Goal: Use online tool/utility: Utilize a website feature to perform a specific function

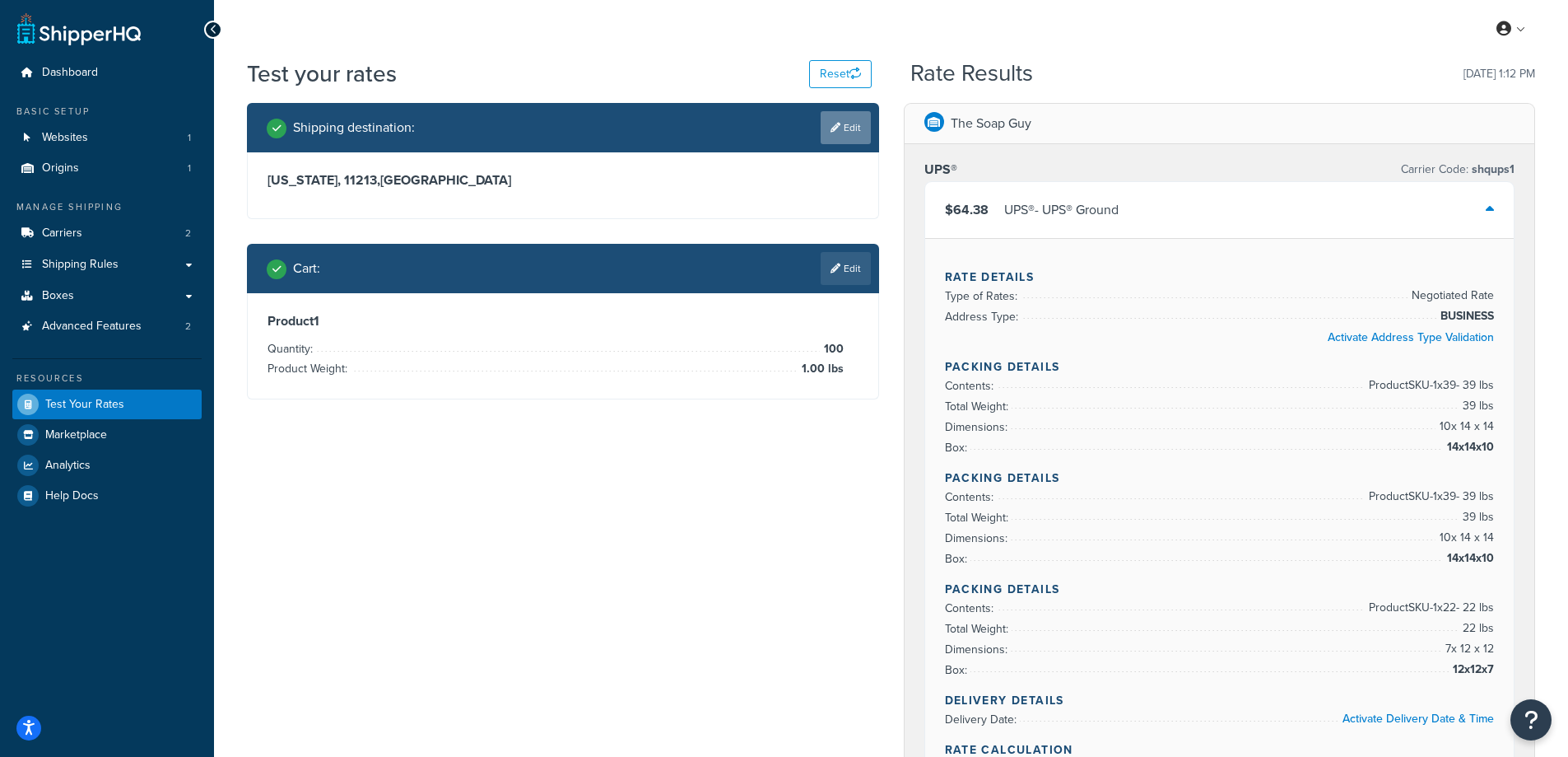
click at [843, 136] on link "Edit" at bounding box center [846, 127] width 50 height 33
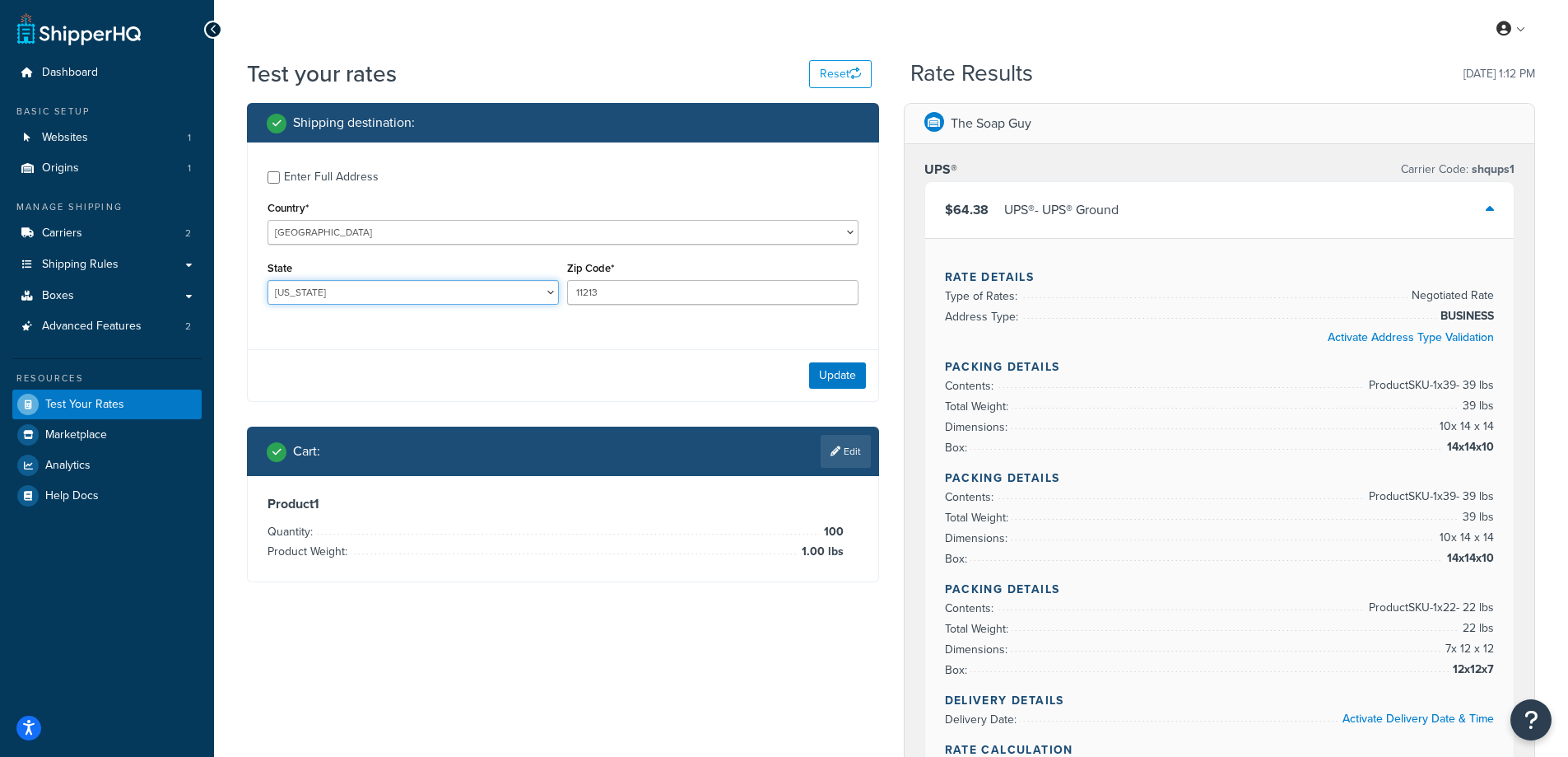
click at [326, 298] on select "Alabama Alaska American Samoa Arizona Arkansas Armed Forces Americas Armed Forc…" at bounding box center [413, 292] width 291 height 25
select select "NE"
click at [267, 280] on select "Alabama Alaska American Samoa Arizona Arkansas Armed Forces Americas Armed Forc…" at bounding box center [413, 292] width 291 height 25
click at [424, 342] on div "Enter Full Address Country* United States United Kingdom Afghanistan Åland Isla…" at bounding box center [563, 272] width 632 height 260
click at [626, 298] on input "11213" at bounding box center [712, 292] width 291 height 25
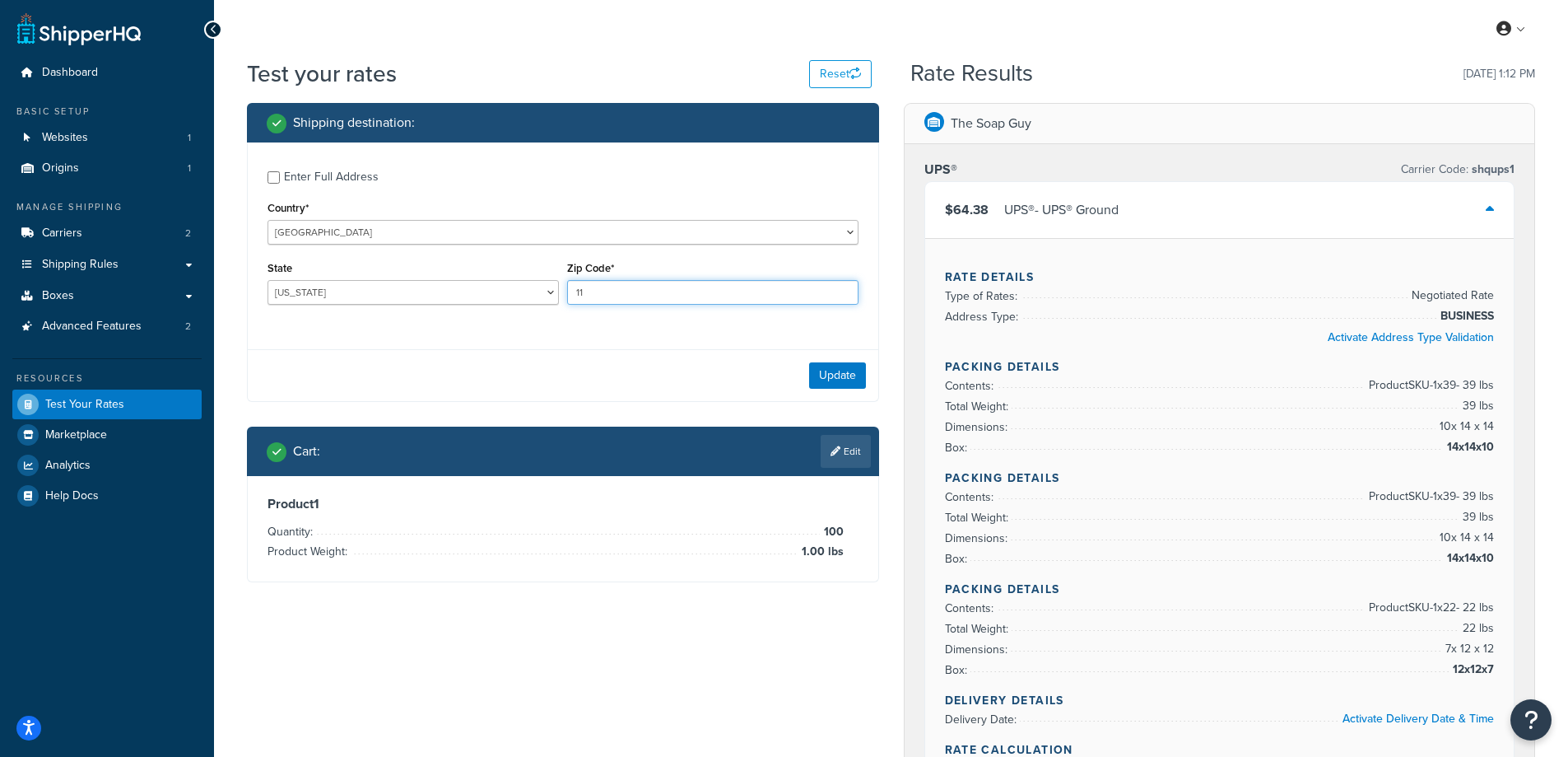
type input "1"
paste input "68430"
type input "68430"
click at [842, 378] on button "Update" at bounding box center [837, 376] width 57 height 26
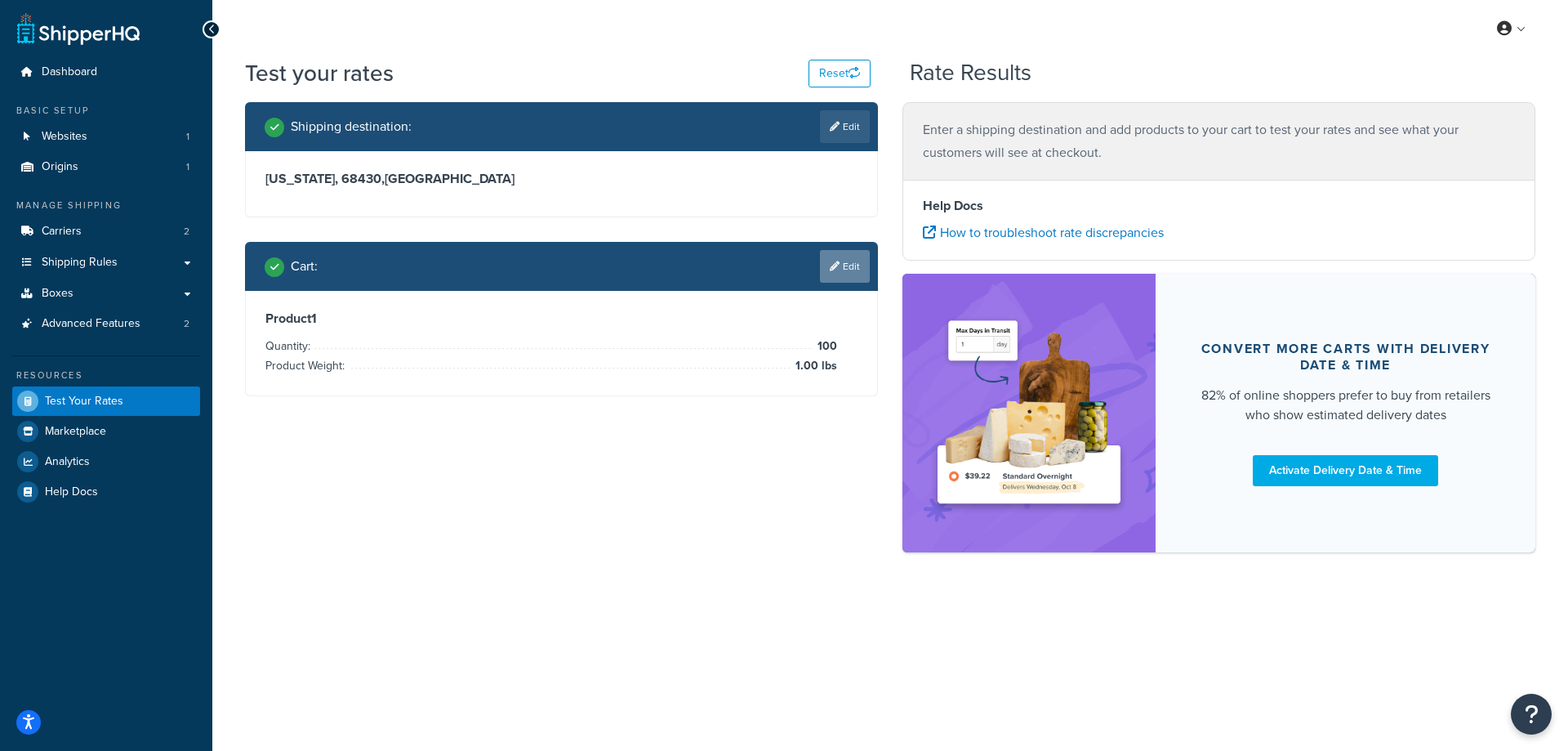
click at [858, 260] on link "Edit" at bounding box center [844, 265] width 50 height 32
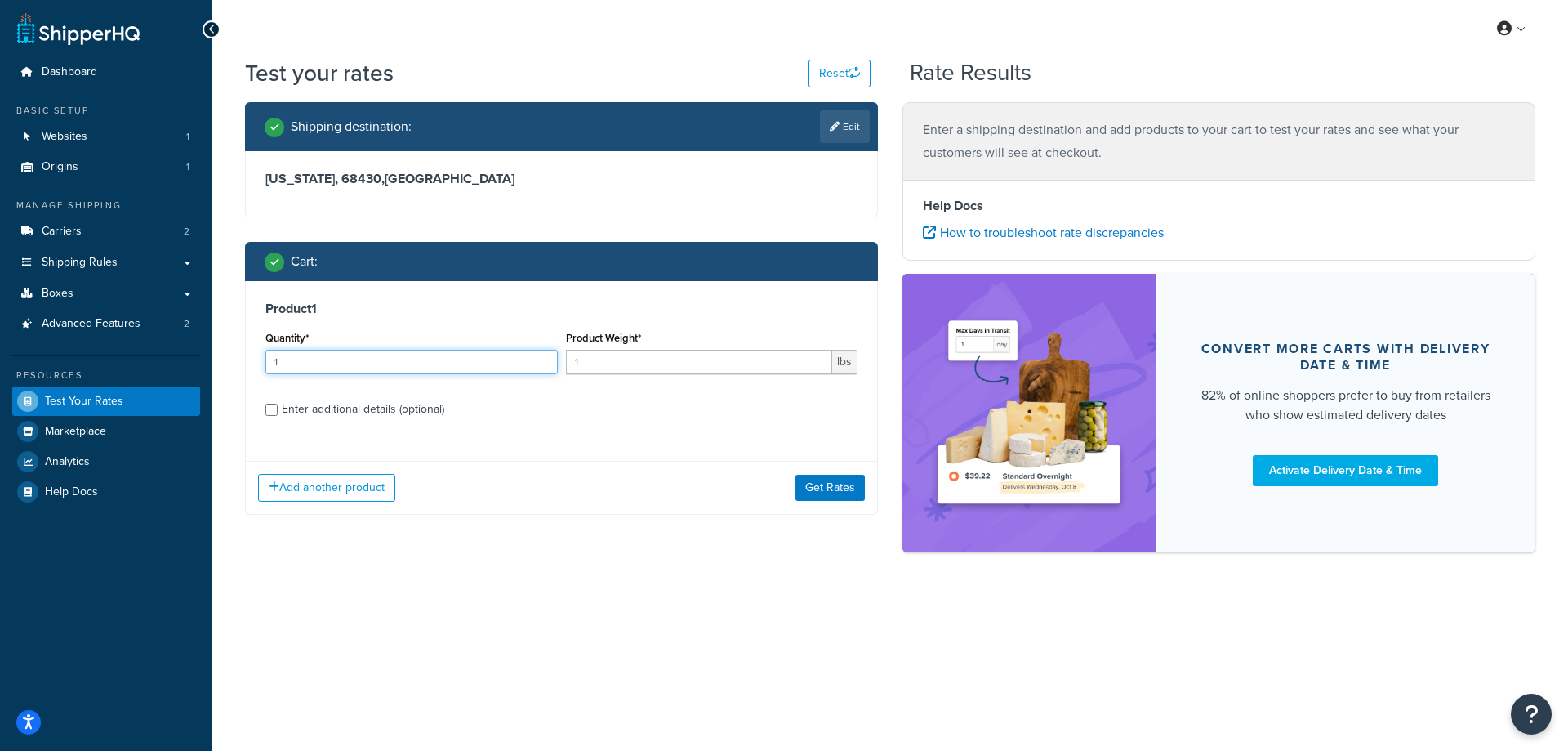
click at [398, 364] on input "1" at bounding box center [411, 362] width 292 height 24
type input "100"
click at [496, 407] on label "Enter additional details (optional)" at bounding box center [569, 408] width 575 height 26
click at [278, 407] on input "Enter additional details (optional)" at bounding box center [272, 410] width 12 height 12
checkbox input "true"
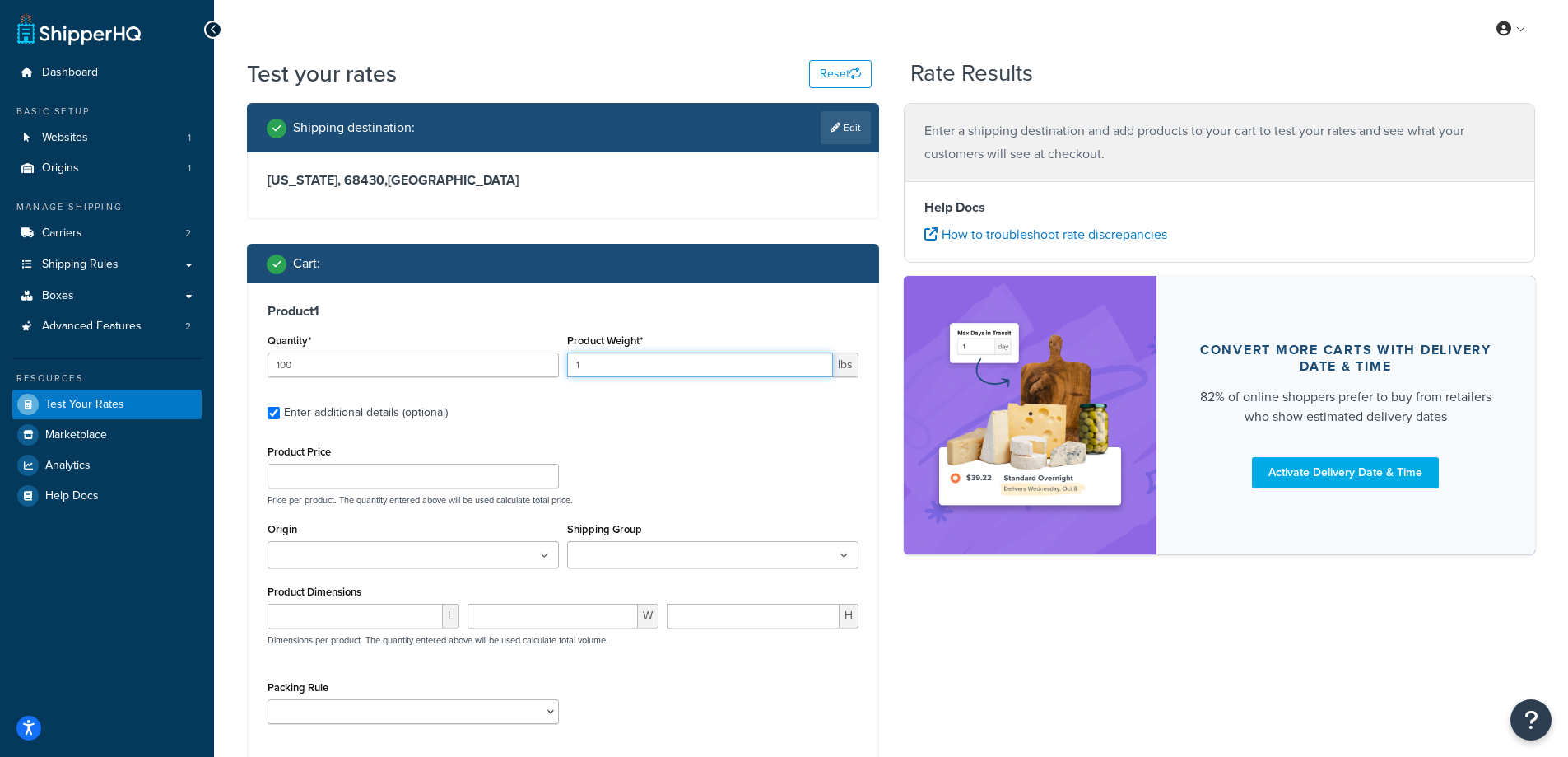
click at [592, 363] on input "1" at bounding box center [700, 364] width 266 height 25
paste input "0.24"
type input "0.24"
click at [732, 423] on label "Enter additional details (optional)" at bounding box center [571, 411] width 575 height 26
click at [280, 419] on input "Enter additional details (optional)" at bounding box center [274, 413] width 12 height 12
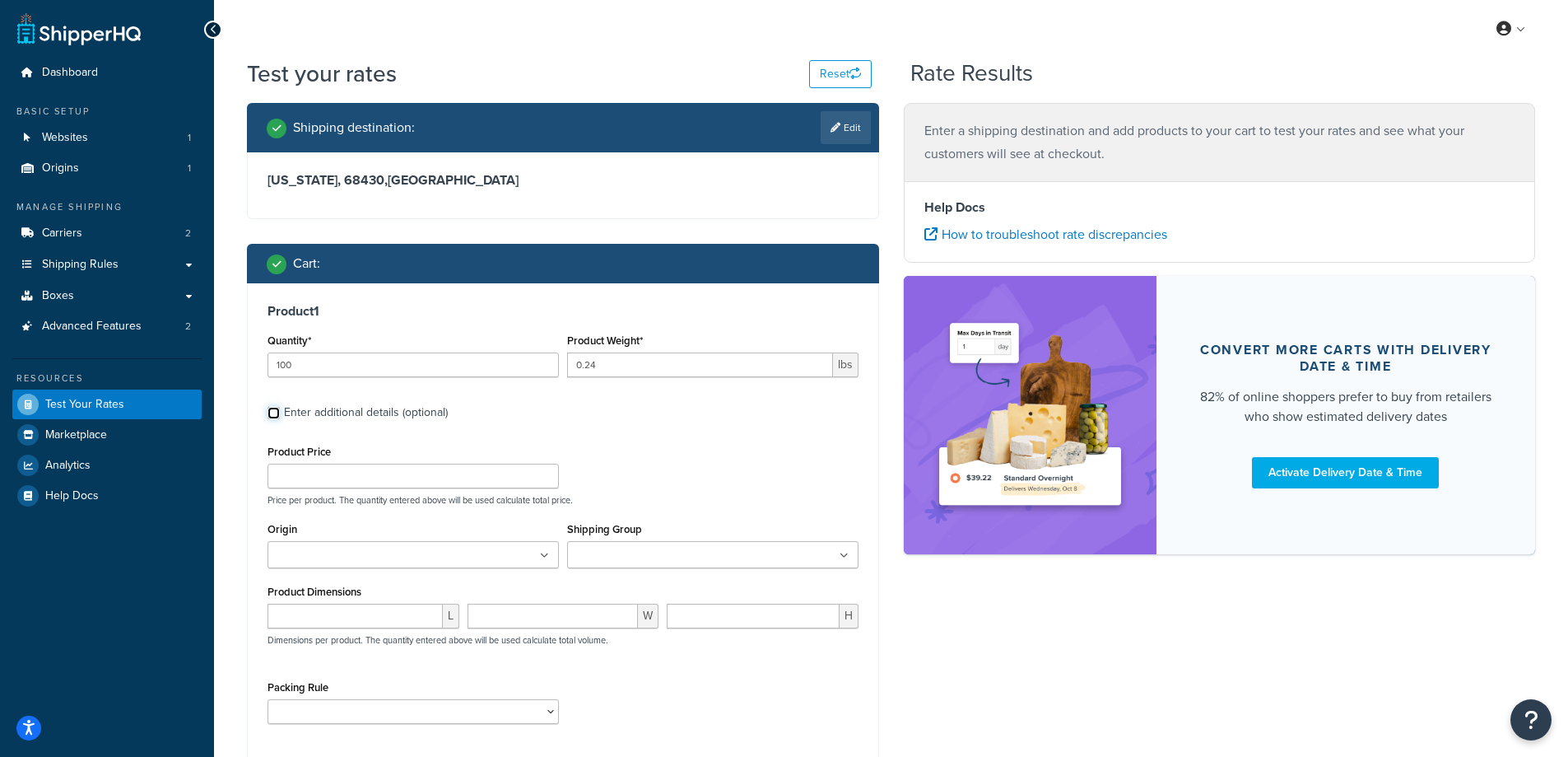
checkbox input "false"
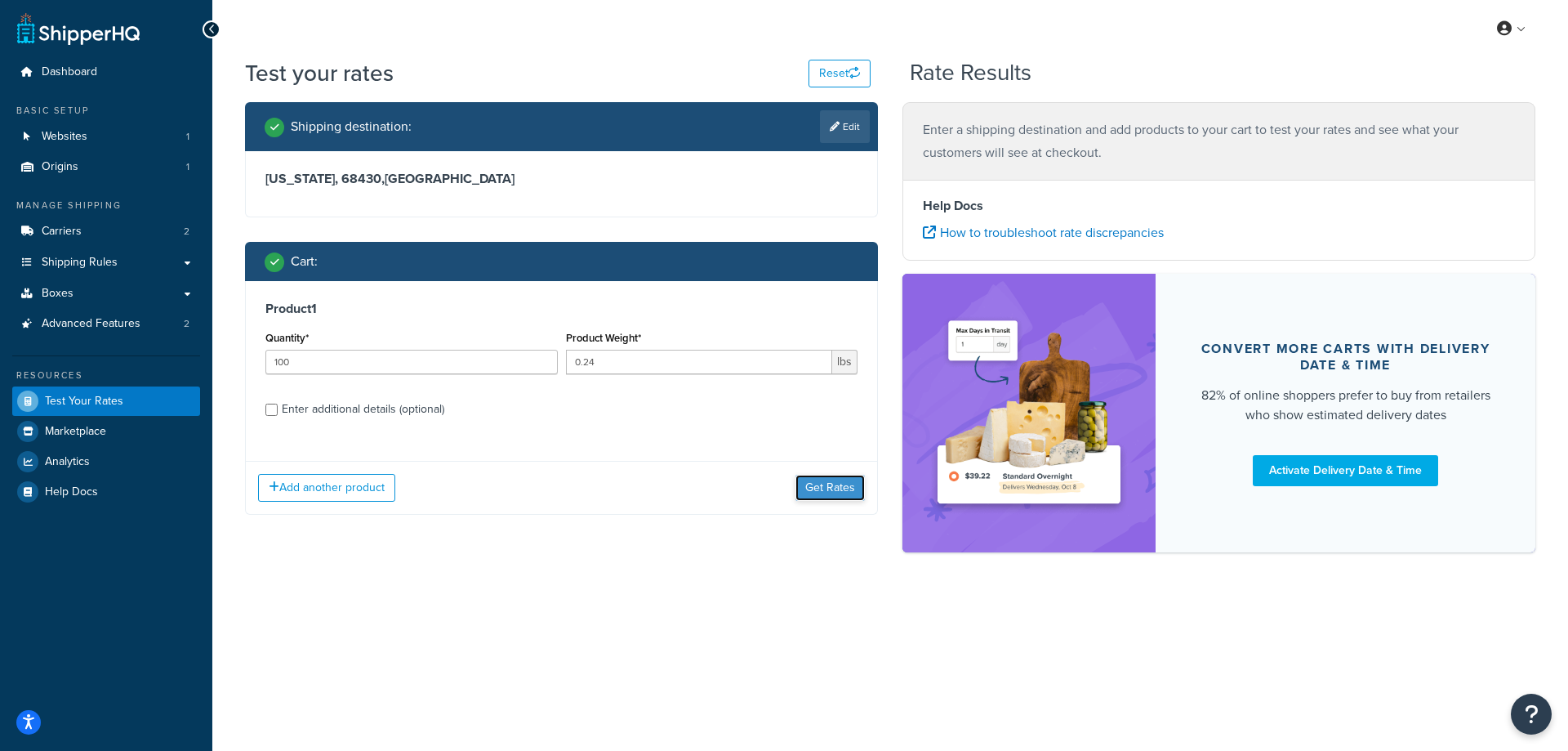
click at [837, 486] on button "Get Rates" at bounding box center [830, 487] width 70 height 26
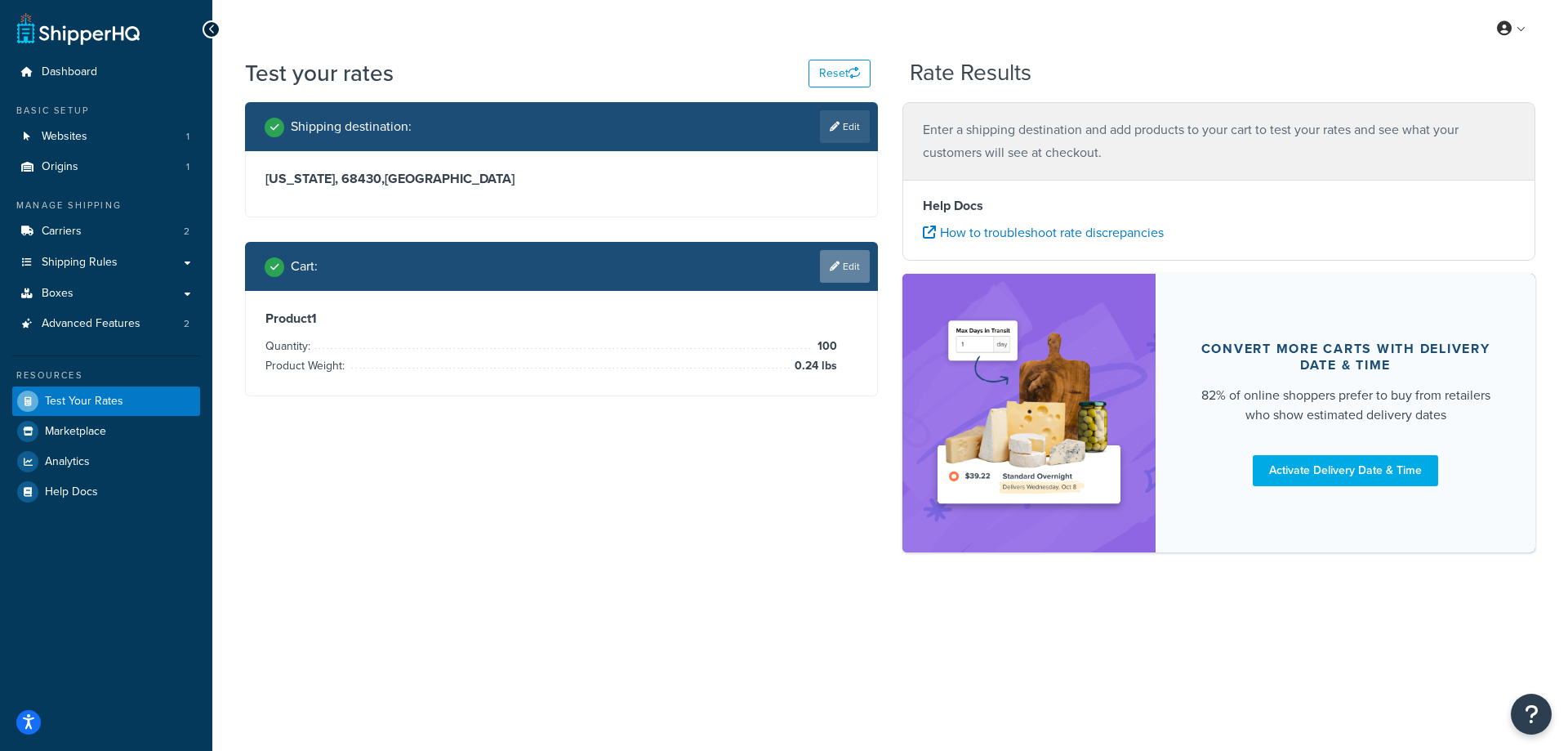
click at [842, 262] on link "Edit" at bounding box center [844, 265] width 50 height 32
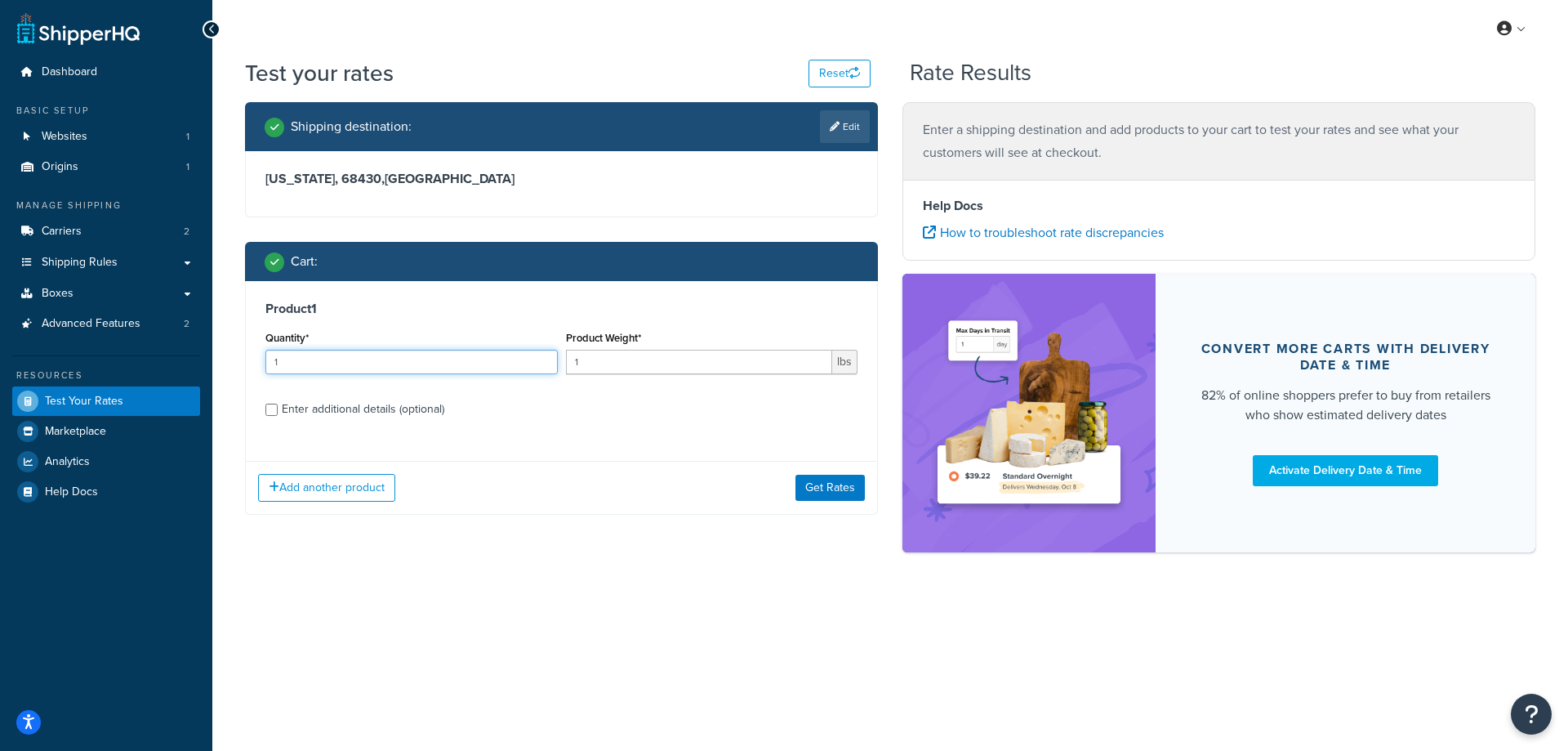
click at [438, 362] on input "1" at bounding box center [411, 362] width 292 height 24
type input "100"
click at [580, 360] on input "1" at bounding box center [699, 362] width 267 height 24
paste input "0.24"
type input "0.24"
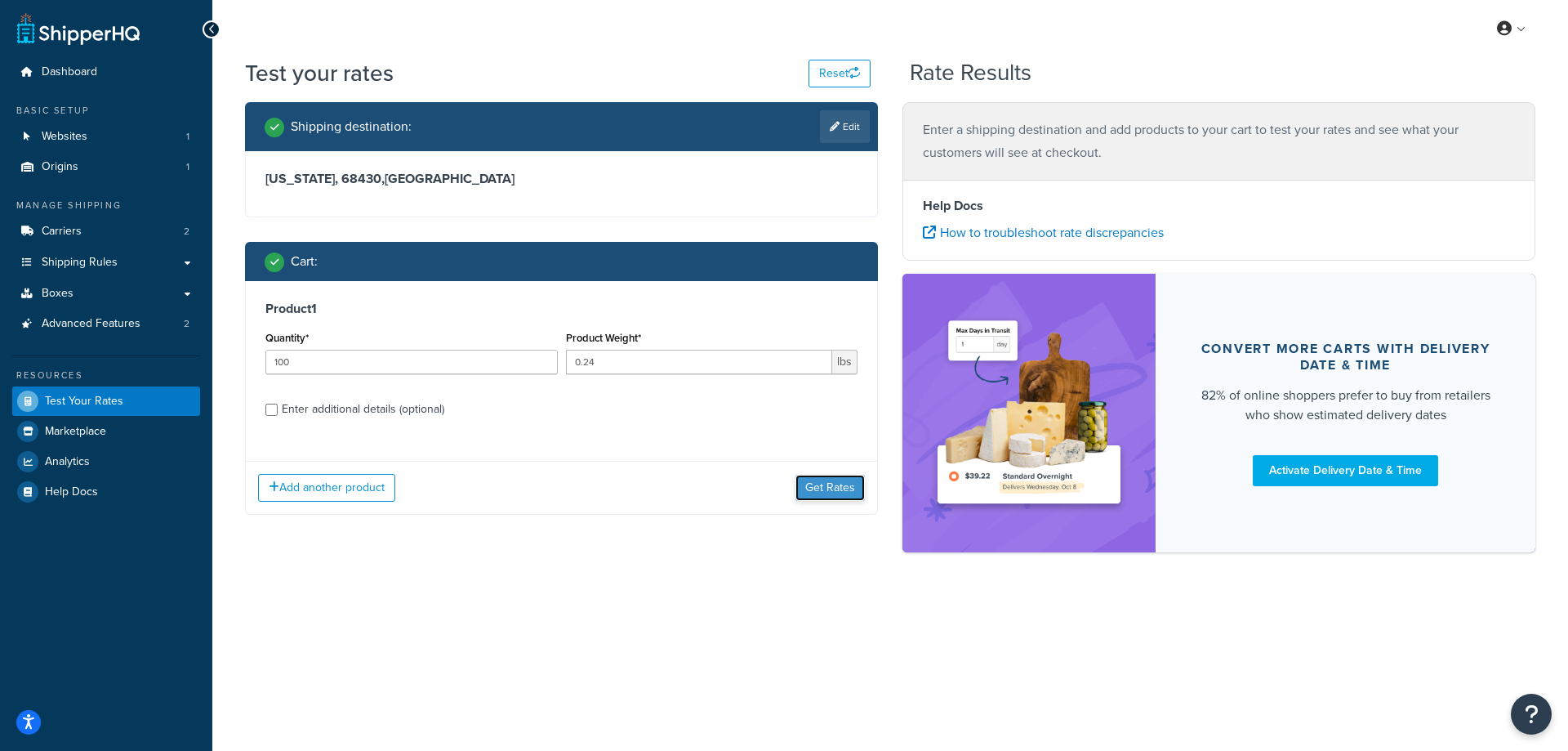
click at [826, 485] on button "Get Rates" at bounding box center [830, 487] width 70 height 26
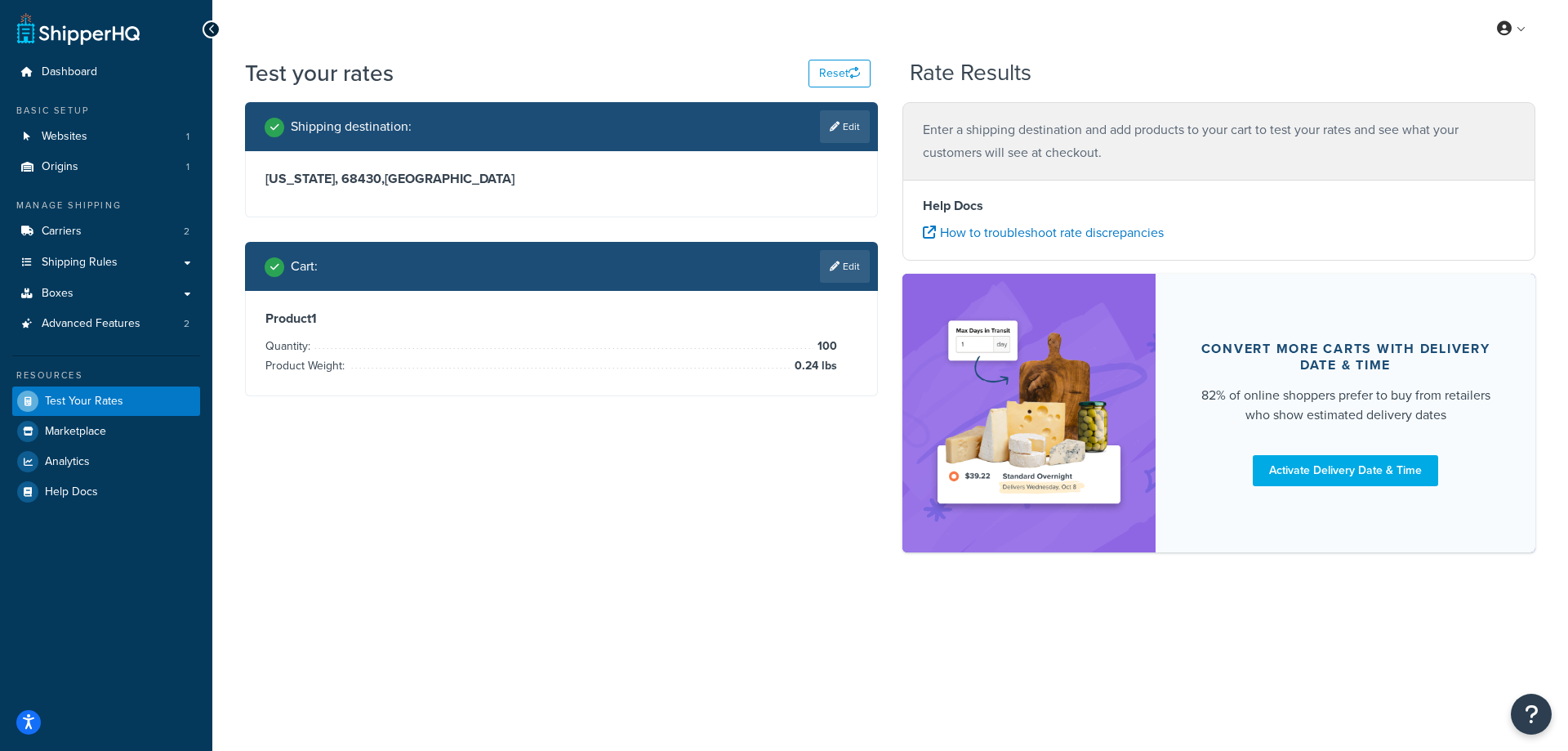
click at [367, 183] on h3 "Nebraska, 68430 , United States" at bounding box center [561, 178] width 592 height 17
click at [850, 131] on link "Edit" at bounding box center [844, 126] width 50 height 32
select select "NE"
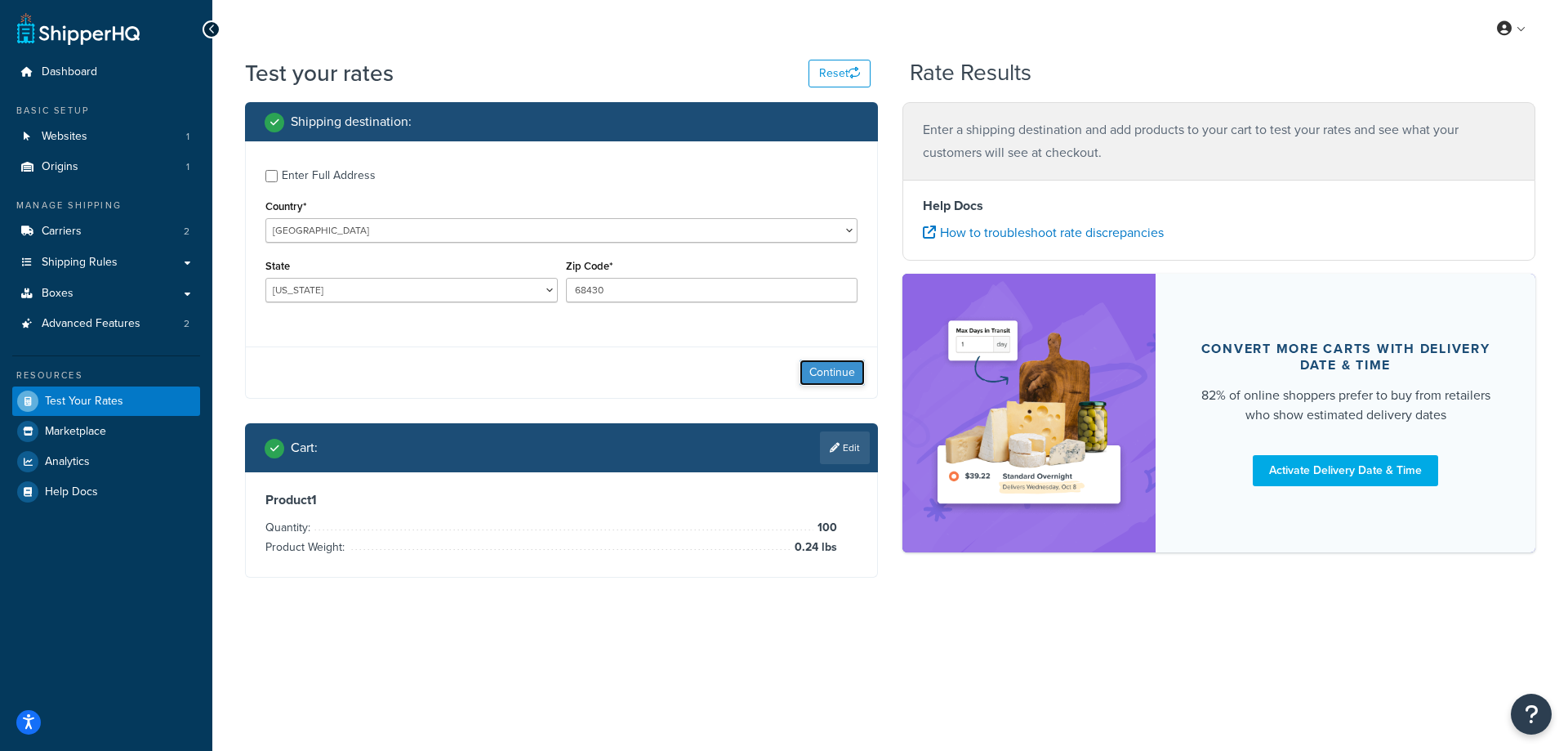
click at [820, 377] on button "Continue" at bounding box center [832, 373] width 65 height 26
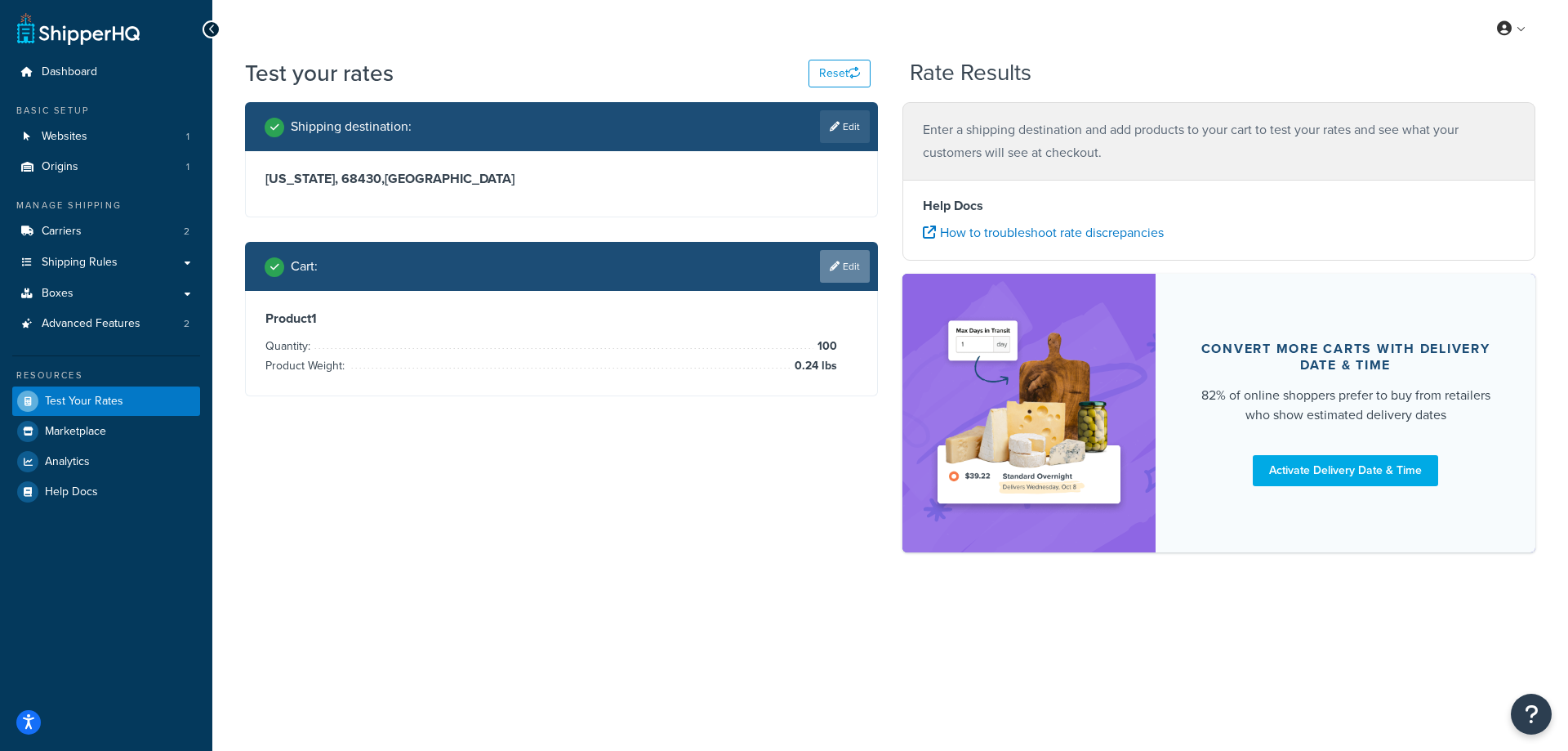
click at [841, 275] on link "Edit" at bounding box center [844, 265] width 50 height 32
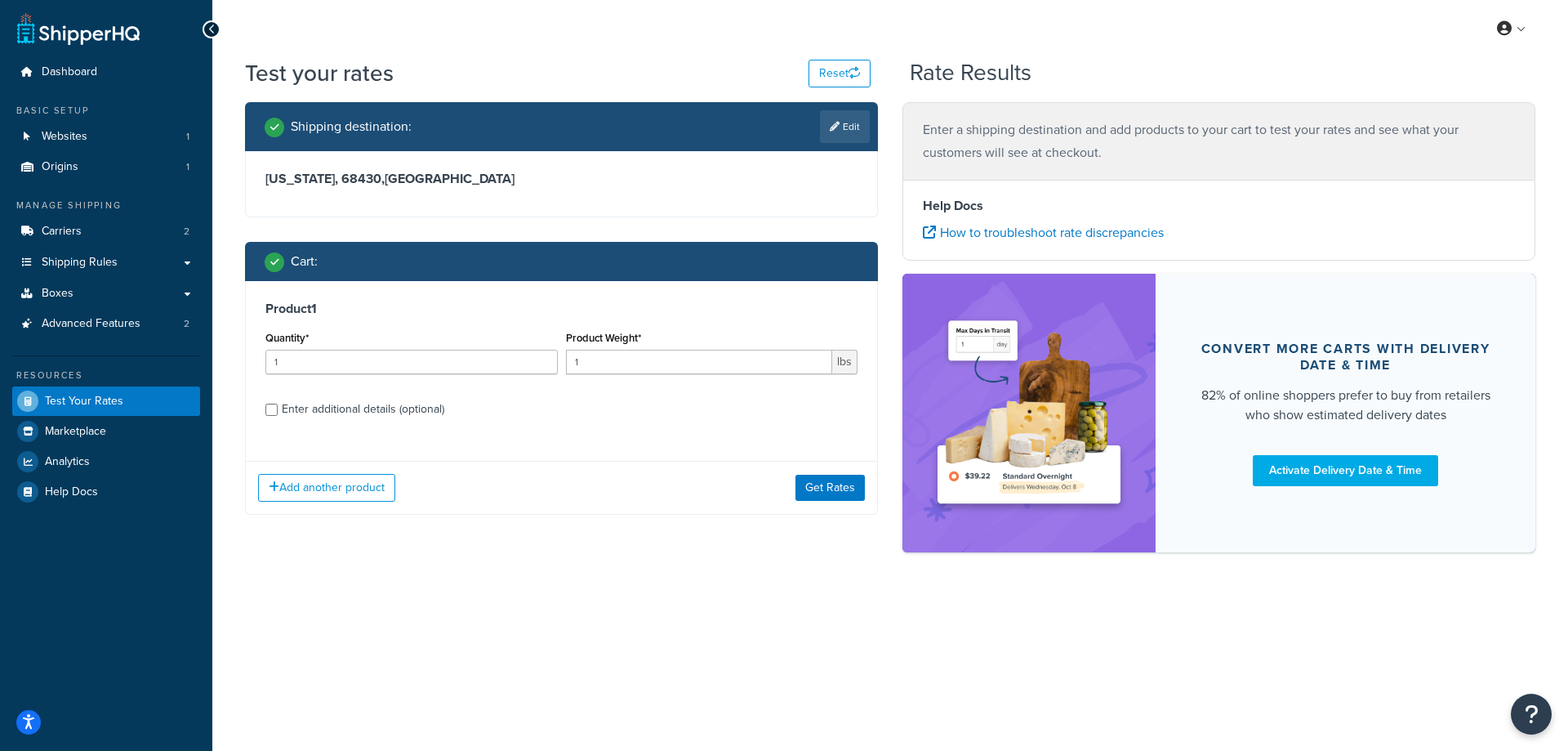
click at [537, 420] on label "Enter additional details (optional)" at bounding box center [569, 408] width 575 height 26
click at [278, 416] on input "Enter additional details (optional)" at bounding box center [272, 410] width 12 height 12
checkbox input "true"
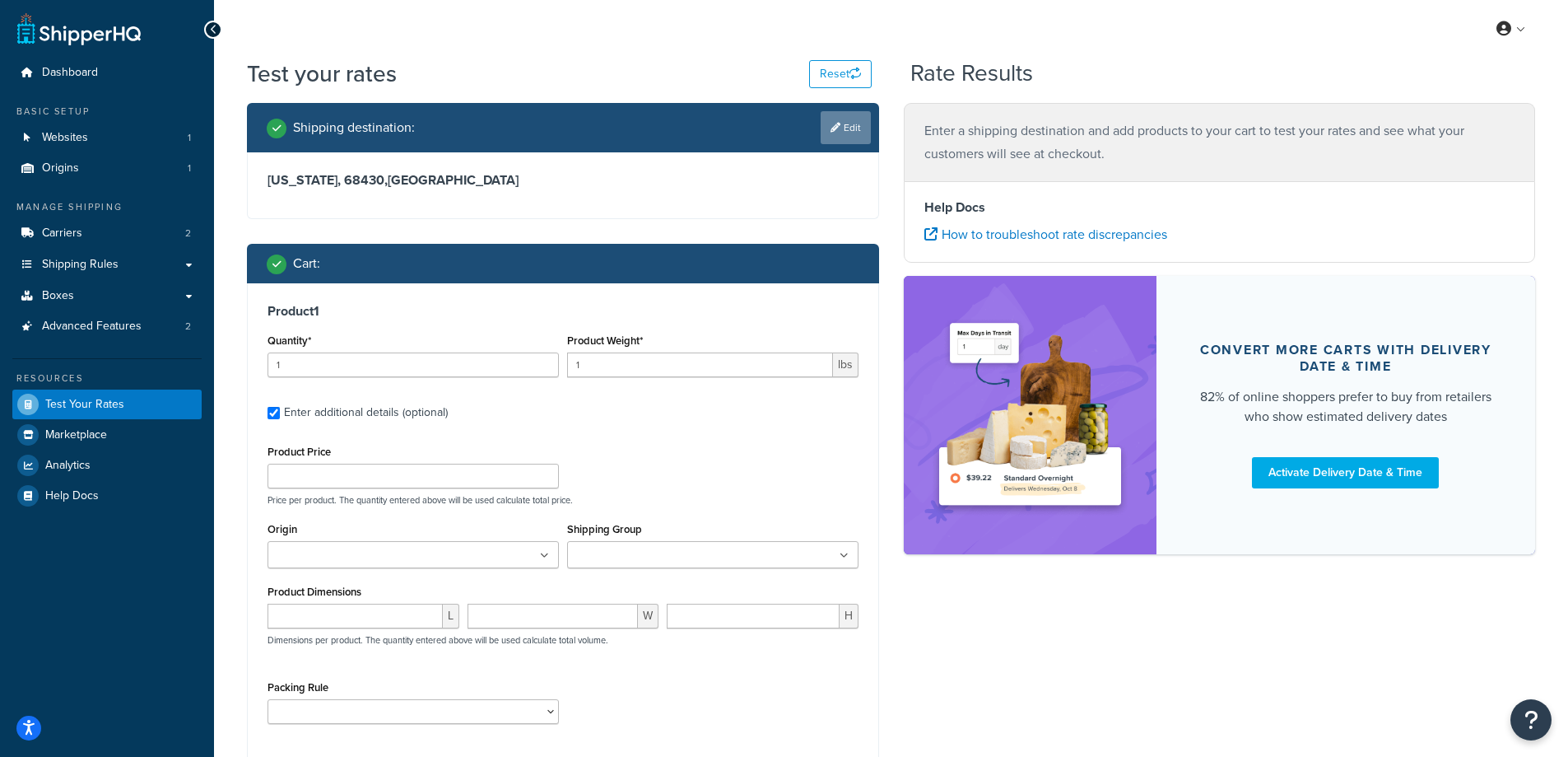
click at [840, 134] on link "Edit" at bounding box center [846, 127] width 50 height 33
select select "NE"
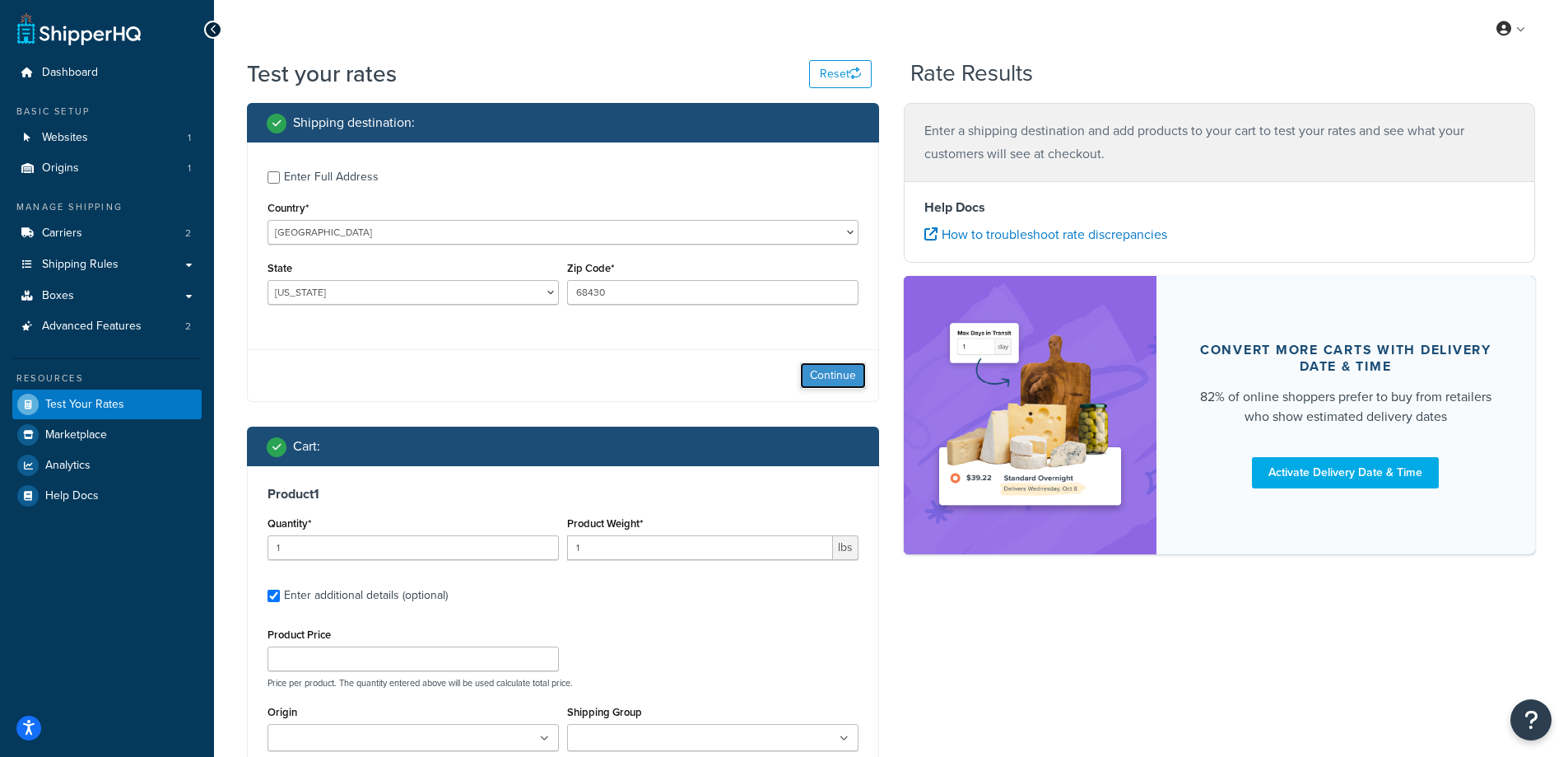
click at [841, 381] on button "Continue" at bounding box center [832, 376] width 66 height 26
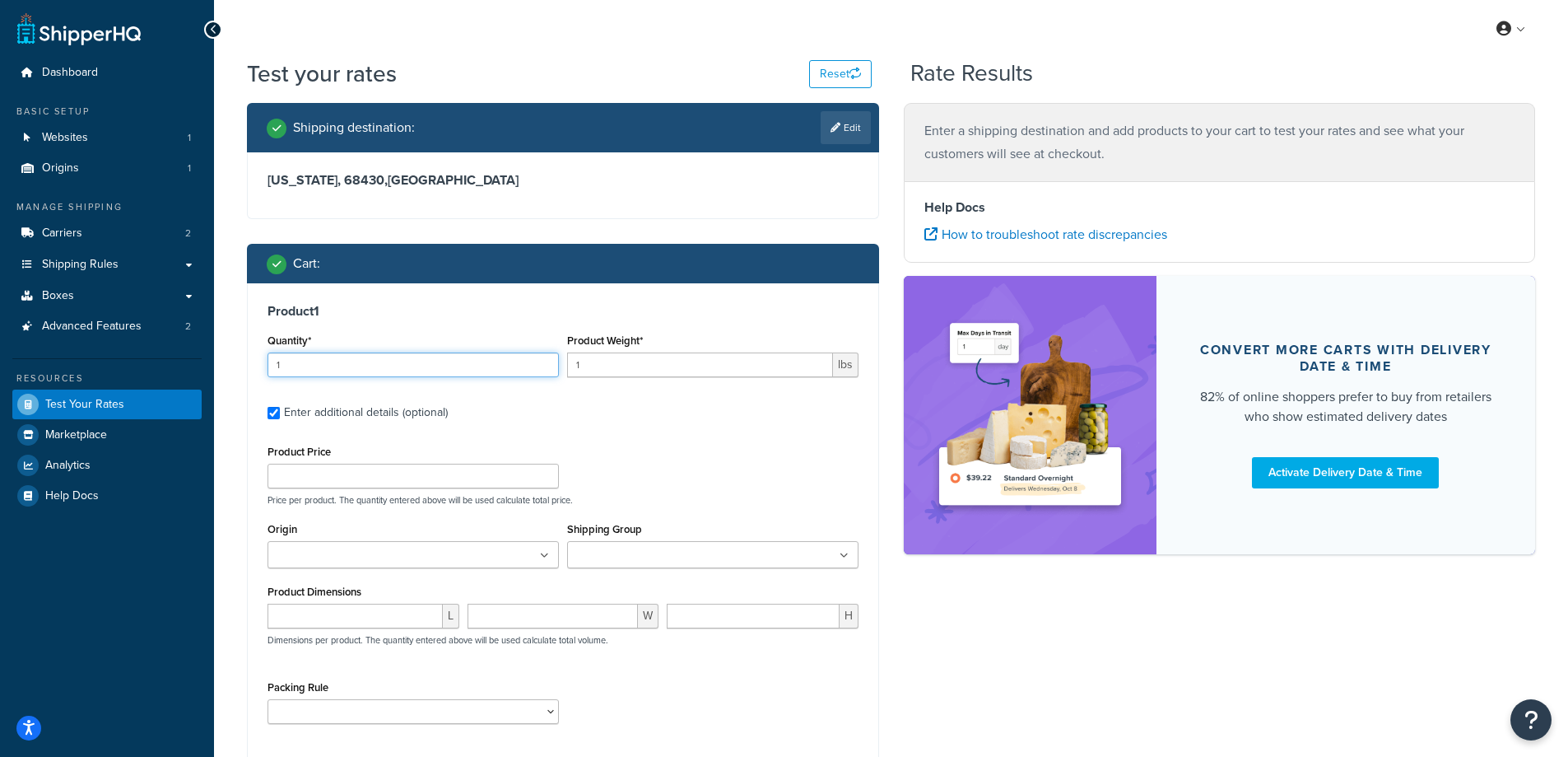
drag, startPoint x: 320, startPoint y: 364, endPoint x: 200, endPoint y: 364, distance: 120.0
click at [200, 364] on div "Dashboard Basic Setup Websites 1 Origins 1 Manage Shipping Carriers 2 Shipping …" at bounding box center [784, 465] width 1568 height 930
type input "100"
click at [554, 41] on div "My Profile Billing Global Settings Contact Us Logout" at bounding box center [890, 28] width 1354 height 57
click at [638, 364] on input "1" at bounding box center [700, 364] width 266 height 25
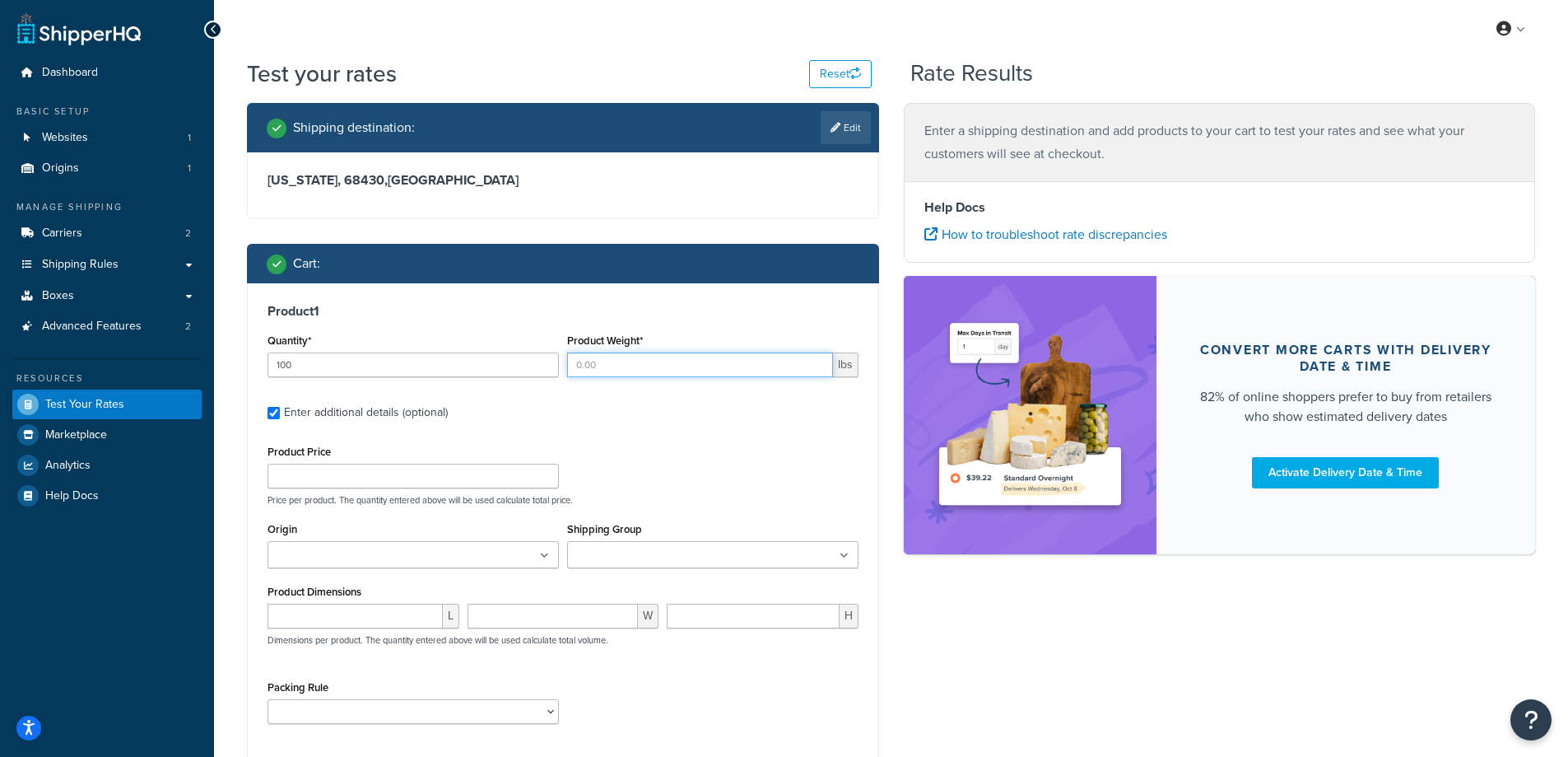
paste input "0.24"
type input "0.24"
click at [673, 412] on label "Enter additional details (optional)" at bounding box center [571, 411] width 575 height 26
click at [280, 412] on input "Enter additional details (optional)" at bounding box center [274, 413] width 12 height 12
checkbox input "false"
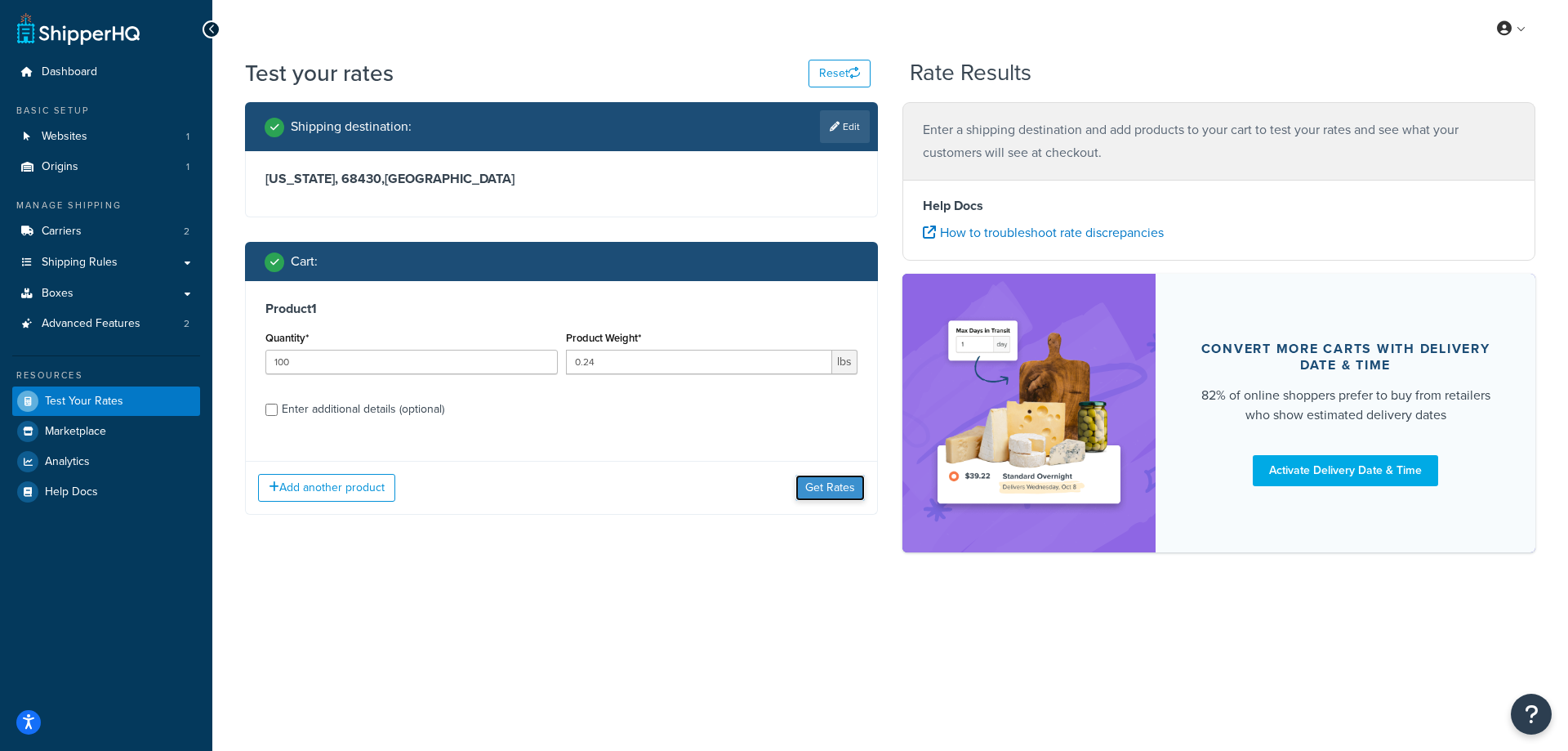
click at [853, 486] on button "Get Rates" at bounding box center [830, 487] width 70 height 26
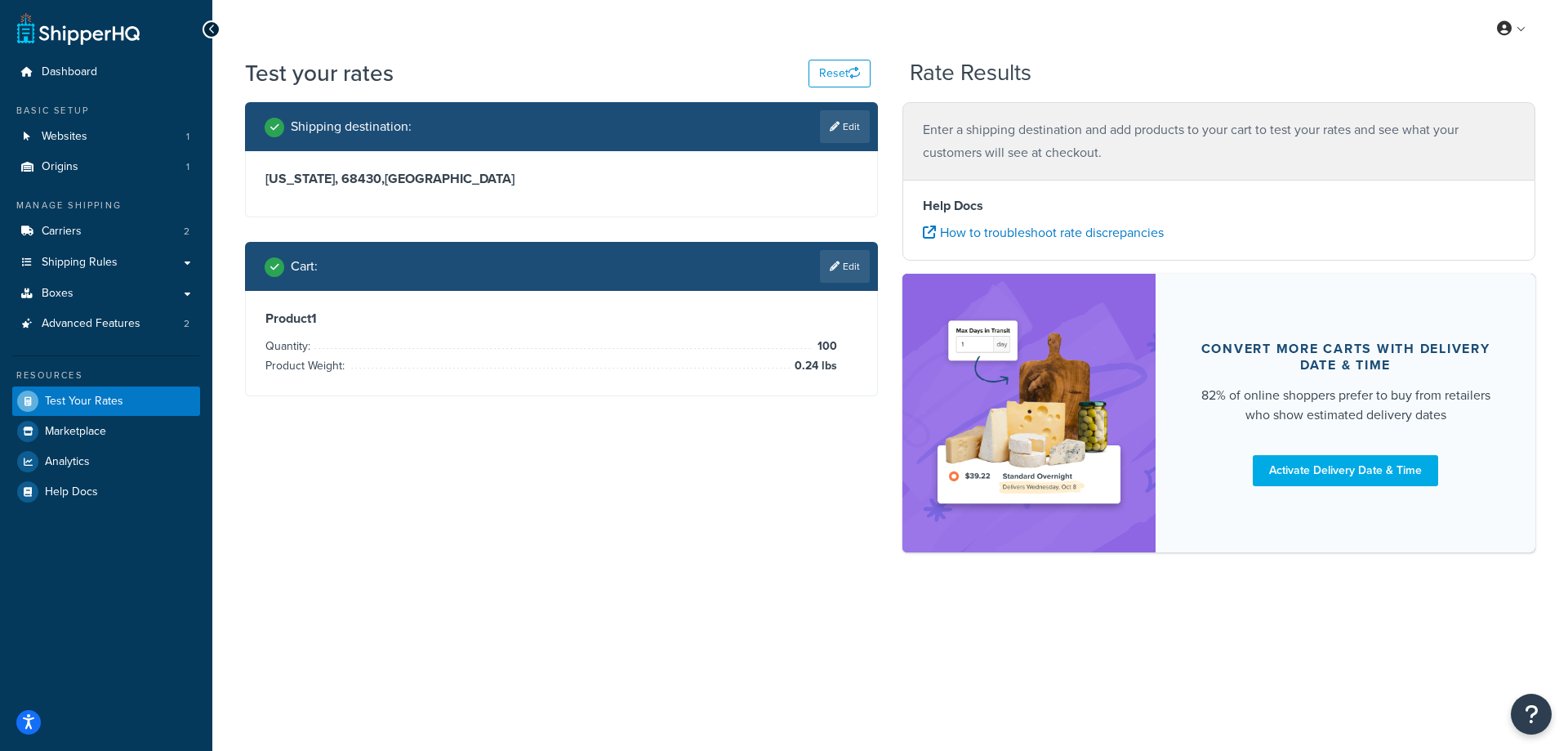
click at [1093, 133] on p "Enter a shipping destination and add products to your cart to test your rates a…" at bounding box center [1219, 141] width 592 height 45
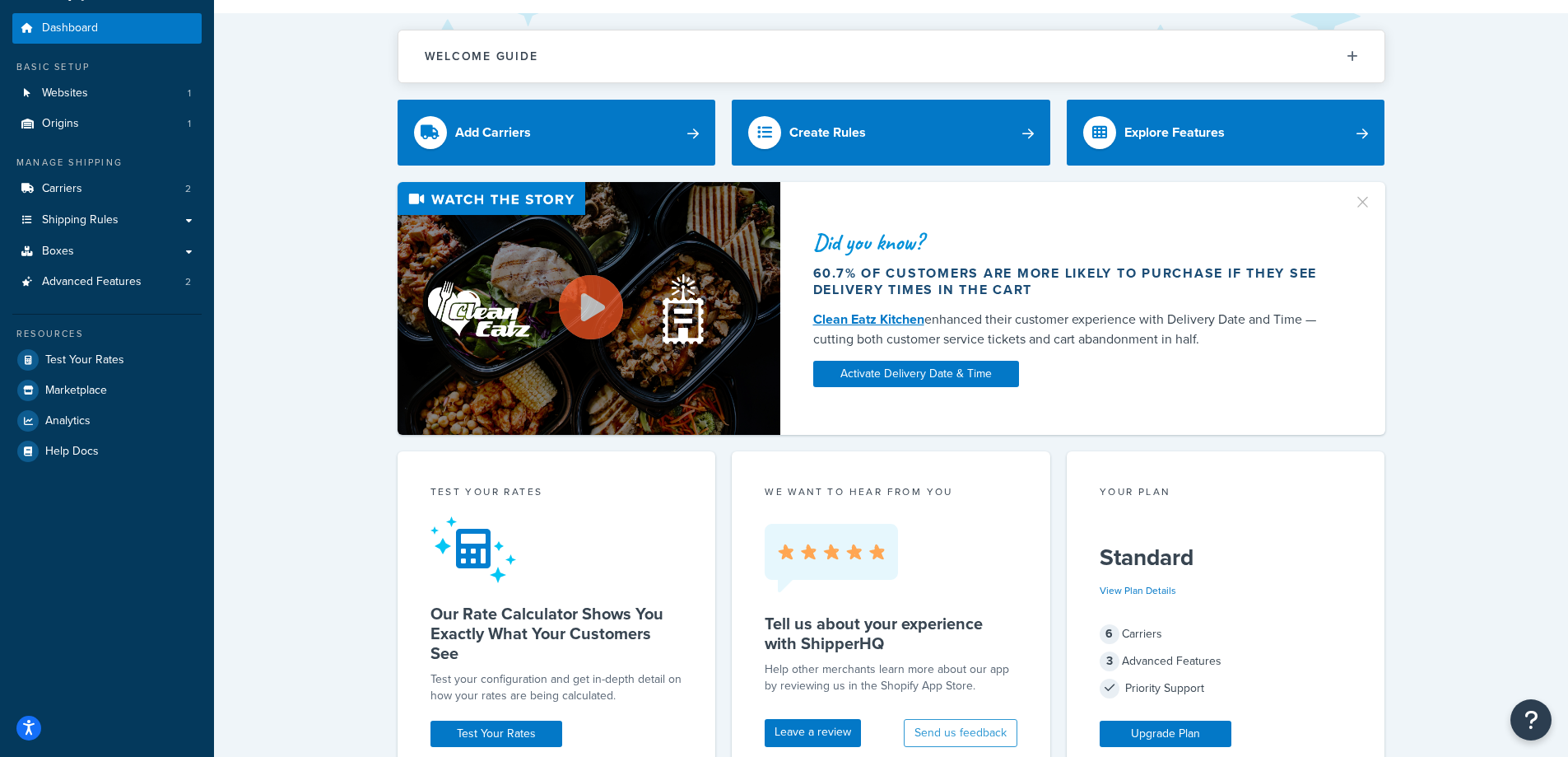
scroll to position [83, 0]
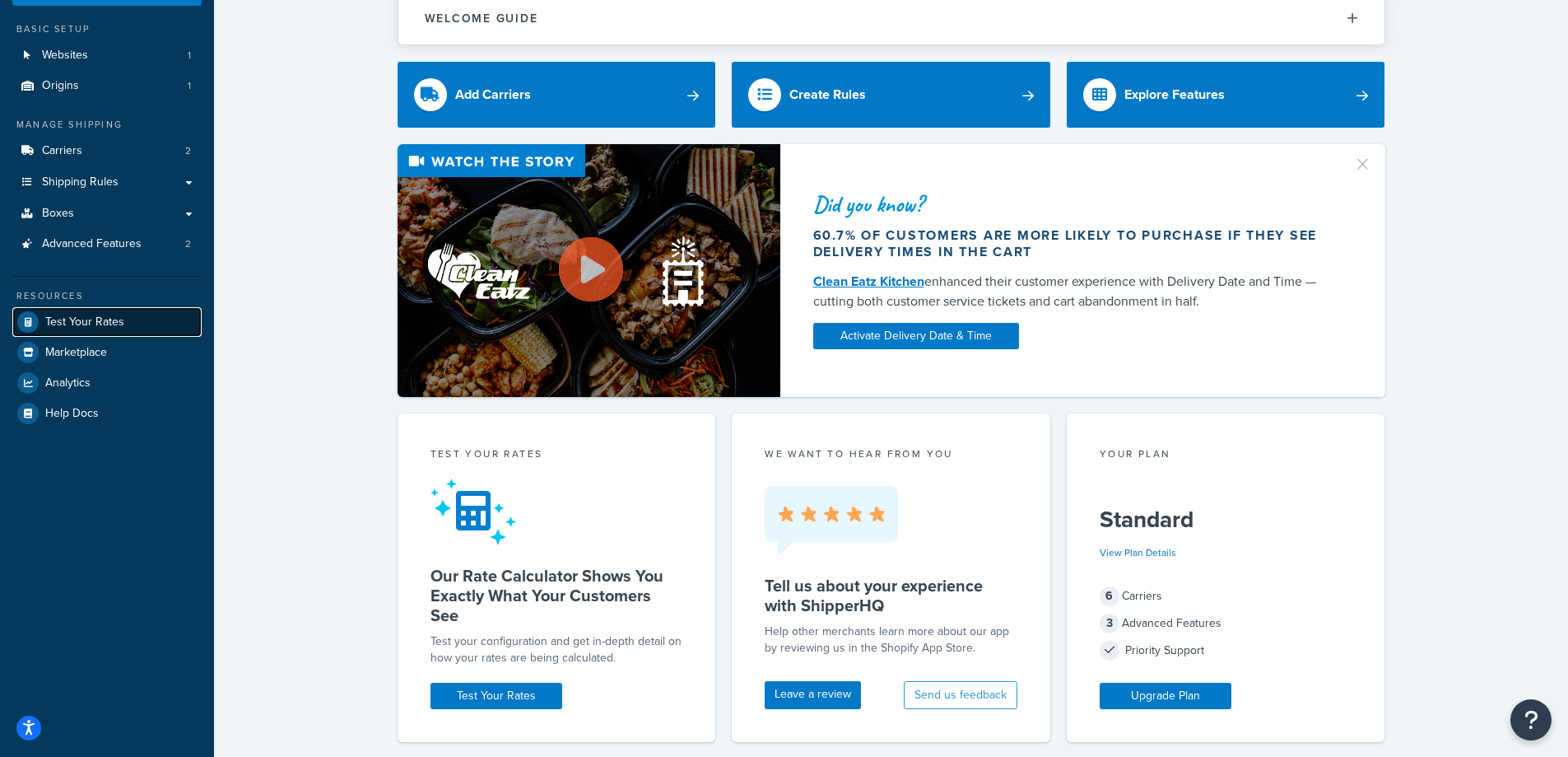
click at [62, 334] on link "Test Your Rates" at bounding box center [106, 322] width 189 height 30
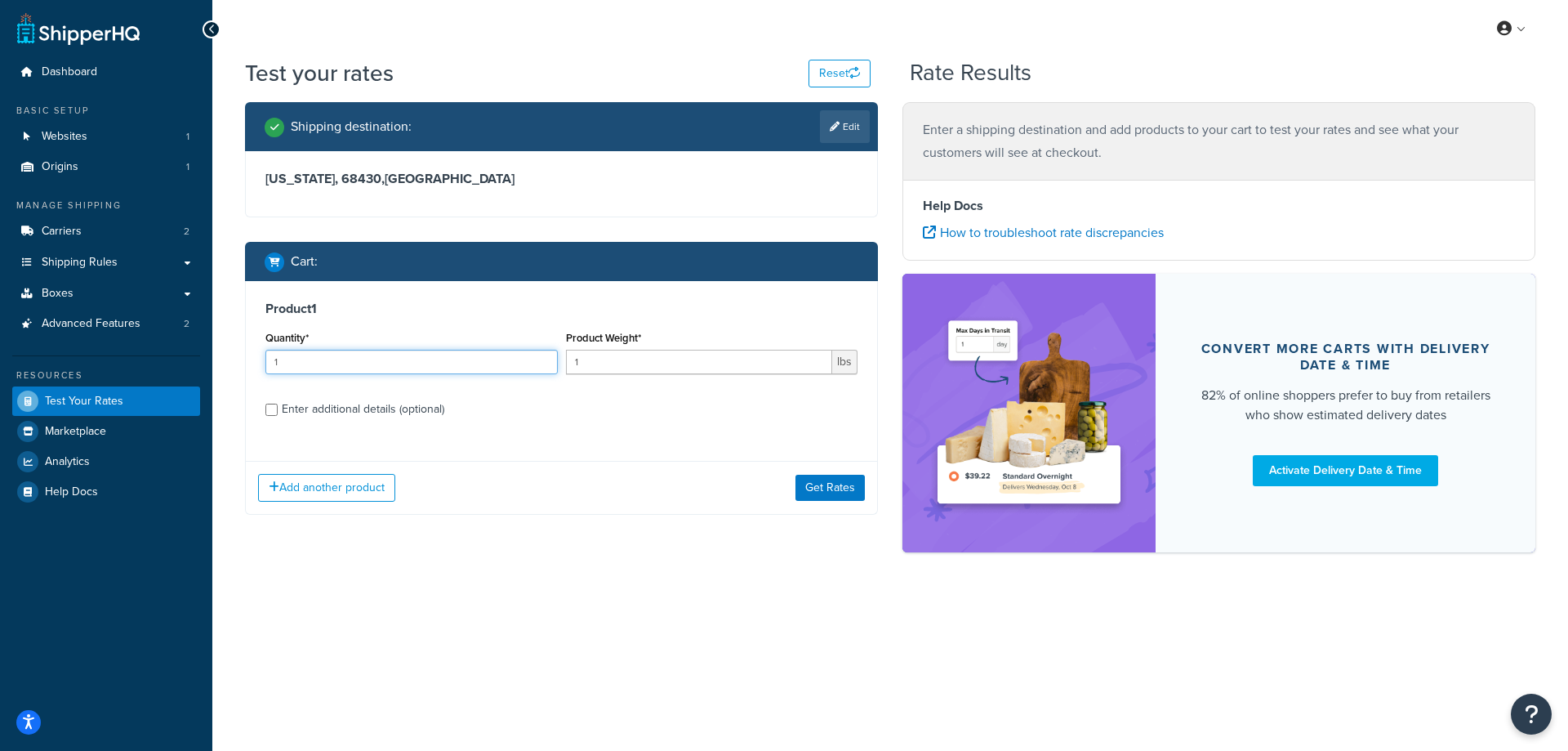
click at [352, 364] on input "1" at bounding box center [411, 362] width 292 height 24
type input "100"
click at [638, 359] on input "1" at bounding box center [699, 362] width 267 height 24
paste input "667e-6"
type input "667e-6"
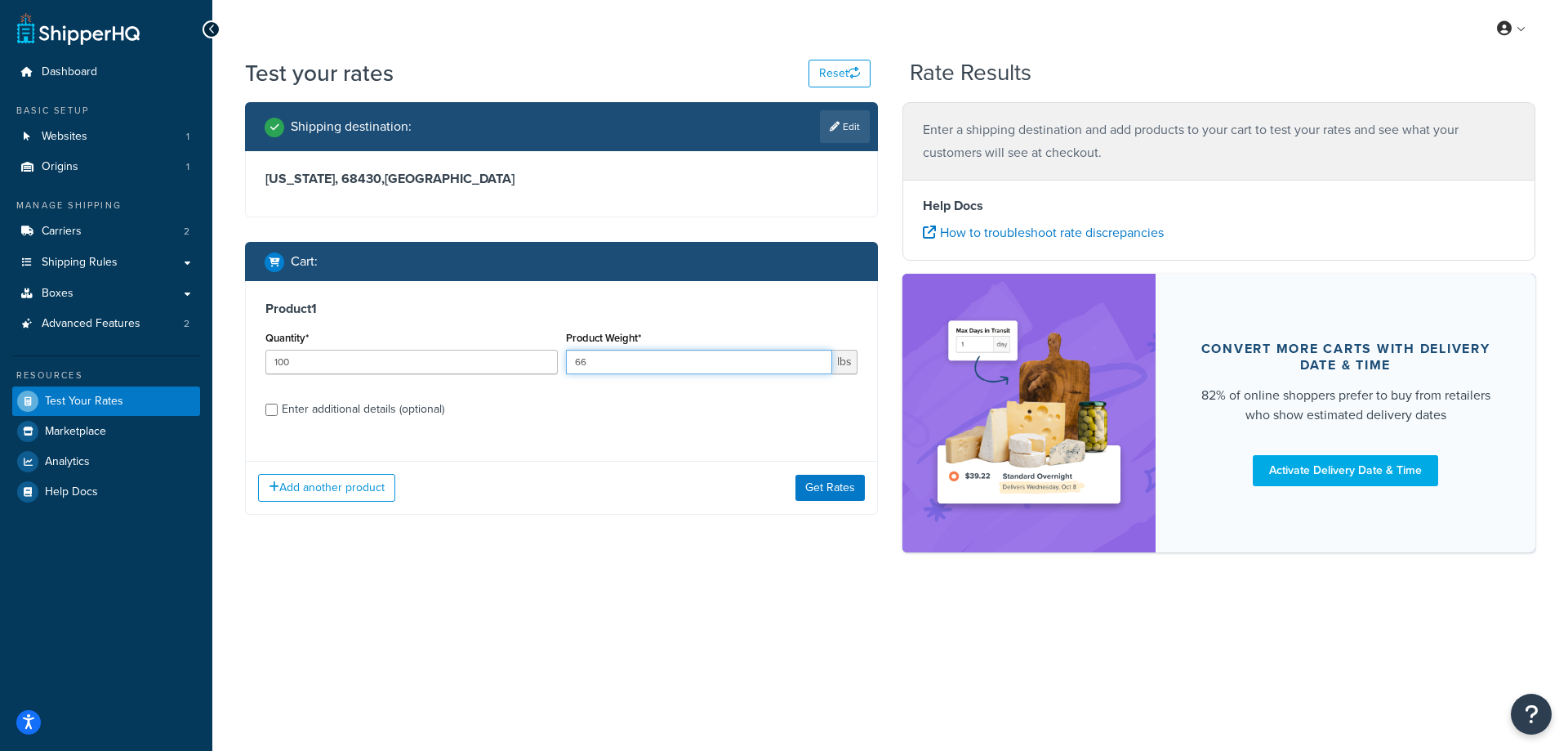
type input "6"
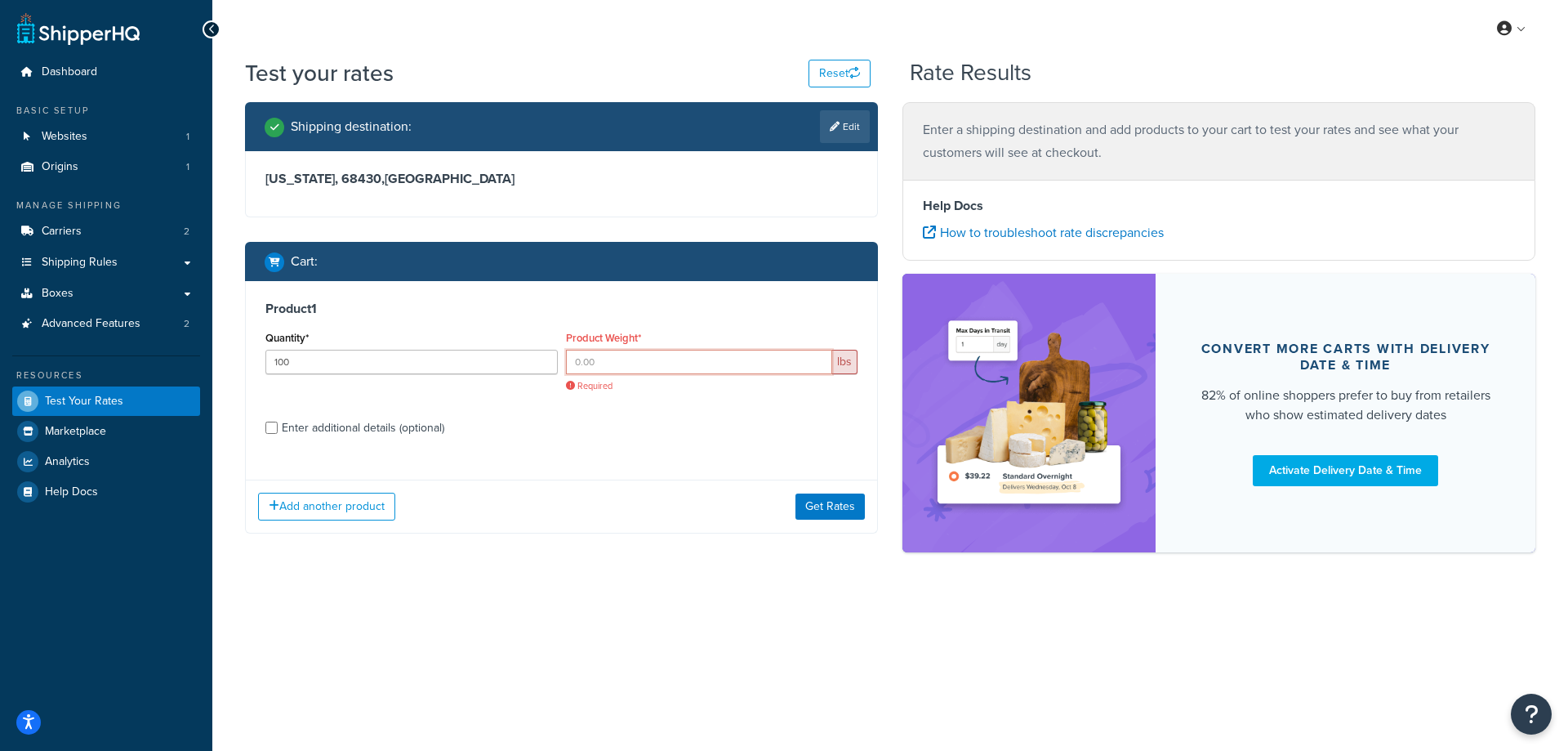
paste input "0.24"
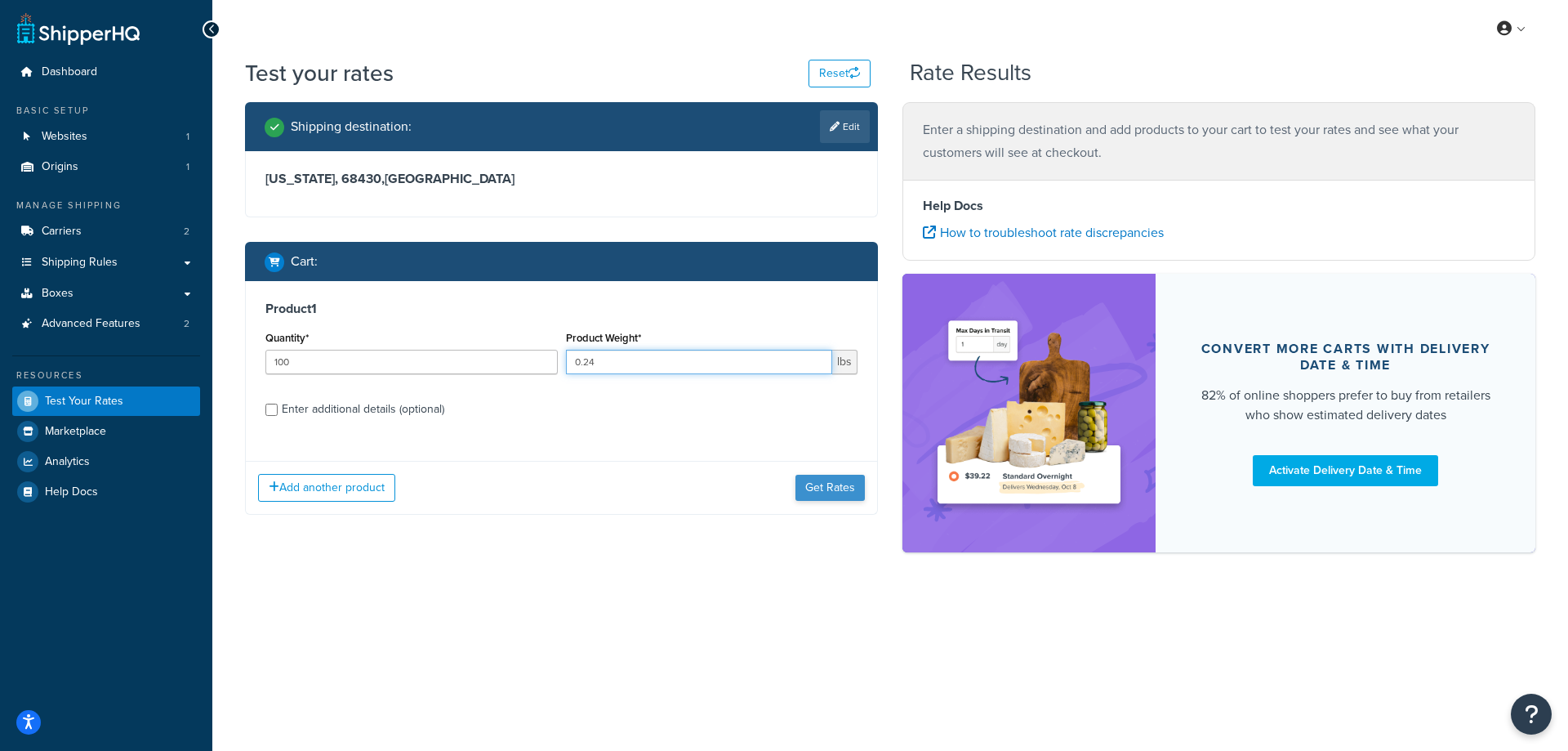
type input "0.24"
click at [816, 487] on button "Get Rates" at bounding box center [830, 487] width 70 height 26
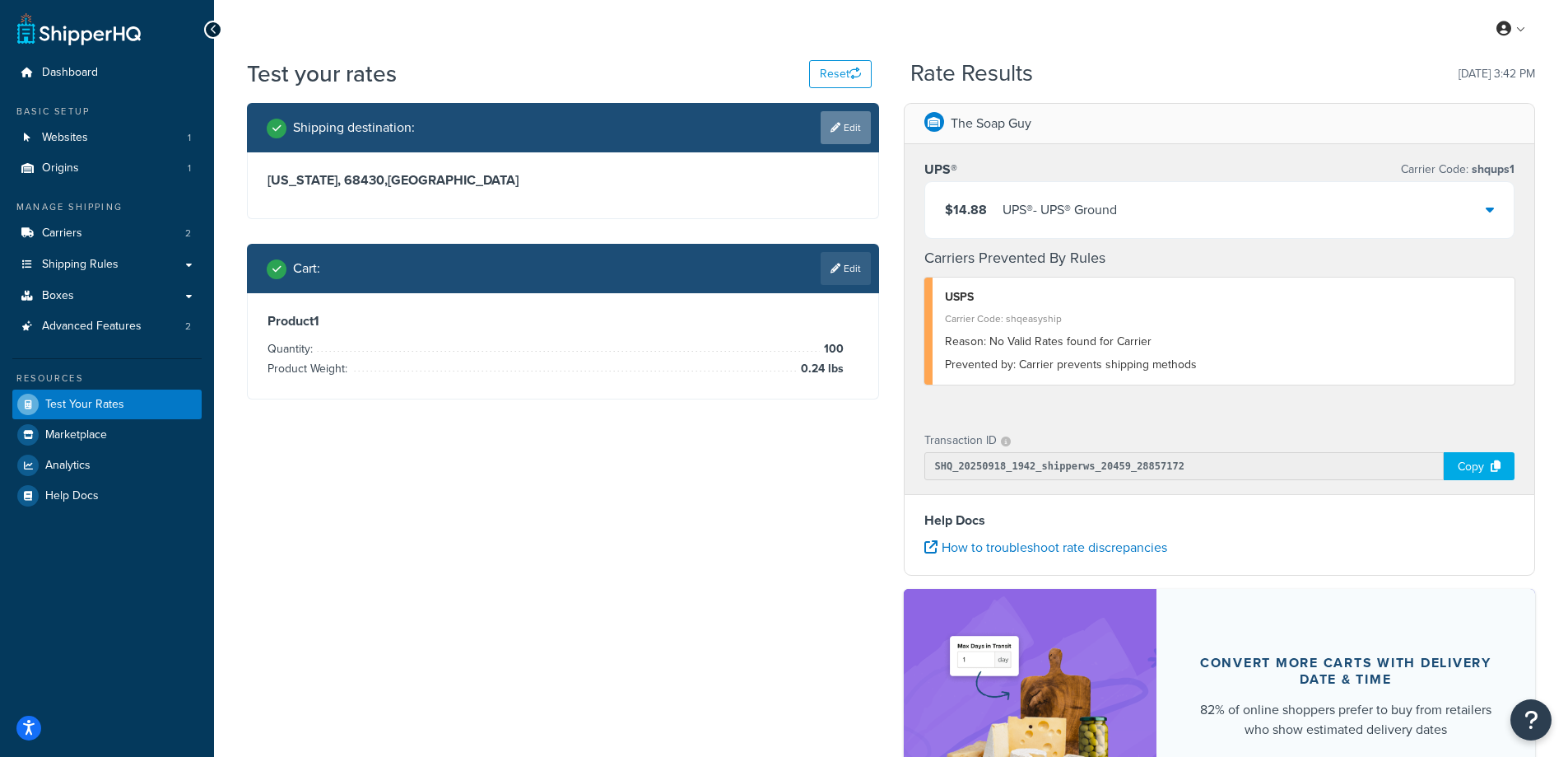
click at [850, 129] on link "Edit" at bounding box center [846, 127] width 50 height 33
select select "NE"
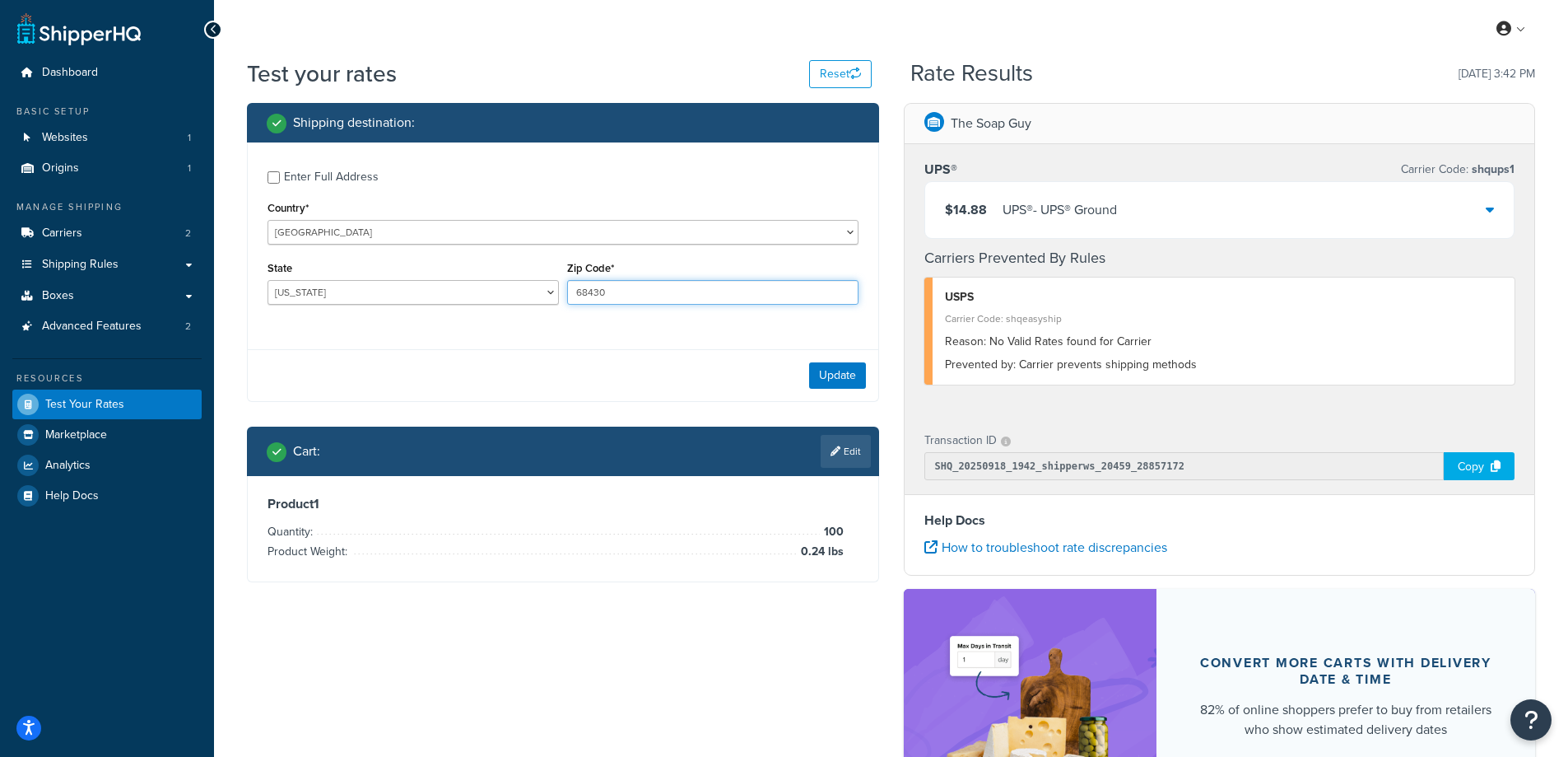
drag, startPoint x: 609, startPoint y: 296, endPoint x: 571, endPoint y: 291, distance: 38.3
click at [571, 291] on input "68430" at bounding box center [712, 292] width 291 height 25
paste input "10001"
type input "10001"
click at [308, 295] on select "Alabama Alaska American Samoa Arizona Arkansas Armed Forces Americas Armed Forc…" at bounding box center [413, 292] width 291 height 25
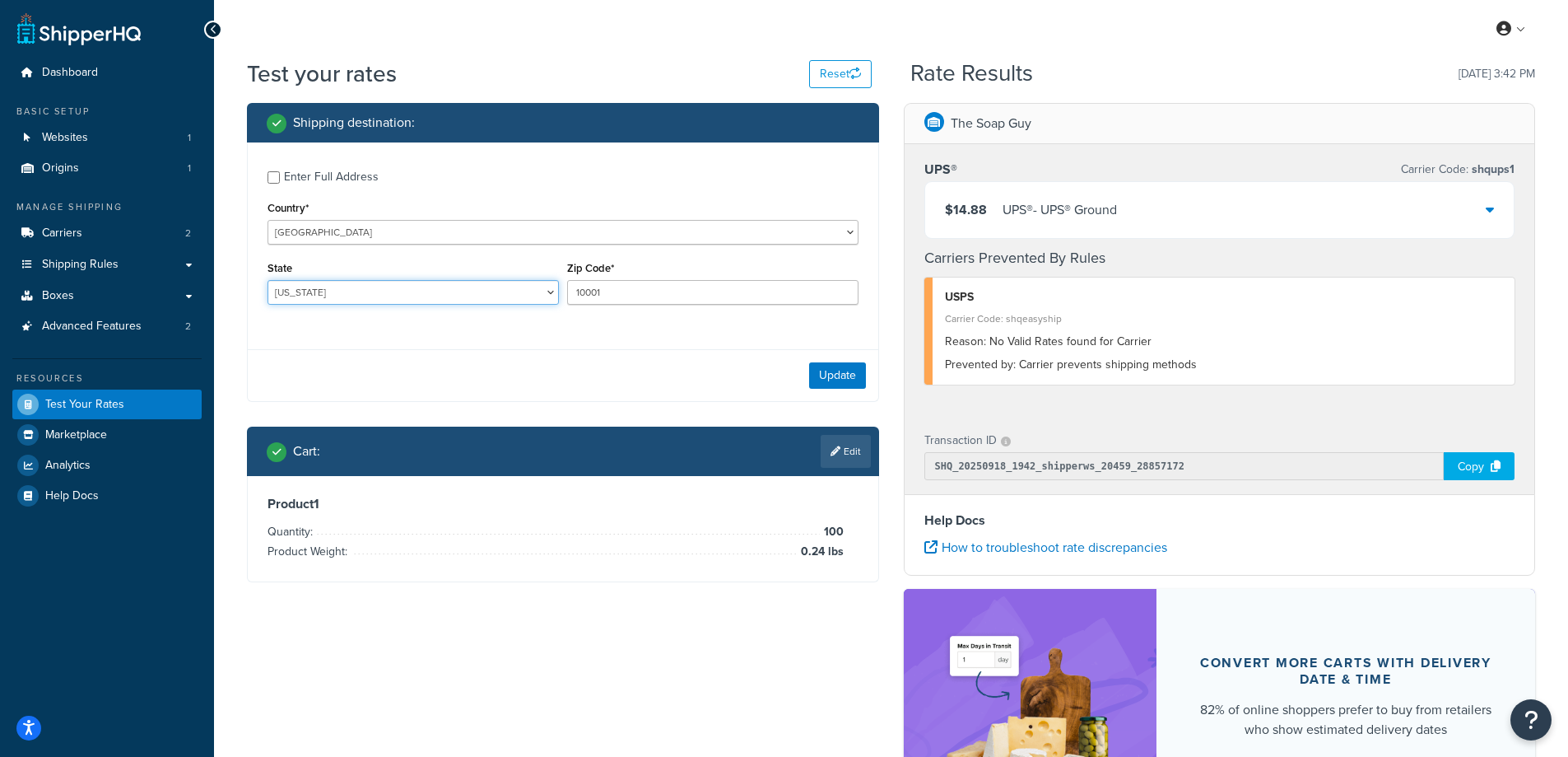
select select "NY"
click at [267, 280] on select "Alabama Alaska American Samoa Arizona Arkansas Armed Forces Americas Armed Forc…" at bounding box center [413, 292] width 291 height 25
click at [411, 334] on div "Enter Full Address Country* United States United Kingdom Afghanistan Åland Isla…" at bounding box center [563, 239] width 631 height 195
click at [840, 378] on button "Update" at bounding box center [837, 376] width 57 height 26
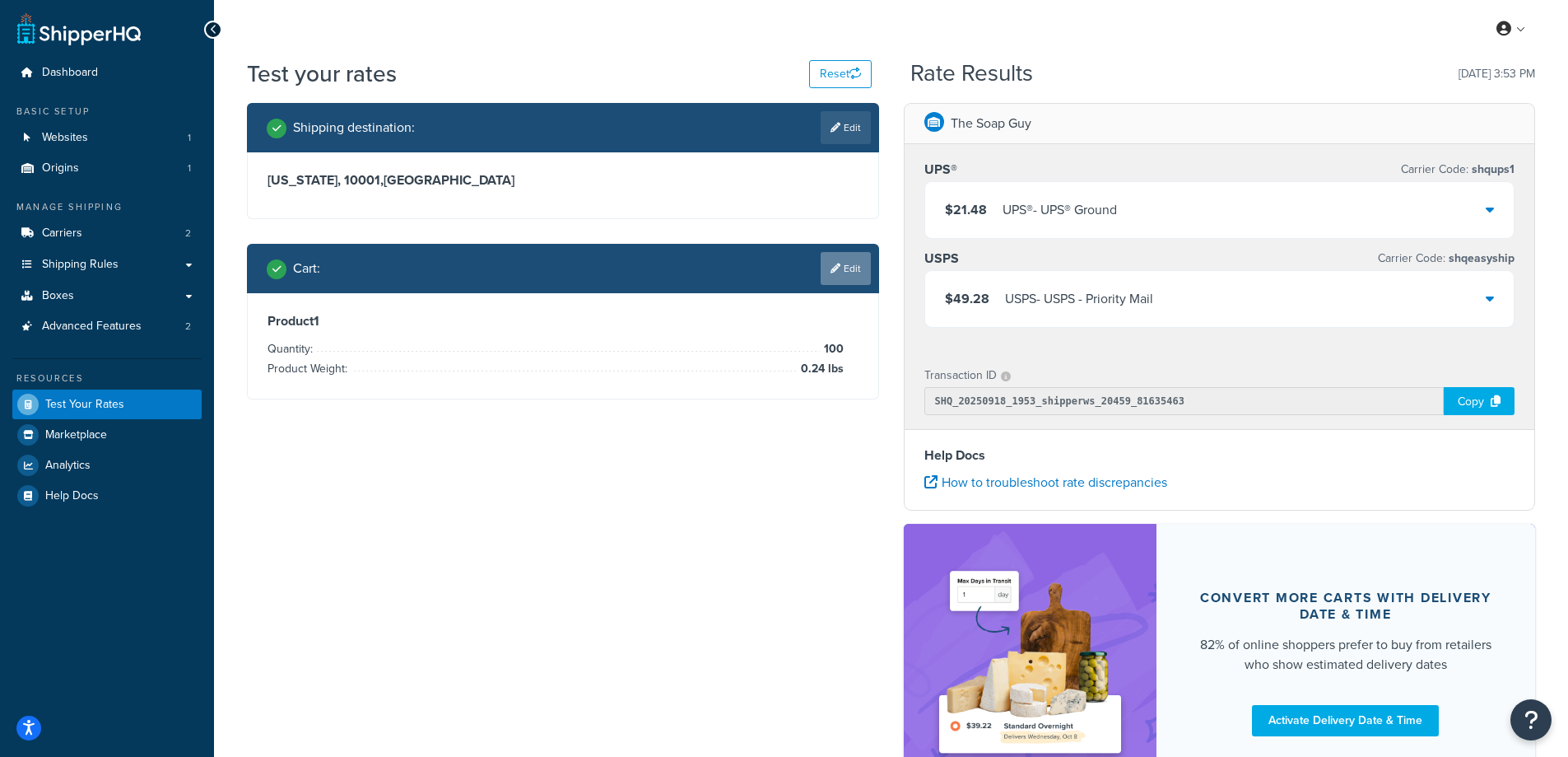
click at [834, 264] on icon at bounding box center [835, 268] width 10 height 10
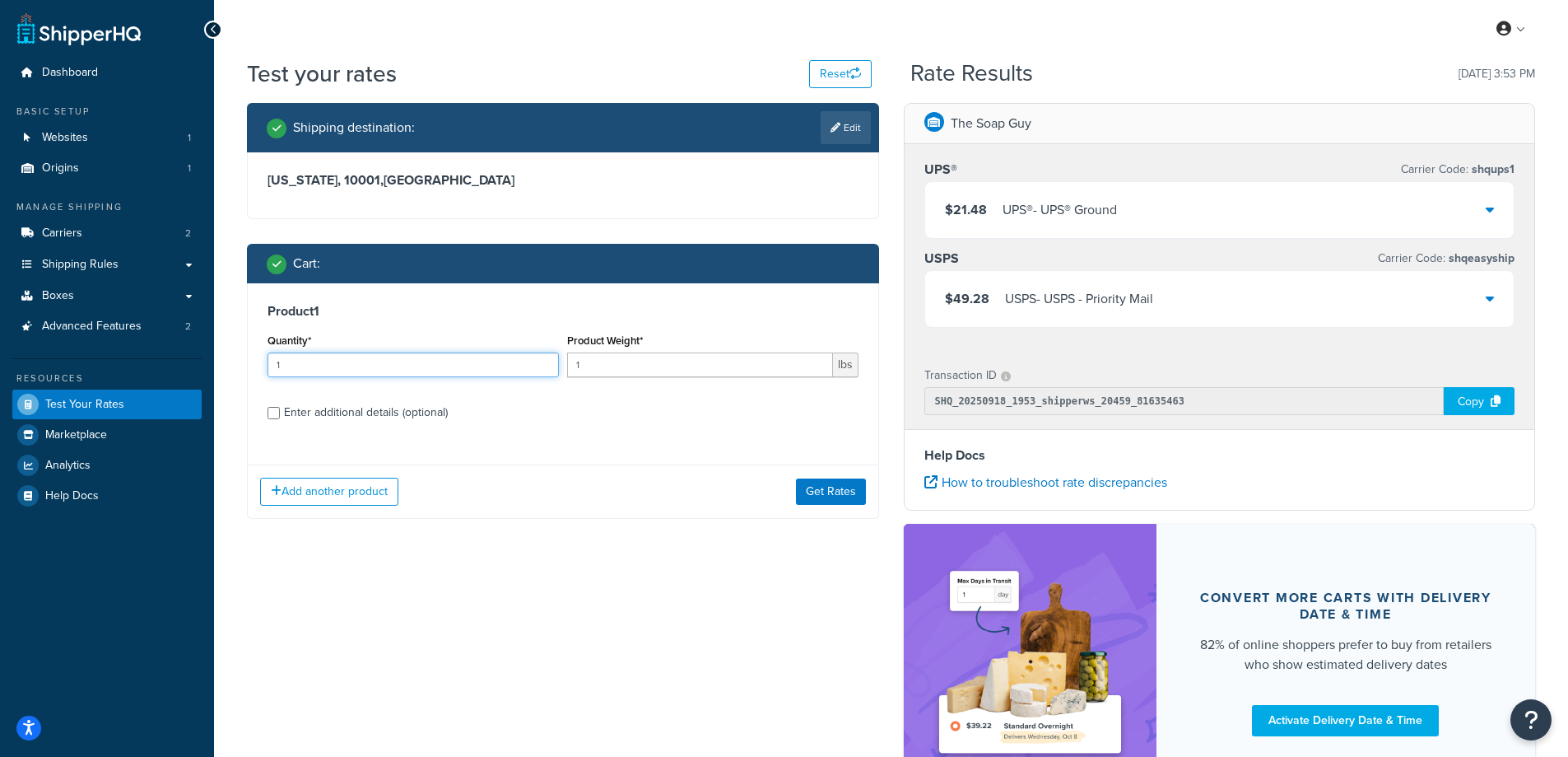
drag, startPoint x: 350, startPoint y: 364, endPoint x: 255, endPoint y: 366, distance: 95.0
click at [255, 366] on div "Product 1 Quantity* 1 Product Weight* 1 lbs Enter additional details (optional)" at bounding box center [563, 368] width 631 height 169
type input "100"
click at [602, 361] on input "1" at bounding box center [700, 364] width 266 height 25
paste input "3.45"
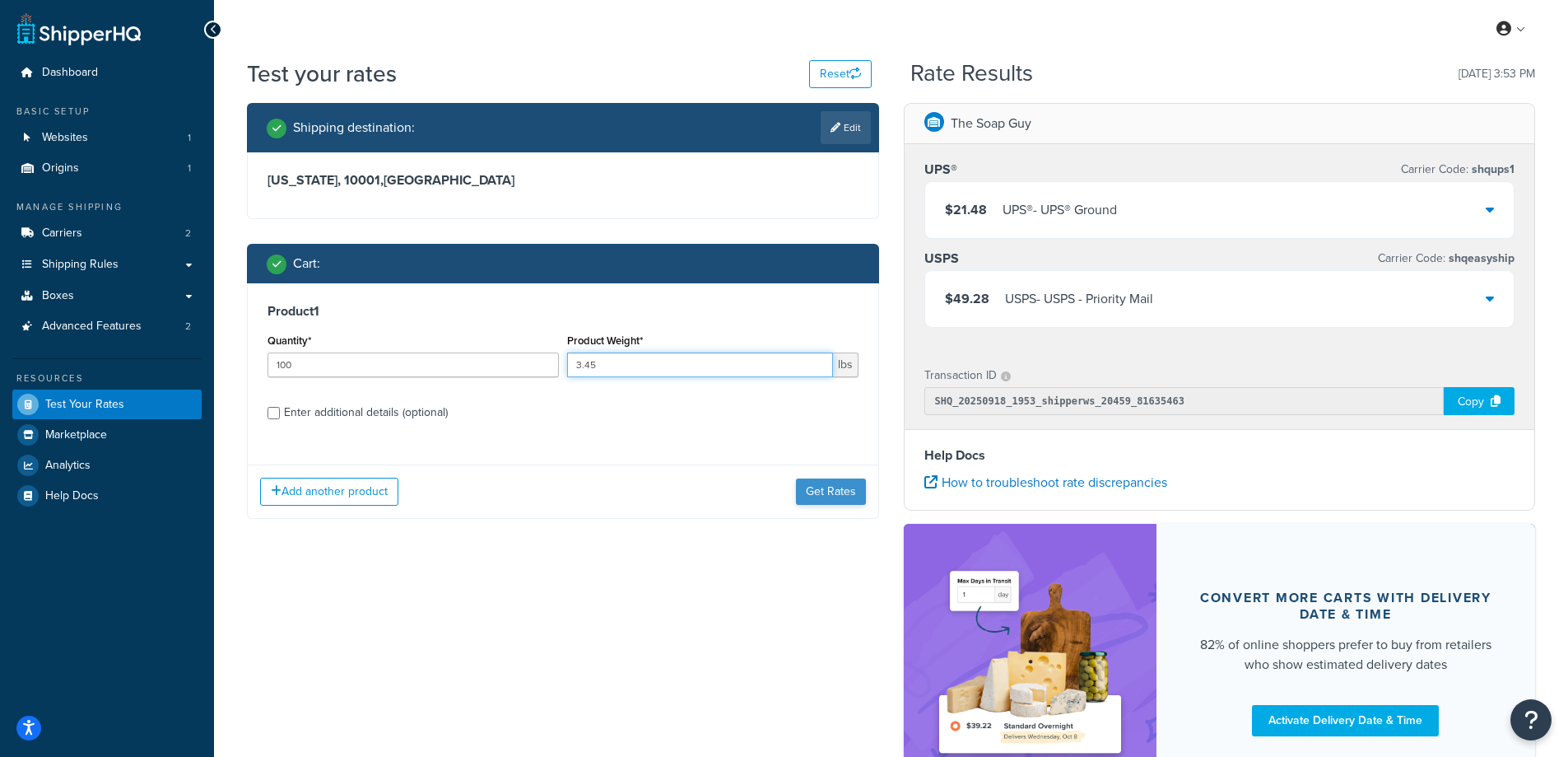
type input "3.45"
click at [834, 490] on button "Get Rates" at bounding box center [832, 491] width 70 height 26
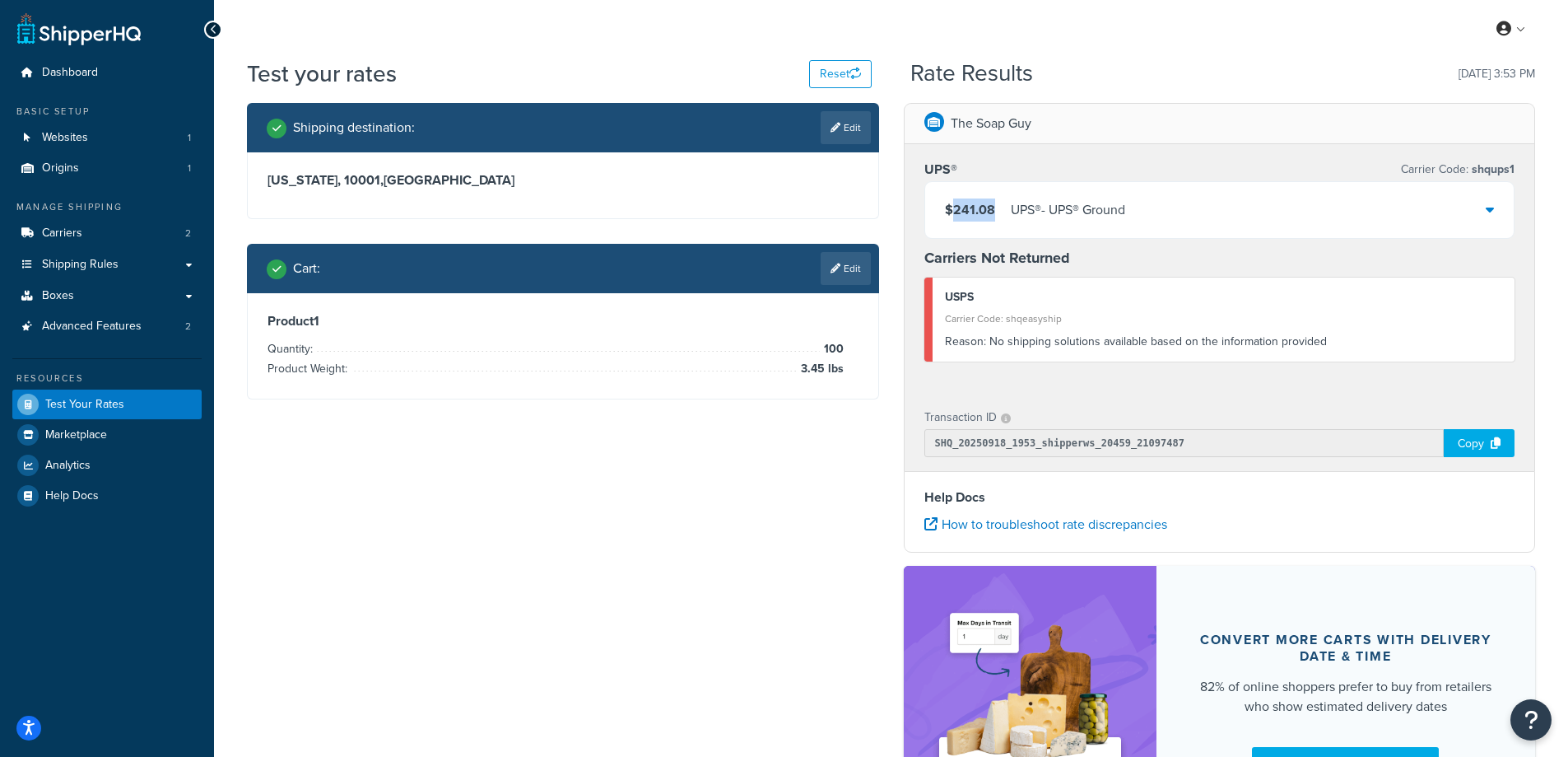
drag, startPoint x: 1000, startPoint y: 206, endPoint x: 951, endPoint y: 206, distance: 49.0
click at [951, 206] on div "$241.08 UPS® - UPS® Ground" at bounding box center [1035, 209] width 180 height 23
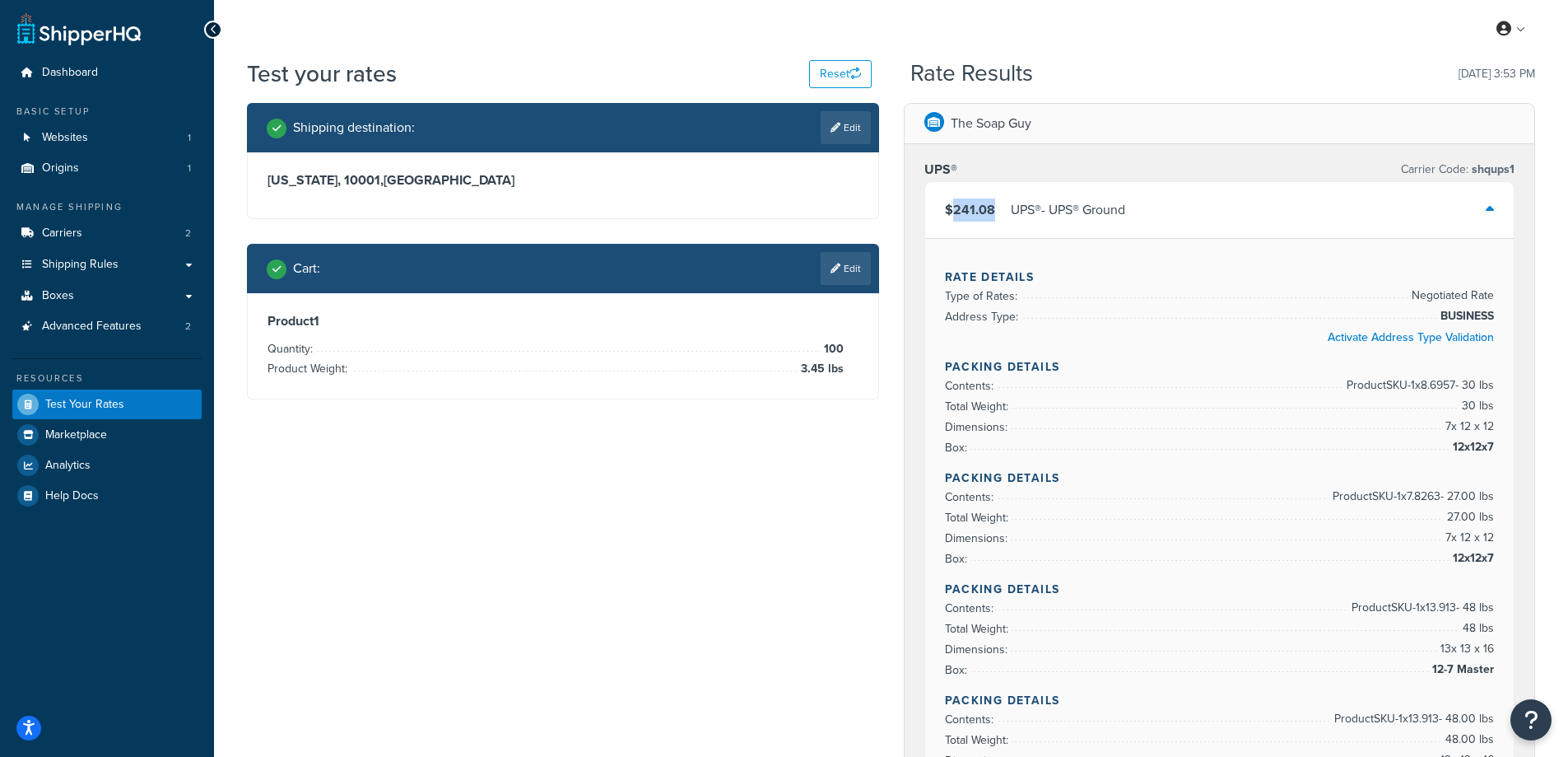
copy span "241.08"
click at [865, 128] on link "Edit" at bounding box center [846, 127] width 50 height 33
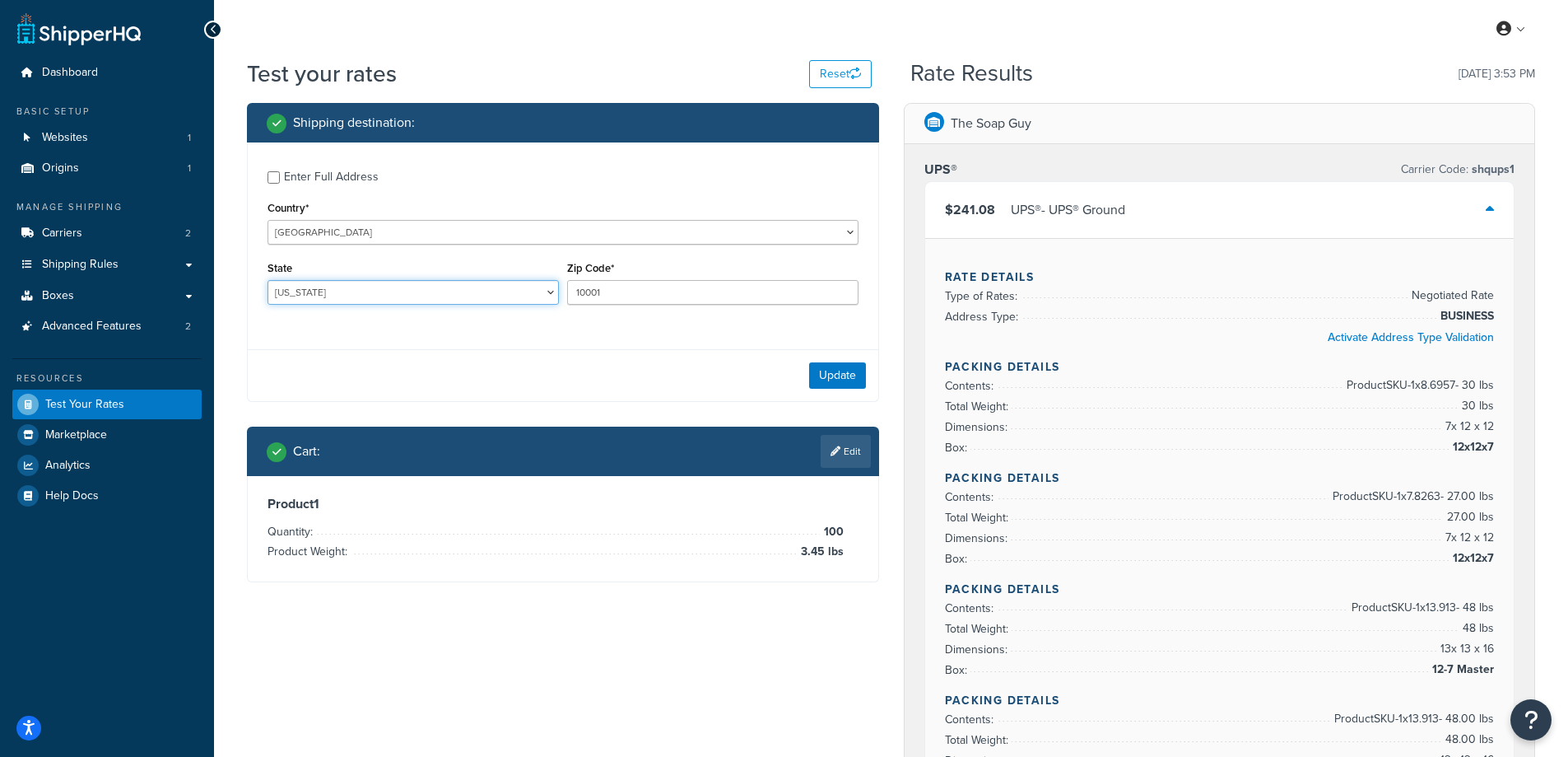
drag, startPoint x: 315, startPoint y: 294, endPoint x: 275, endPoint y: 294, distance: 40.0
click at [275, 294] on select "Alabama Alaska American Samoa Arizona Arkansas Armed Forces Americas Armed Forc…" at bounding box center [413, 292] width 291 height 25
select select "FL"
click at [267, 280] on select "Alabama Alaska American Samoa Arizona Arkansas Armed Forces Americas Armed Forc…" at bounding box center [413, 292] width 291 height 25
click at [244, 595] on div "Shipping destination : Enter Full Address Country* [GEOGRAPHIC_DATA] [GEOGRAPHI…" at bounding box center [563, 355] width 656 height 503
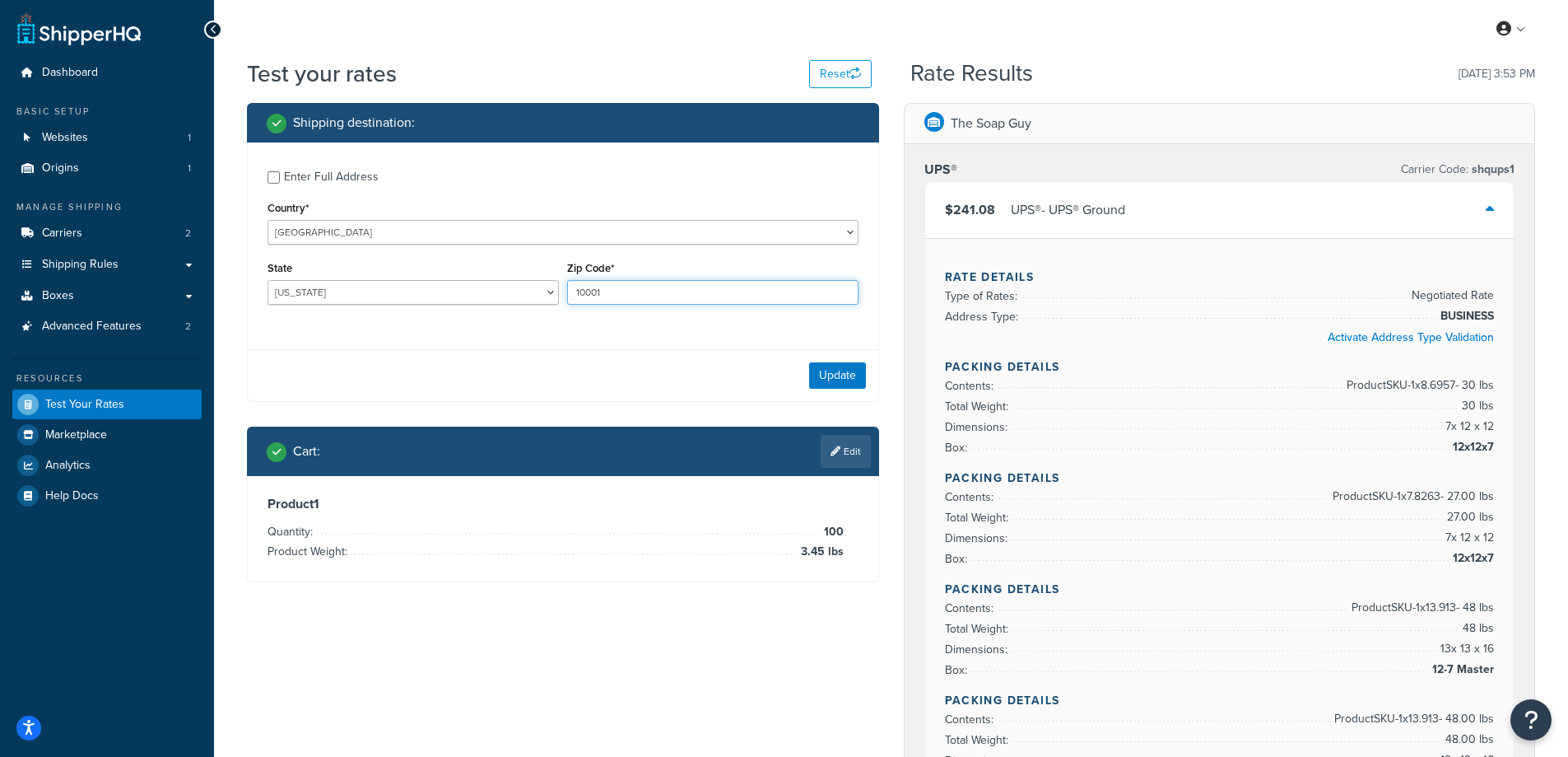
drag, startPoint x: 624, startPoint y: 296, endPoint x: 569, endPoint y: 295, distance: 55.0
click at [569, 295] on input "10001" at bounding box center [712, 292] width 291 height 25
paste input "32224"
type input "32224"
click at [504, 345] on div "Enter Full Address Country* United States United Kingdom Afghanistan Åland Isla…" at bounding box center [563, 272] width 632 height 260
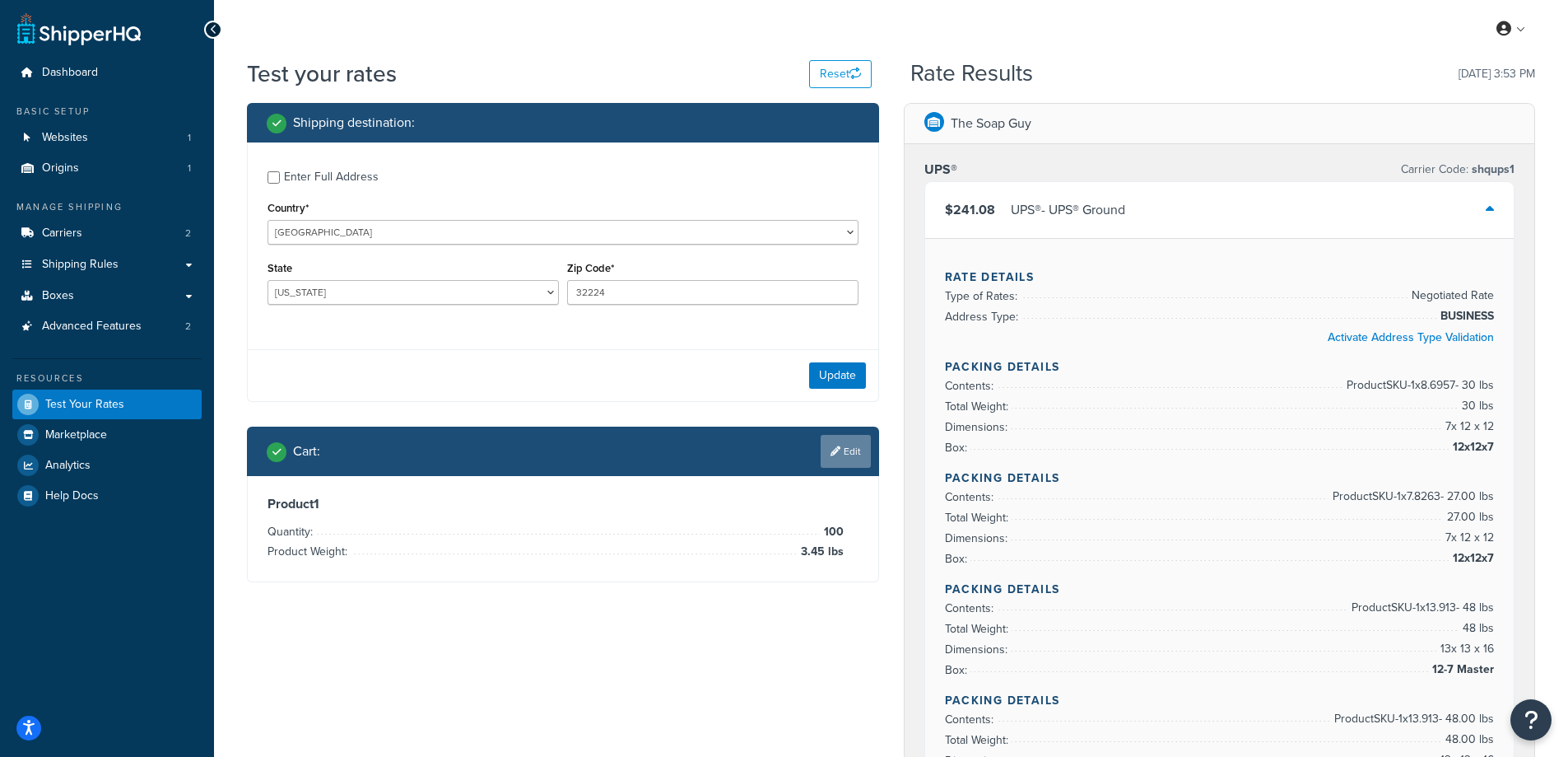
click at [842, 450] on link "Edit" at bounding box center [846, 451] width 50 height 33
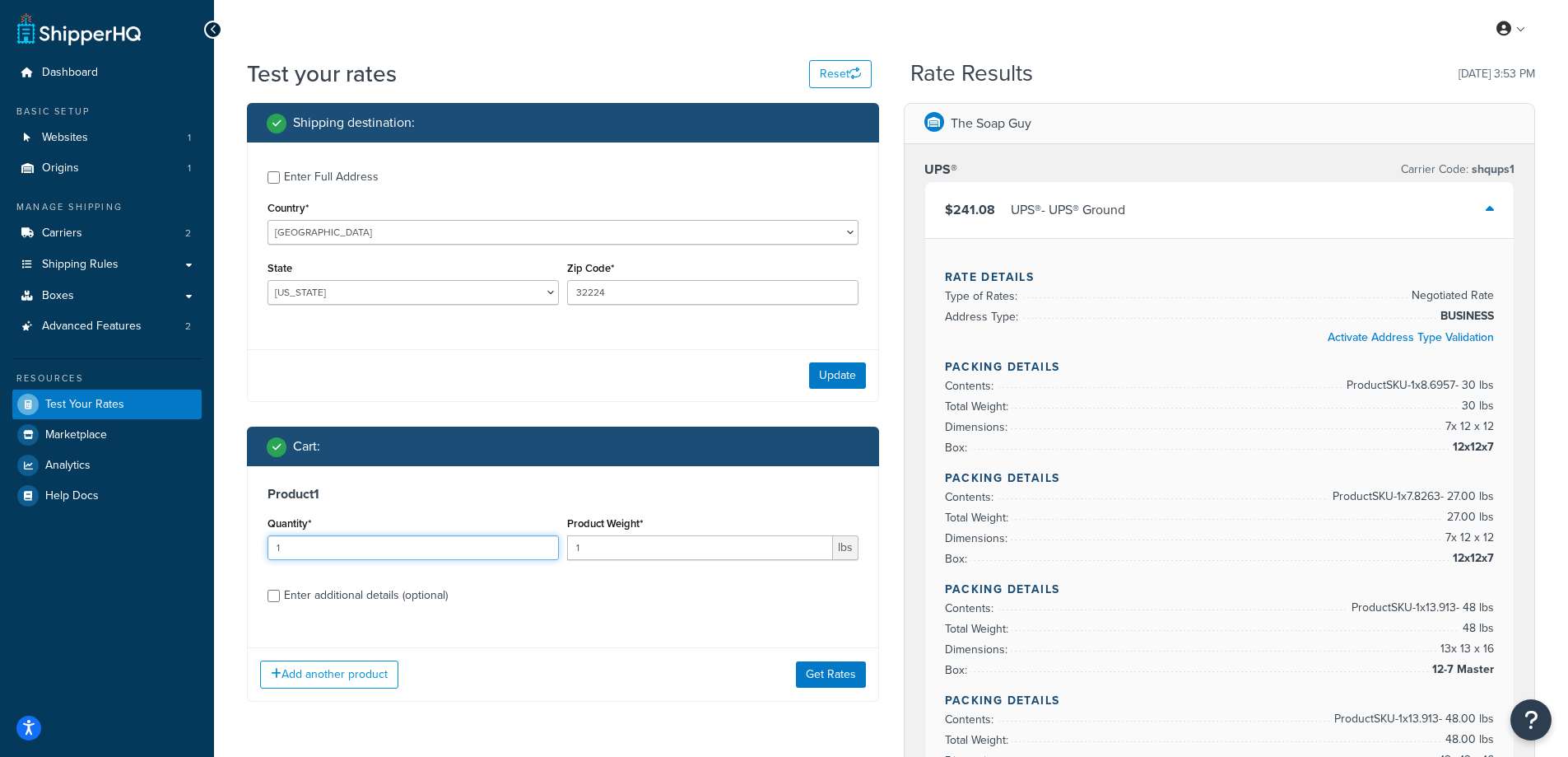
drag, startPoint x: 345, startPoint y: 548, endPoint x: 247, endPoint y: 545, distance: 98.0
click at [247, 545] on div "Product 1 Quantity* 1 Product Weight* 1 lbs Enter additional details (optional)…" at bounding box center [563, 584] width 632 height 236
type input "100"
drag, startPoint x: 592, startPoint y: 546, endPoint x: 564, endPoint y: 547, distance: 28.0
click at [564, 547] on div "Product Weight* 1 lbs" at bounding box center [713, 542] width 299 height 60
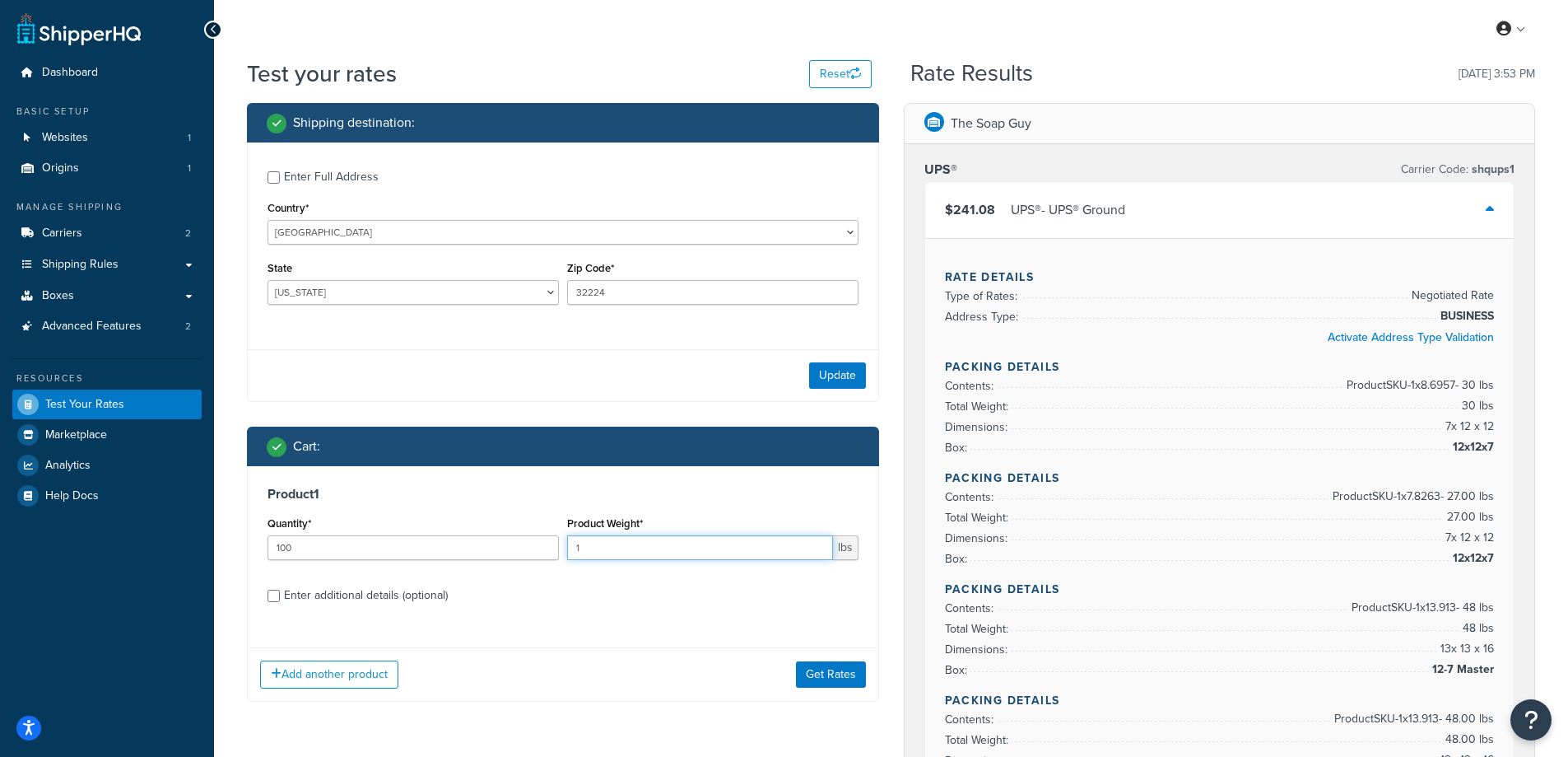
paste input ".73"
type input "1.73"
click at [811, 675] on button "Get Rates" at bounding box center [832, 674] width 70 height 26
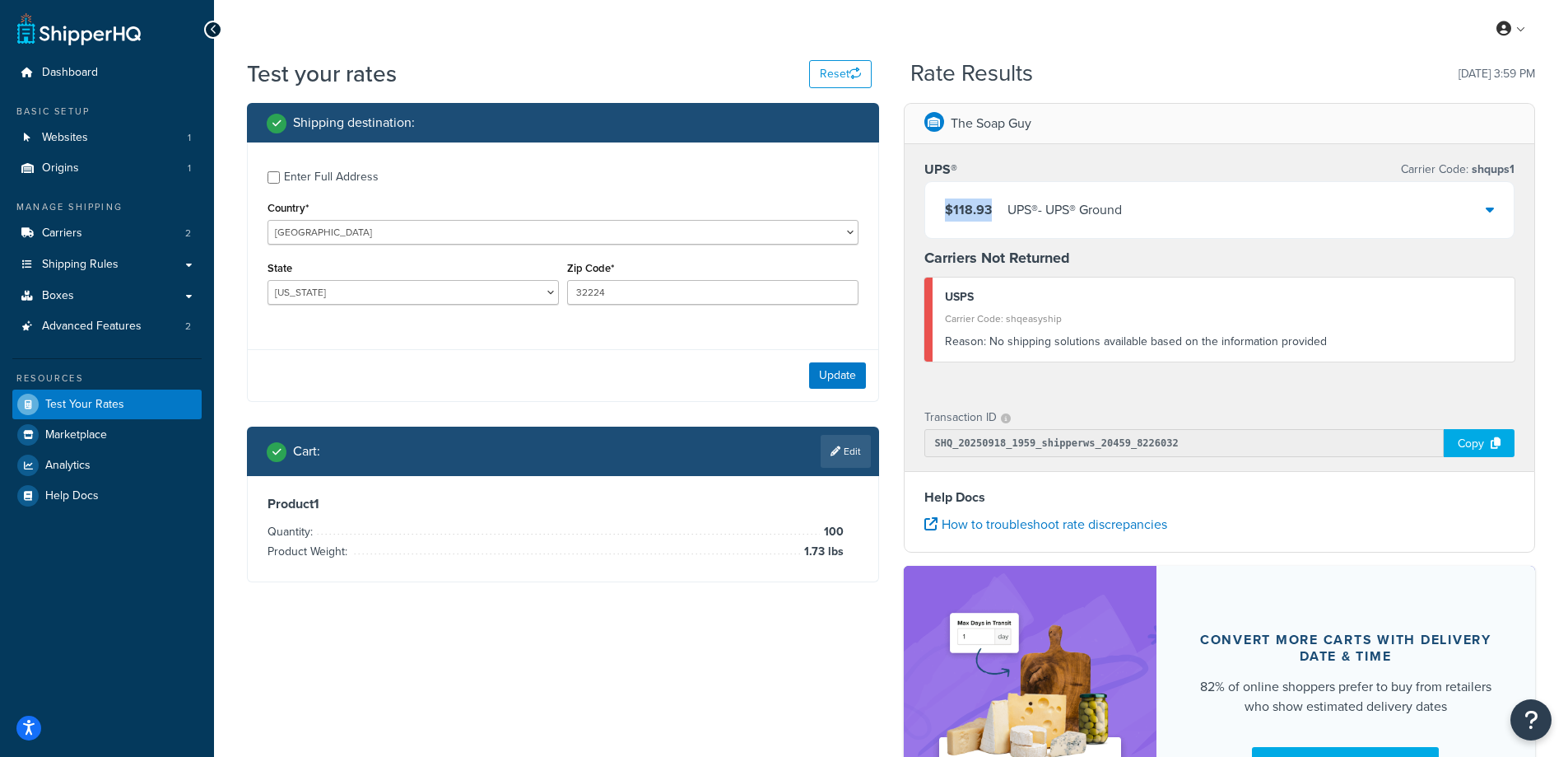
drag, startPoint x: 994, startPoint y: 202, endPoint x: 947, endPoint y: 203, distance: 47.0
click at [947, 203] on div "$118.93 UPS® - UPS® Ground" at bounding box center [1033, 209] width 177 height 23
copy span "$118.93"
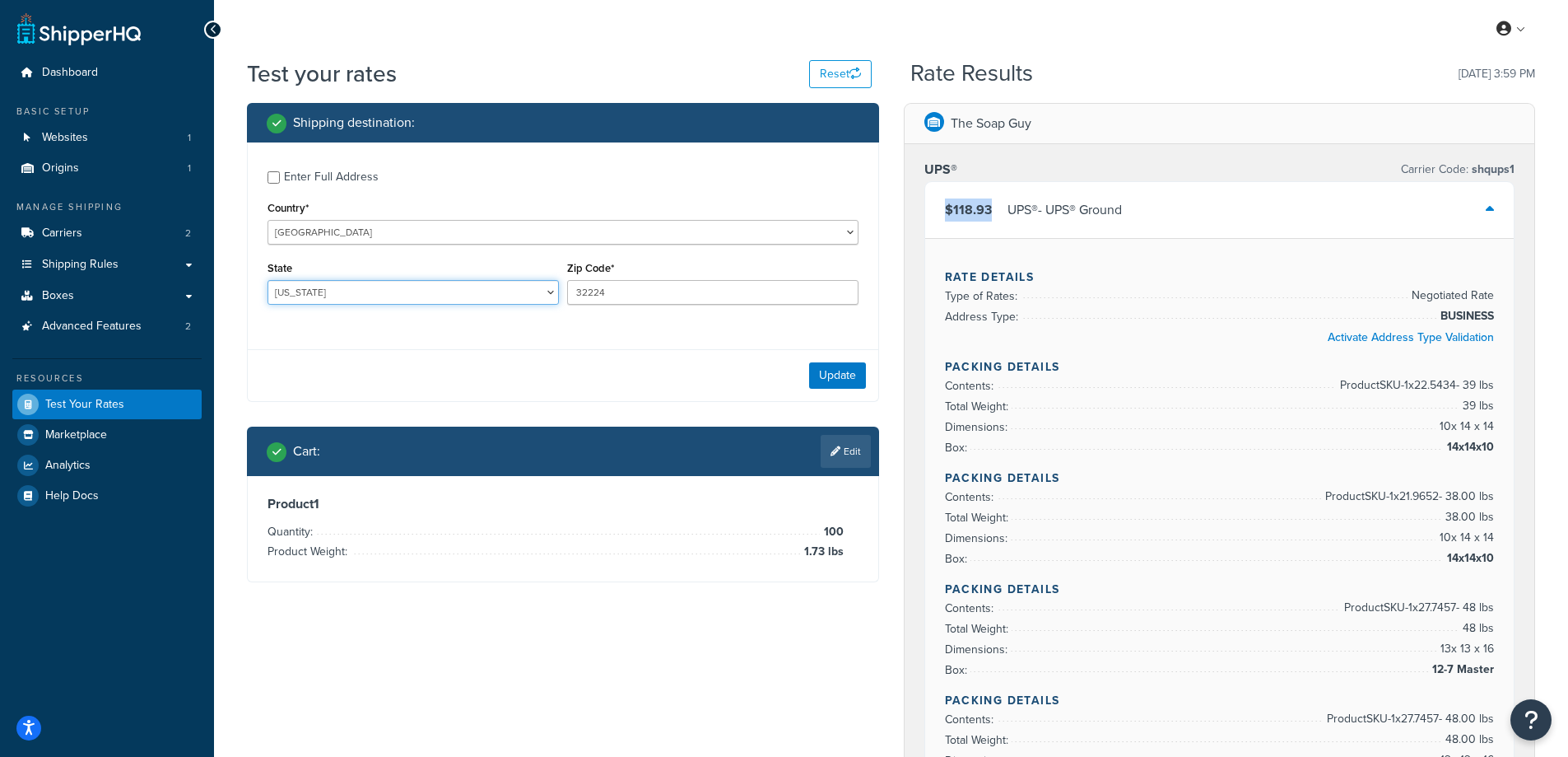
click at [312, 293] on select "Alabama Alaska American Samoa Arizona Arkansas Armed Forces Americas Armed Forc…" at bounding box center [413, 292] width 291 height 25
click at [307, 295] on select "Alabama Alaska American Samoa Arizona Arkansas Armed Forces Americas Armed Forc…" at bounding box center [413, 292] width 291 height 25
select select "AL"
click at [267, 280] on select "Alabama Alaska American Samoa Arizona Arkansas Armed Forces Americas Armed Forc…" at bounding box center [413, 292] width 291 height 25
click at [311, 337] on div "Enter Full Address Country* United States United Kingdom Afghanistan Åland Isla…" at bounding box center [563, 239] width 631 height 195
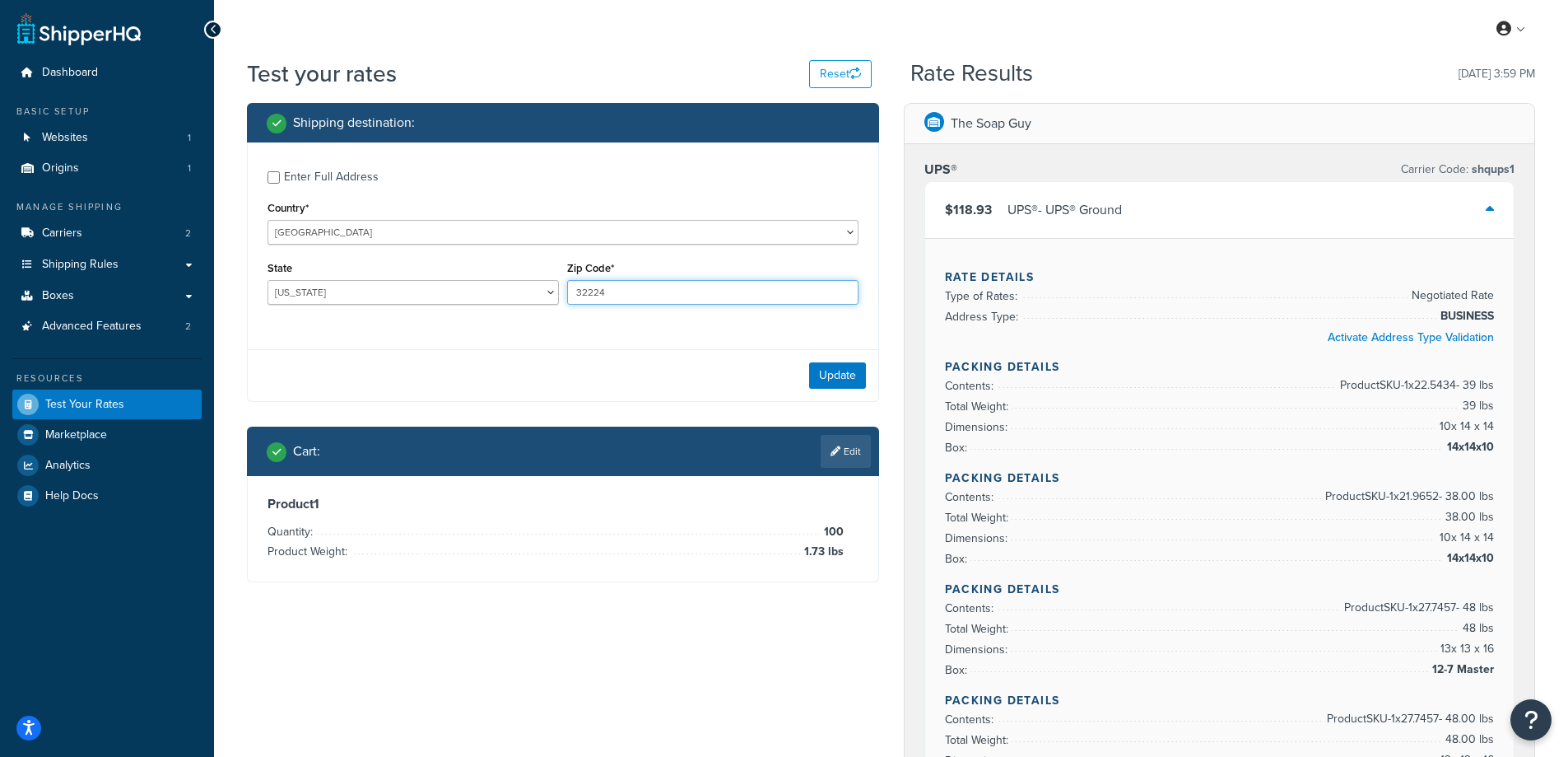
drag, startPoint x: 646, startPoint y: 295, endPoint x: 572, endPoint y: 295, distance: 74.0
click at [572, 295] on input "32224" at bounding box center [712, 292] width 291 height 25
paste input "5984-"
type input "35984"
click at [482, 341] on div "Enter Full Address Country* United States United Kingdom Afghanistan Åland Isla…" at bounding box center [563, 272] width 632 height 260
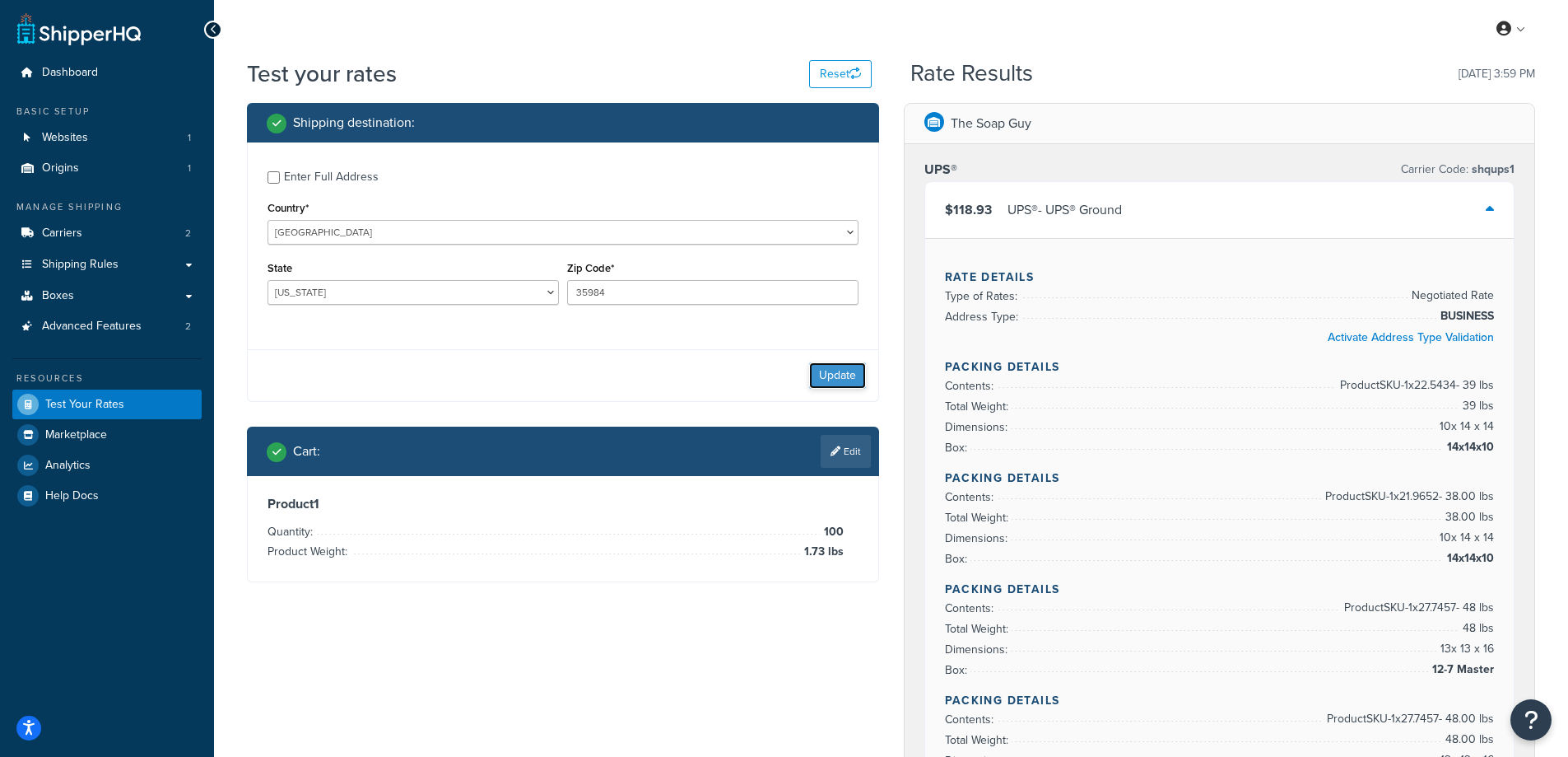
click at [830, 367] on button "Update" at bounding box center [837, 376] width 57 height 26
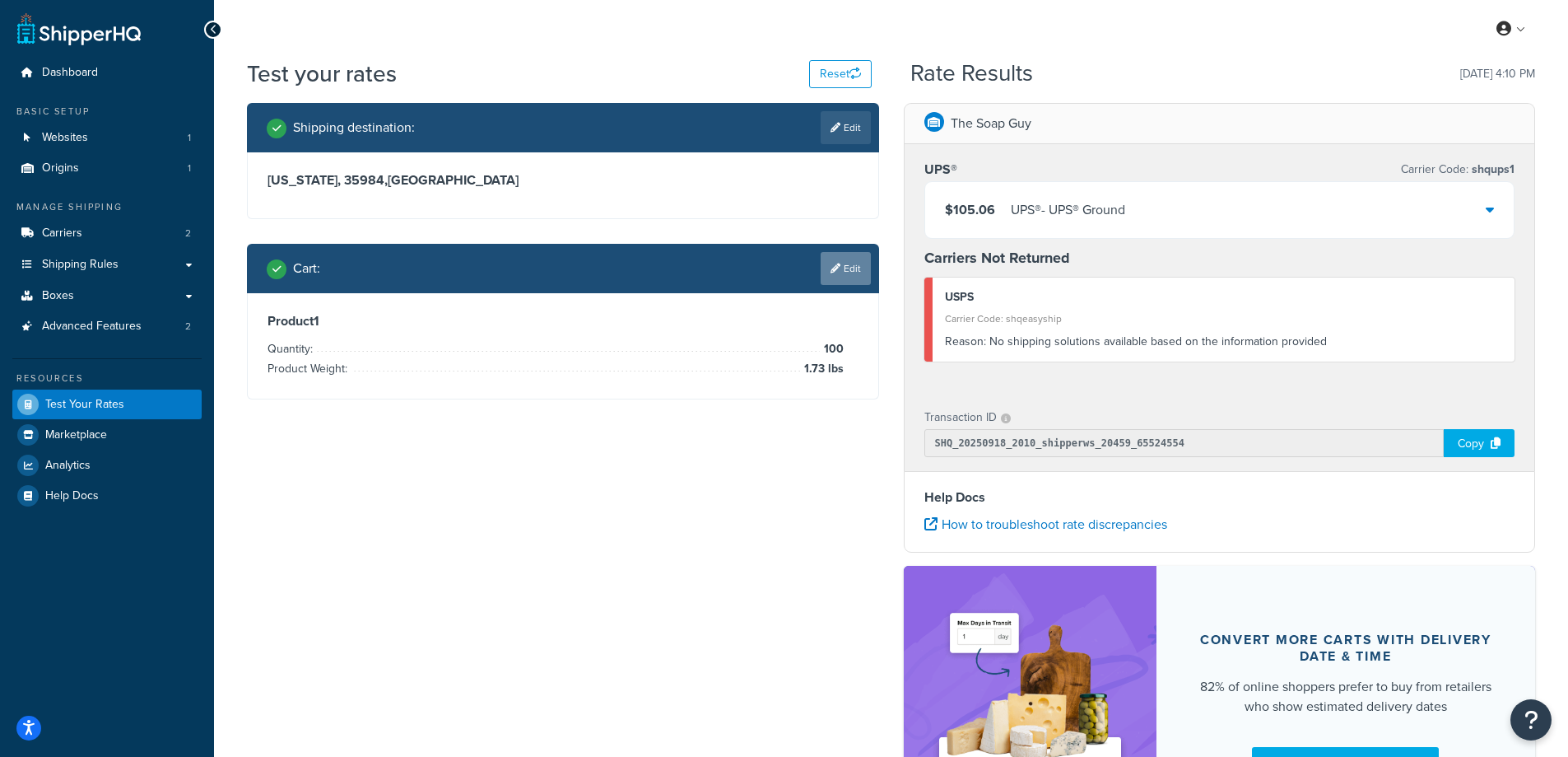
click at [848, 253] on link "Edit" at bounding box center [846, 268] width 50 height 33
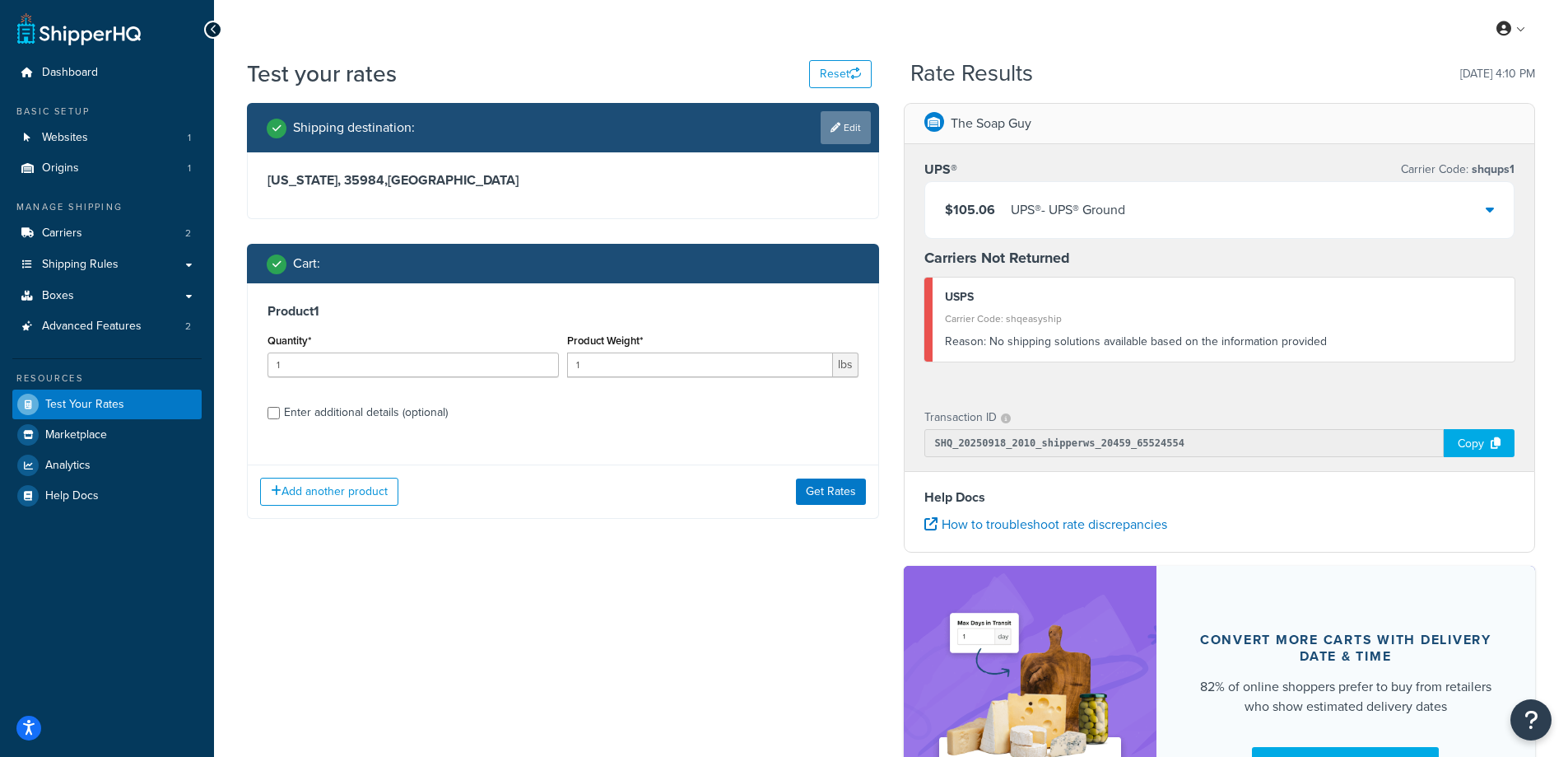
click at [842, 129] on link "Edit" at bounding box center [846, 127] width 50 height 33
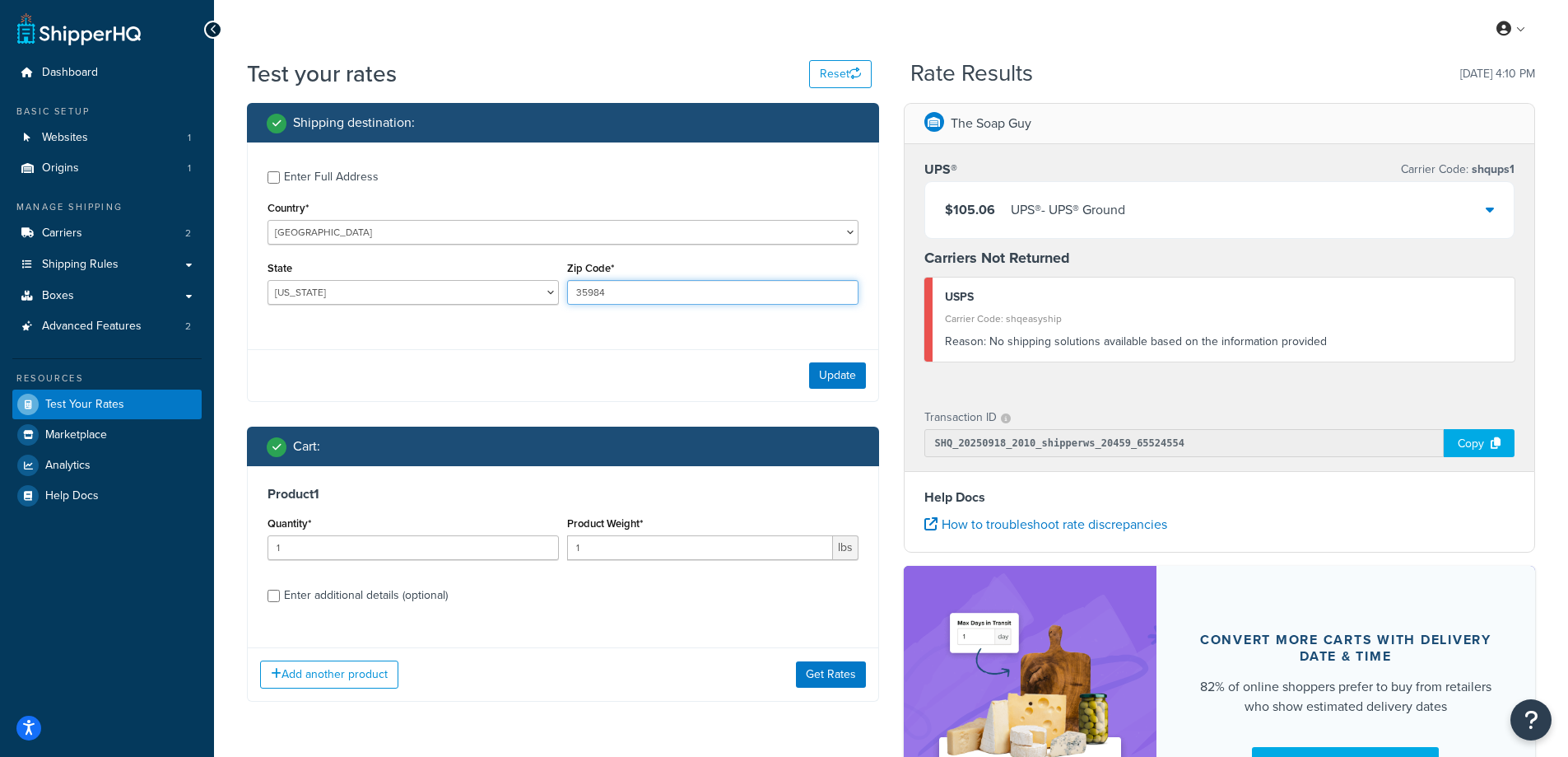
drag, startPoint x: 632, startPoint y: 295, endPoint x: 552, endPoint y: 293, distance: 80.0
click at [552, 293] on div "State Alabama Alaska American Samoa Arizona Arkansas Armed Forces Americas Arme…" at bounding box center [562, 287] width 599 height 60
paste input "4221"
type input "34221"
click at [531, 333] on div "Enter Full Address Country* United States United Kingdom Afghanistan Åland Isla…" at bounding box center [563, 239] width 631 height 195
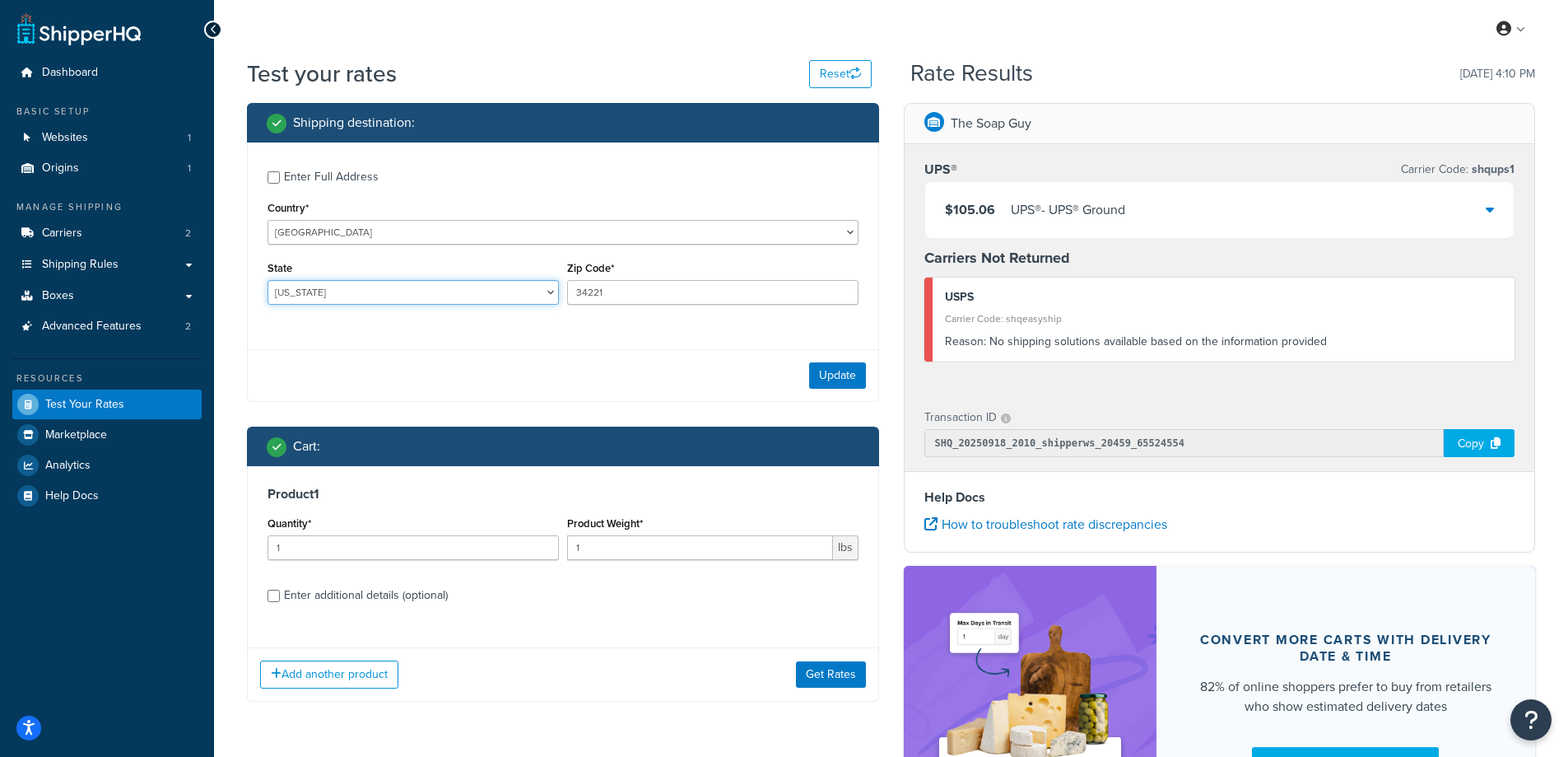
click at [371, 301] on select "Alabama Alaska American Samoa Arizona Arkansas Armed Forces Americas Armed Forc…" at bounding box center [413, 292] width 291 height 25
select select "FL"
click at [267, 280] on select "Alabama Alaska American Samoa Arizona Arkansas Armed Forces Americas Armed Forc…" at bounding box center [413, 292] width 291 height 25
click at [256, 331] on div "Enter Full Address Country* United States United Kingdom Afghanistan Åland Isla…" at bounding box center [563, 239] width 631 height 195
drag, startPoint x: 299, startPoint y: 551, endPoint x: 238, endPoint y: 551, distance: 61.0
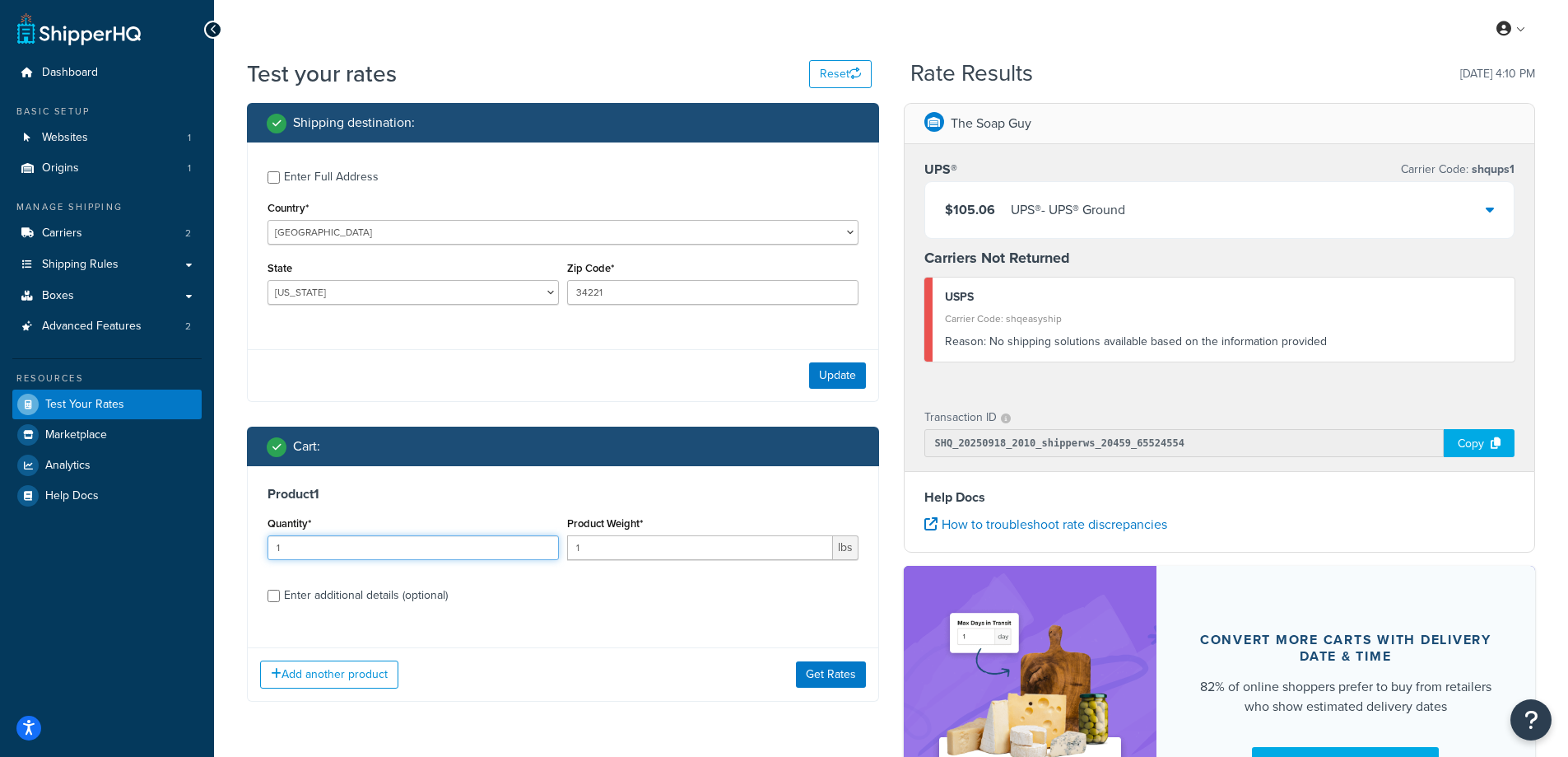
click at [238, 551] on div "Shipping destination : Enter Full Address Country* [GEOGRAPHIC_DATA] [GEOGRAPHI…" at bounding box center [563, 415] width 656 height 623
type input "100"
click at [609, 543] on input "1" at bounding box center [700, 548] width 266 height 25
drag, startPoint x: 609, startPoint y: 543, endPoint x: 571, endPoint y: 547, distance: 38.2
click at [571, 547] on input "1" at bounding box center [700, 548] width 266 height 25
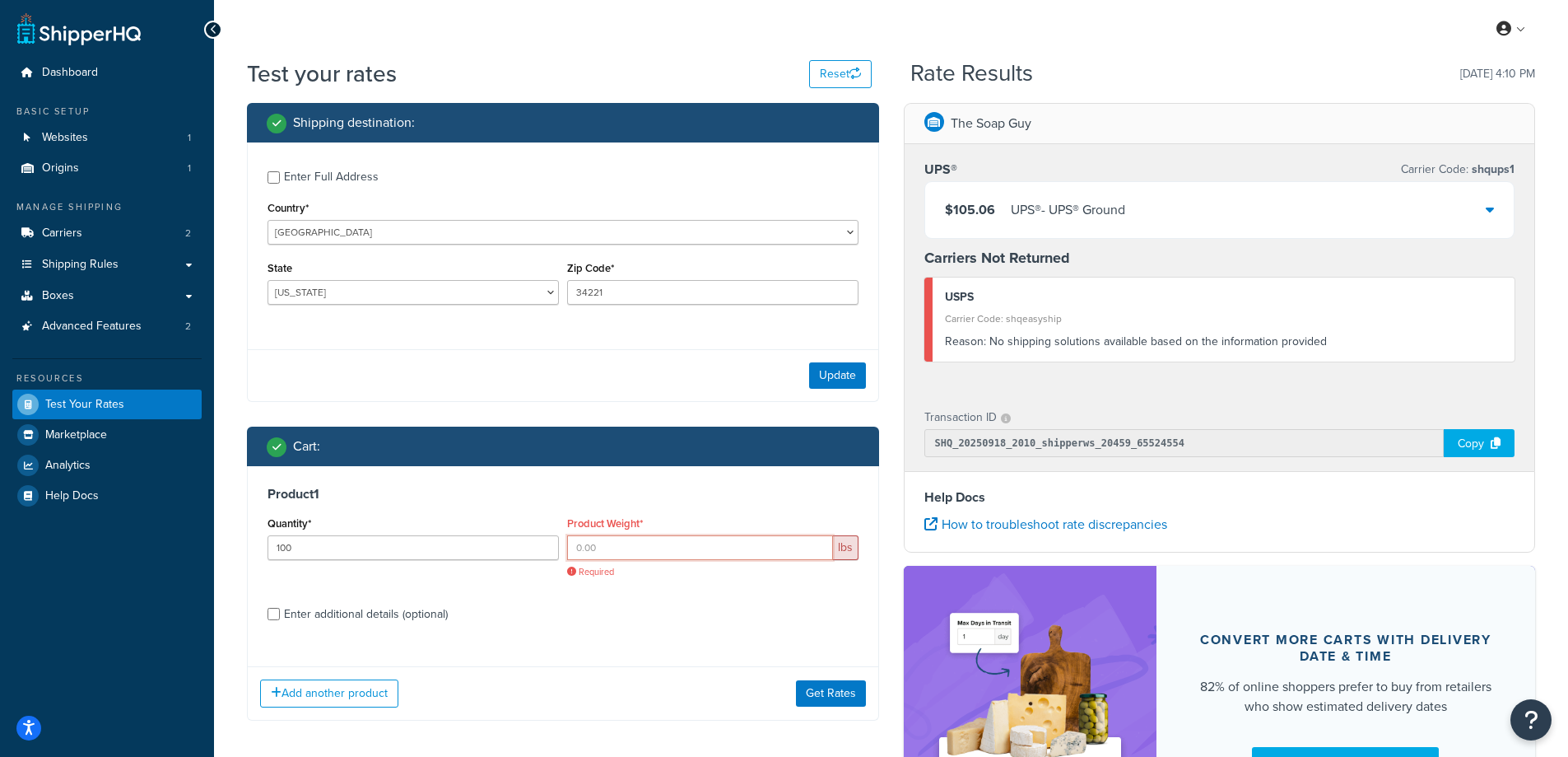
paste input "91.79"
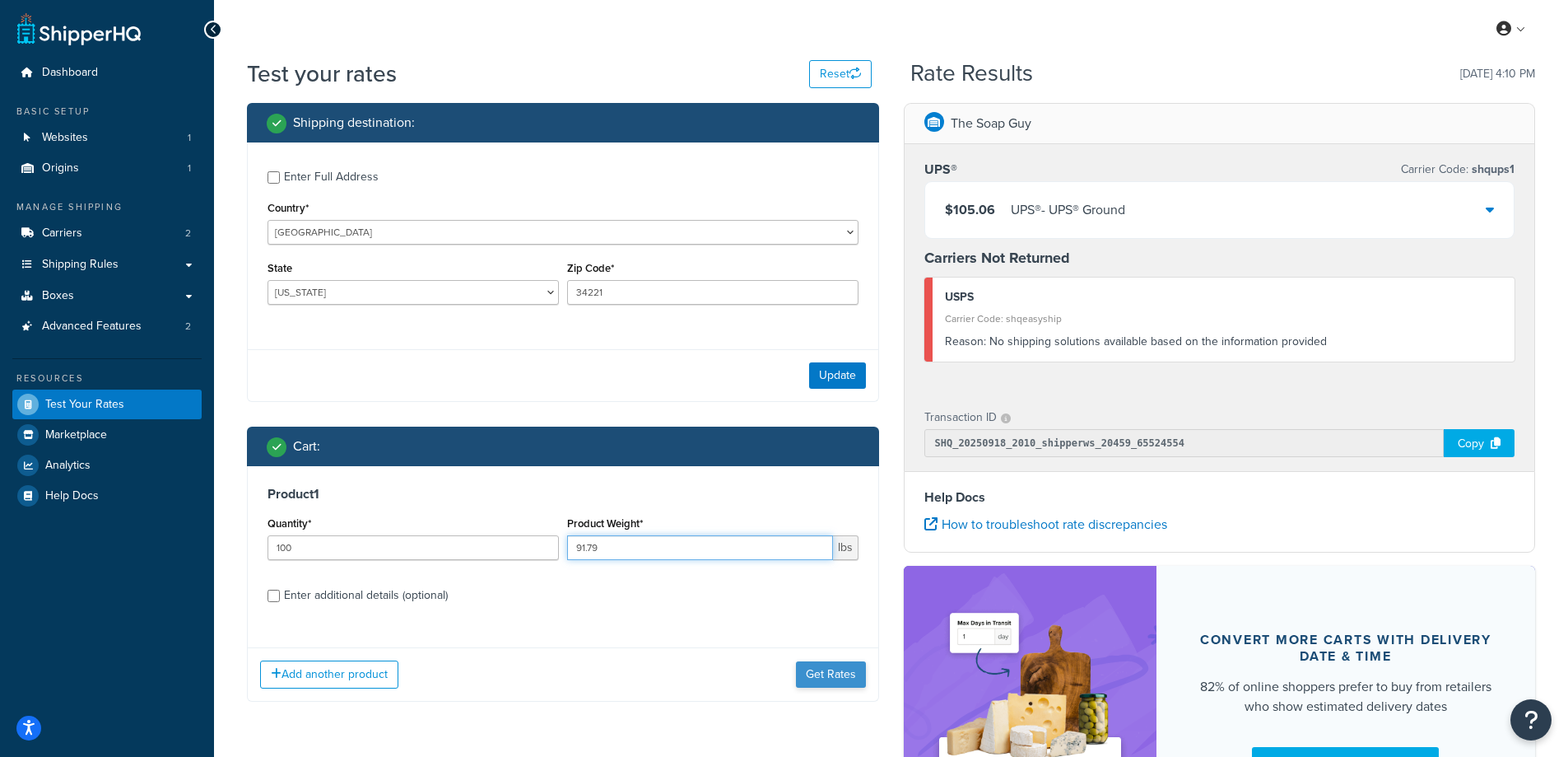
type input "91.79"
click at [820, 670] on button "Get Rates" at bounding box center [832, 674] width 70 height 26
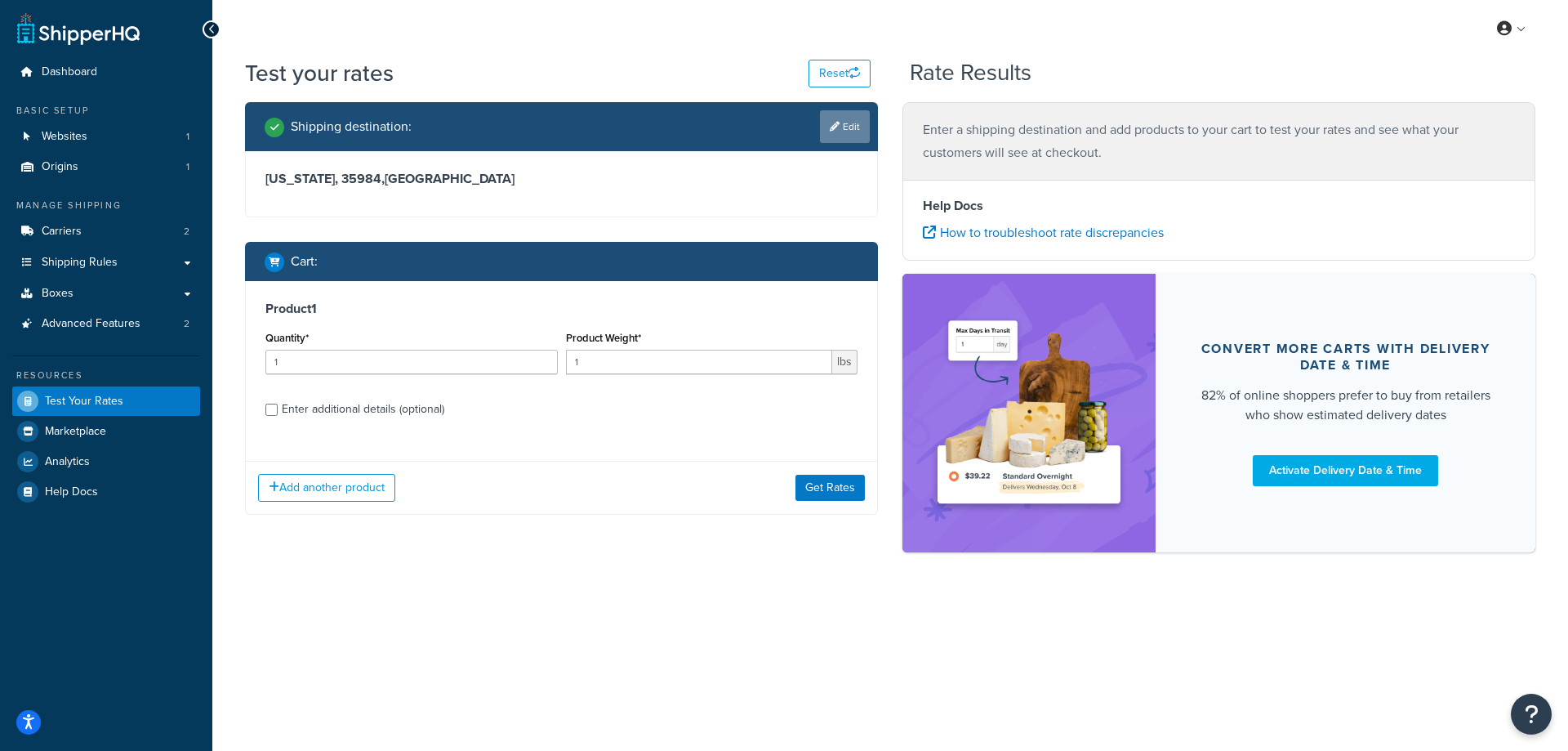
click at [845, 127] on link "Edit" at bounding box center [844, 126] width 50 height 32
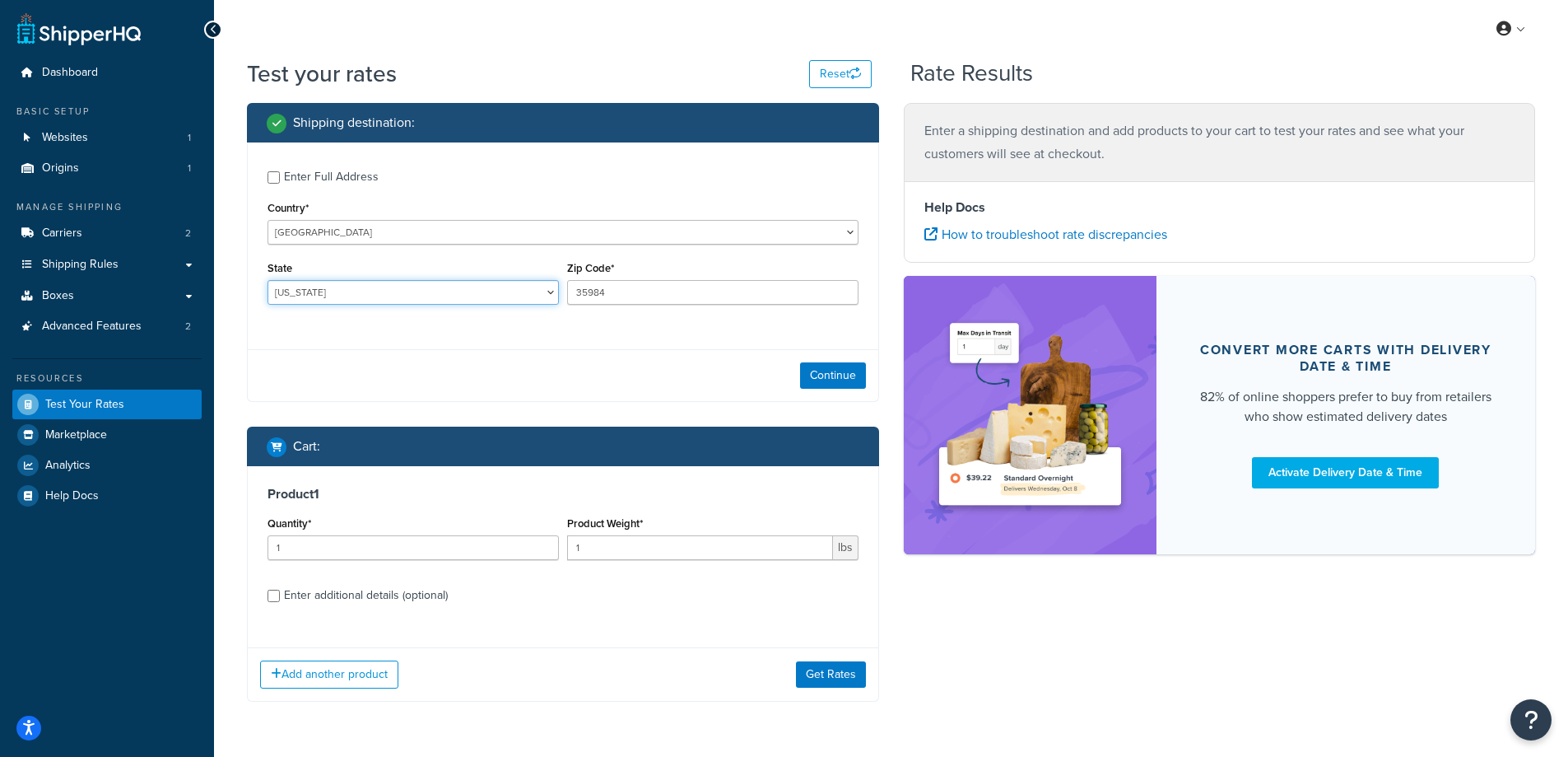
click at [347, 296] on select "Alabama Alaska American Samoa Arizona Arkansas Armed Forces Americas Armed Forc…" at bounding box center [413, 292] width 291 height 25
select select "FL"
click at [267, 280] on select "Alabama Alaska American Samoa Arizona Arkansas Armed Forces Americas Armed Forc…" at bounding box center [413, 292] width 291 height 25
click at [230, 338] on div "Test your rates Reset Rate Results Shipping destination : Enter Full Address Co…" at bounding box center [890, 412] width 1354 height 709
click at [620, 292] on input "35984" at bounding box center [712, 292] width 291 height 25
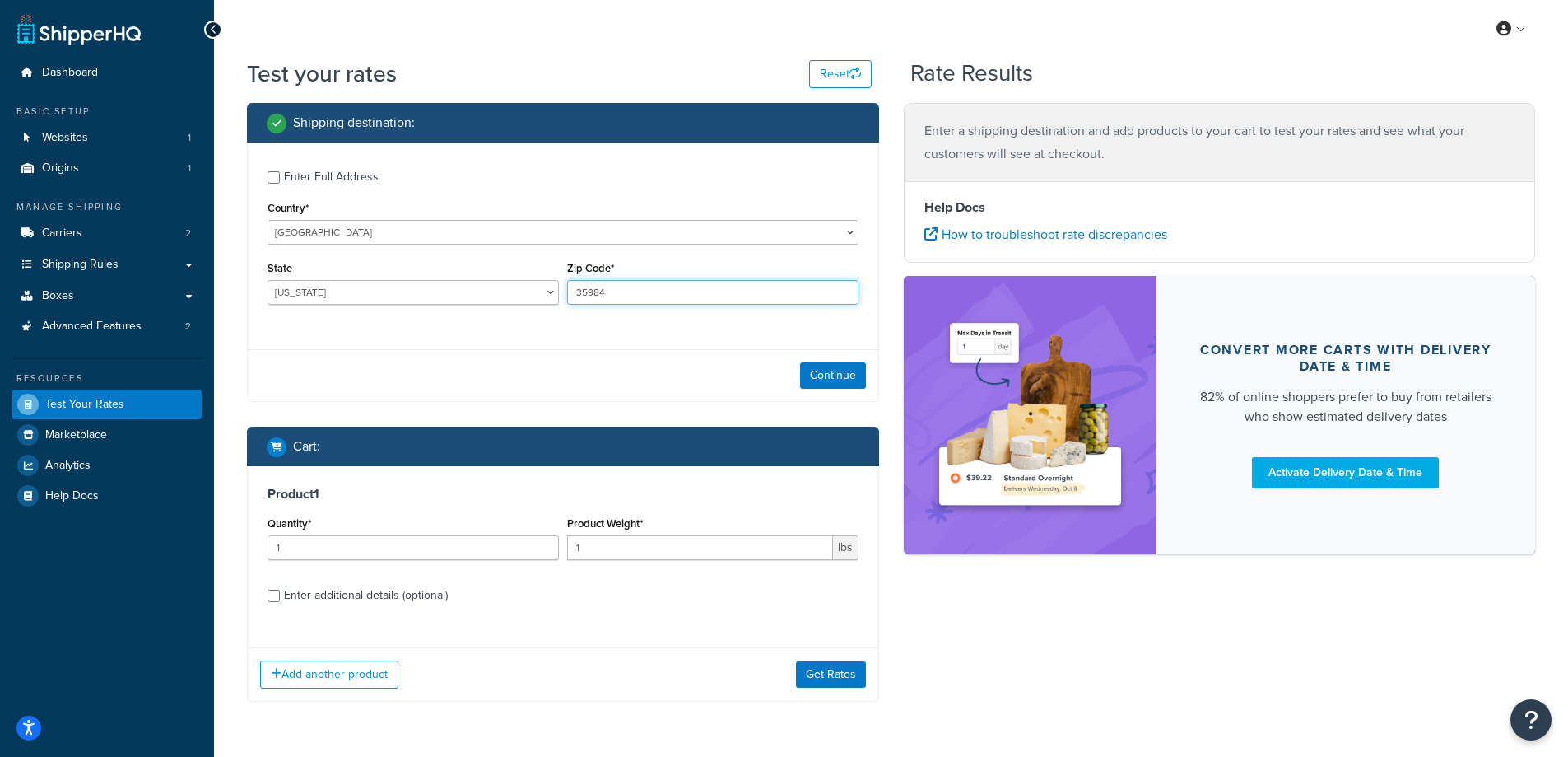
drag, startPoint x: 608, startPoint y: 291, endPoint x: 562, endPoint y: 286, distance: 46.3
click at [563, 286] on div "Zip Code* 35984" at bounding box center [713, 287] width 299 height 60
paste input "34221-"
type input "34221"
click at [809, 370] on button "Continue" at bounding box center [832, 376] width 66 height 26
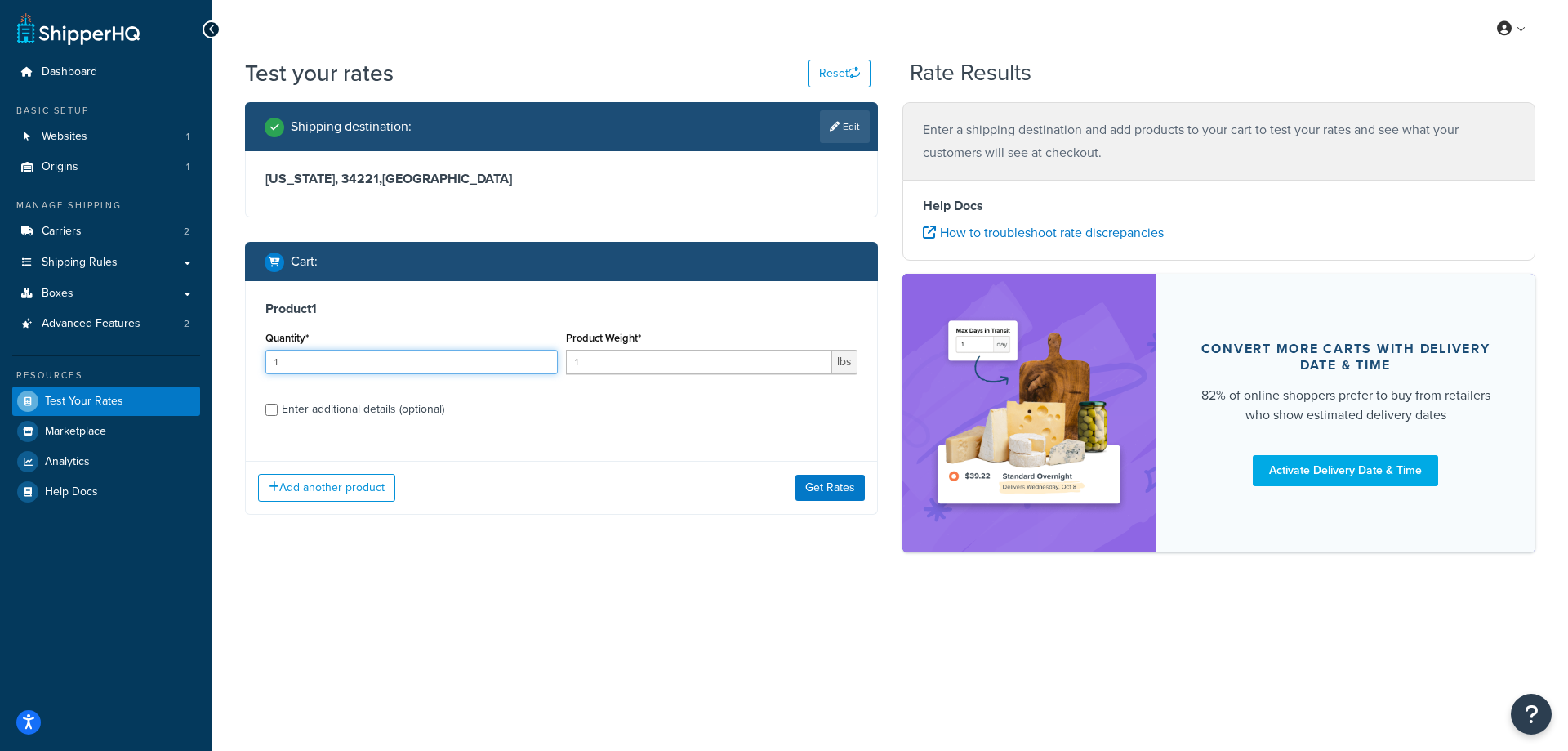
click at [374, 355] on input "1" at bounding box center [411, 362] width 292 height 24
type input "100"
click at [574, 348] on div "Product Weight* 1 lbs" at bounding box center [712, 350] width 292 height 47
click at [605, 360] on input "1" at bounding box center [699, 362] width 267 height 24
drag, startPoint x: 589, startPoint y: 372, endPoint x: 563, endPoint y: 368, distance: 26.3
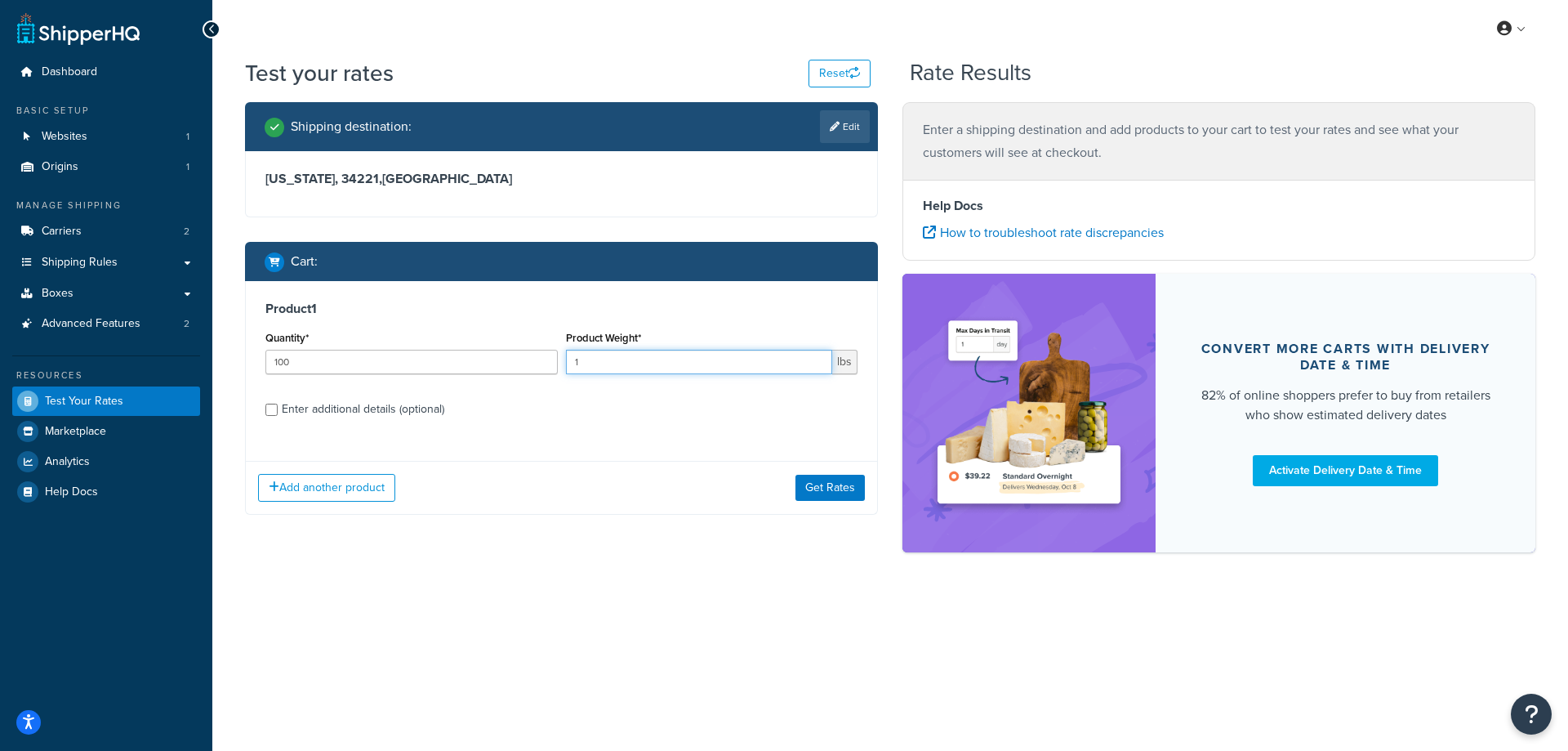
click at [563, 368] on div "Product Weight* 1 lbs" at bounding box center [712, 356] width 300 height 59
paste input "91.79"
type input "91.79"
click at [840, 489] on button "Get Rates" at bounding box center [830, 487] width 70 height 26
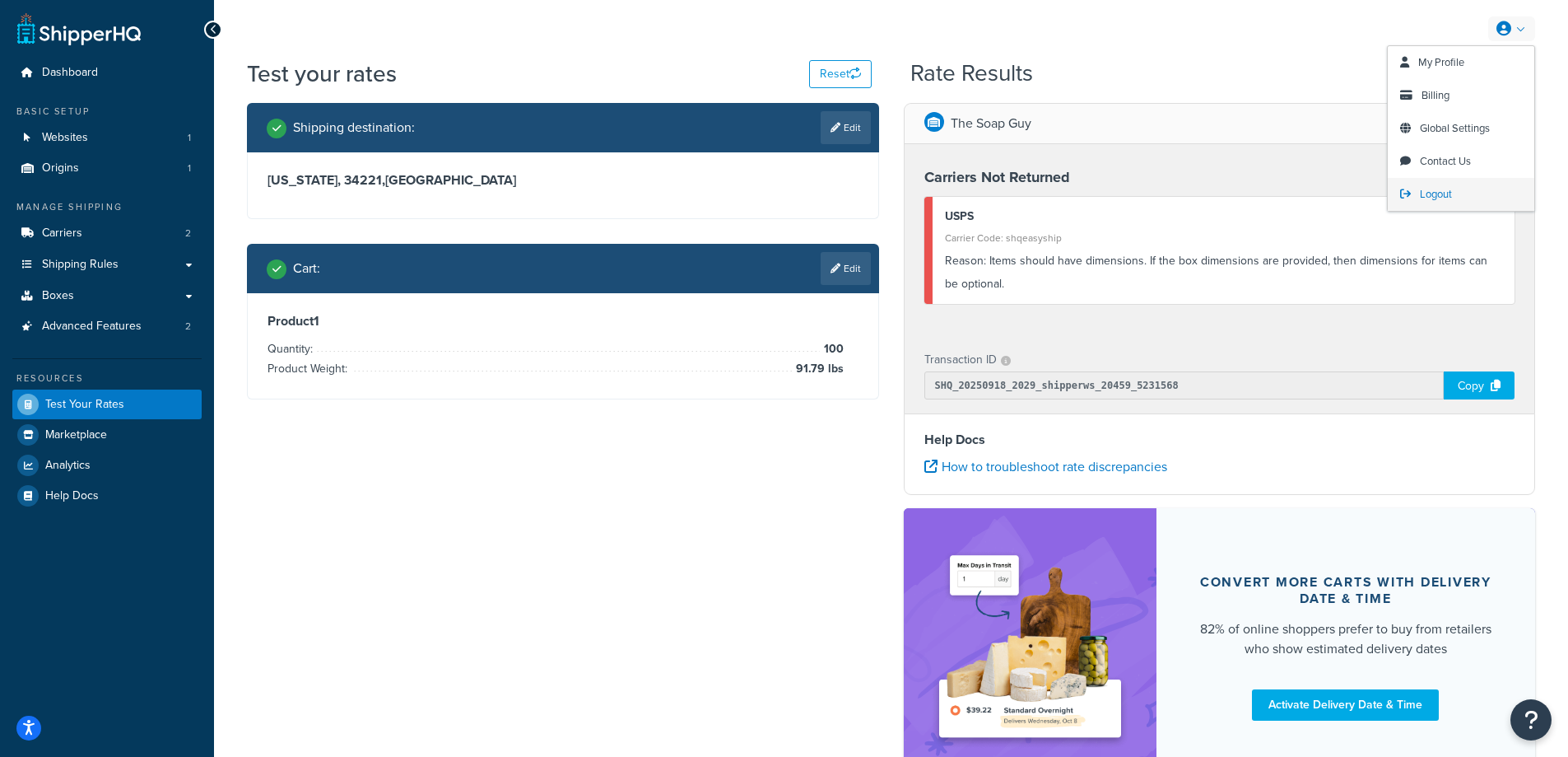
click at [1418, 195] on link "Logout" at bounding box center [1461, 194] width 146 height 33
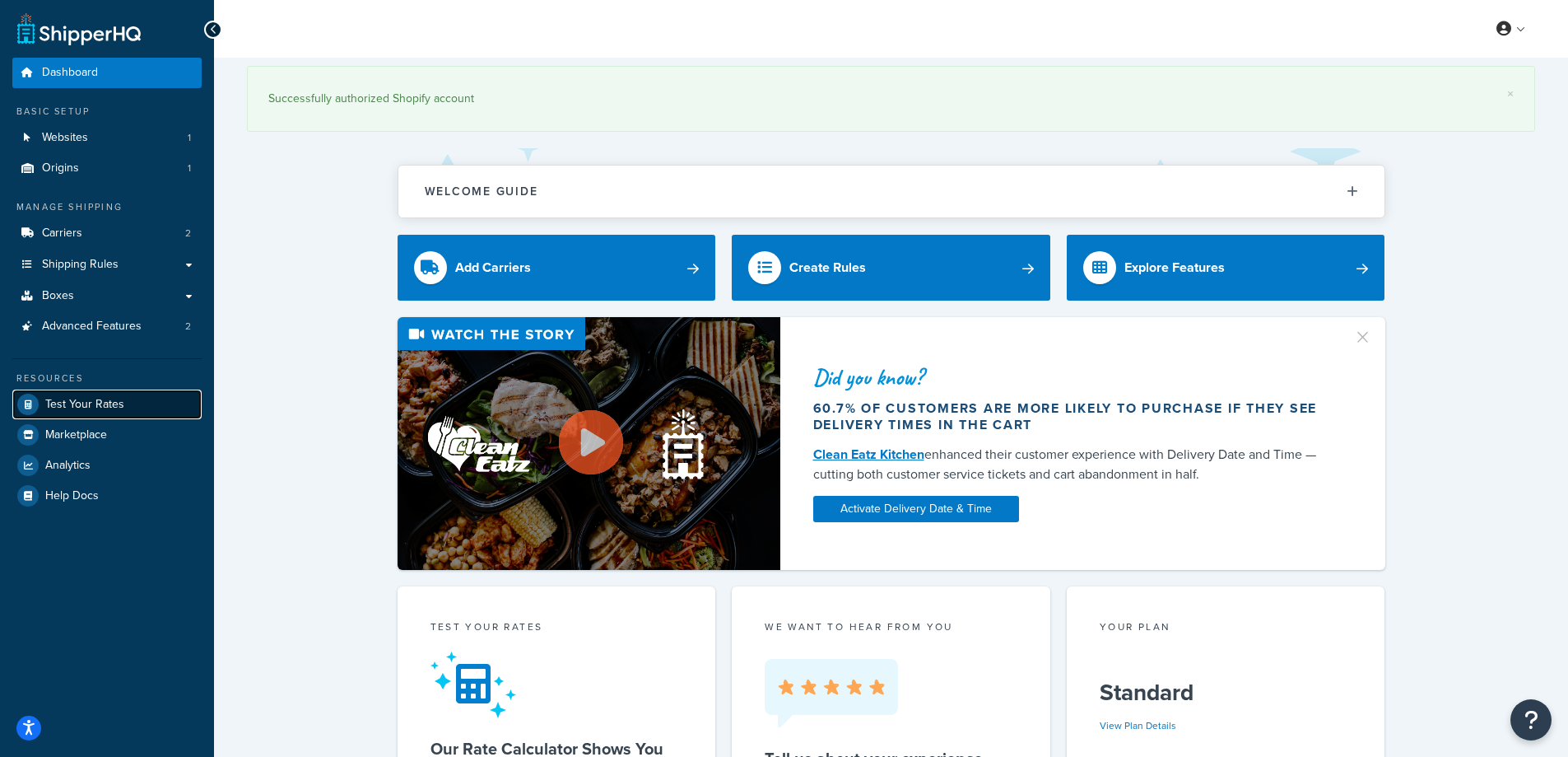
click at [77, 399] on span "Test Your Rates" at bounding box center [84, 405] width 79 height 14
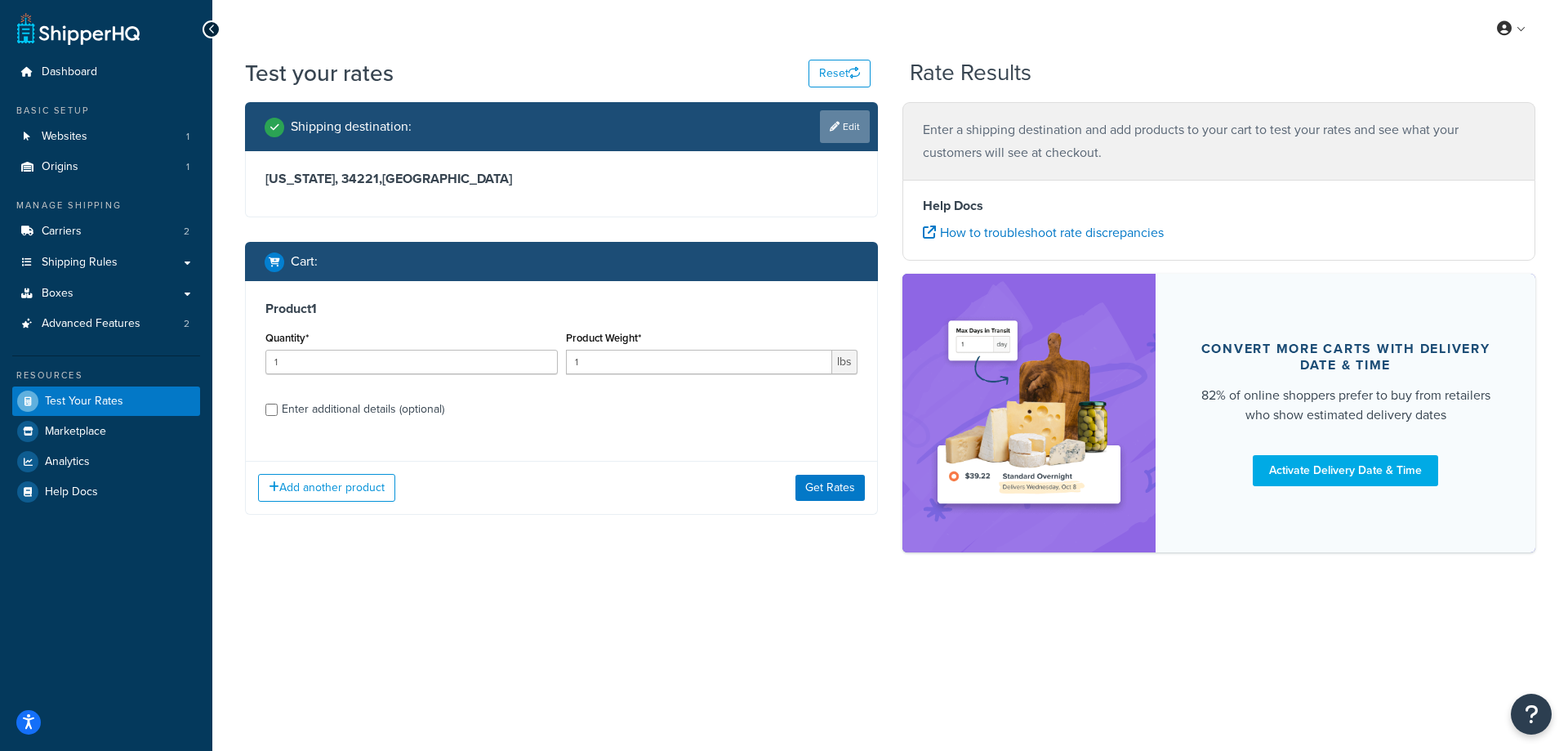
click at [846, 133] on link "Edit" at bounding box center [844, 126] width 50 height 32
select select "FL"
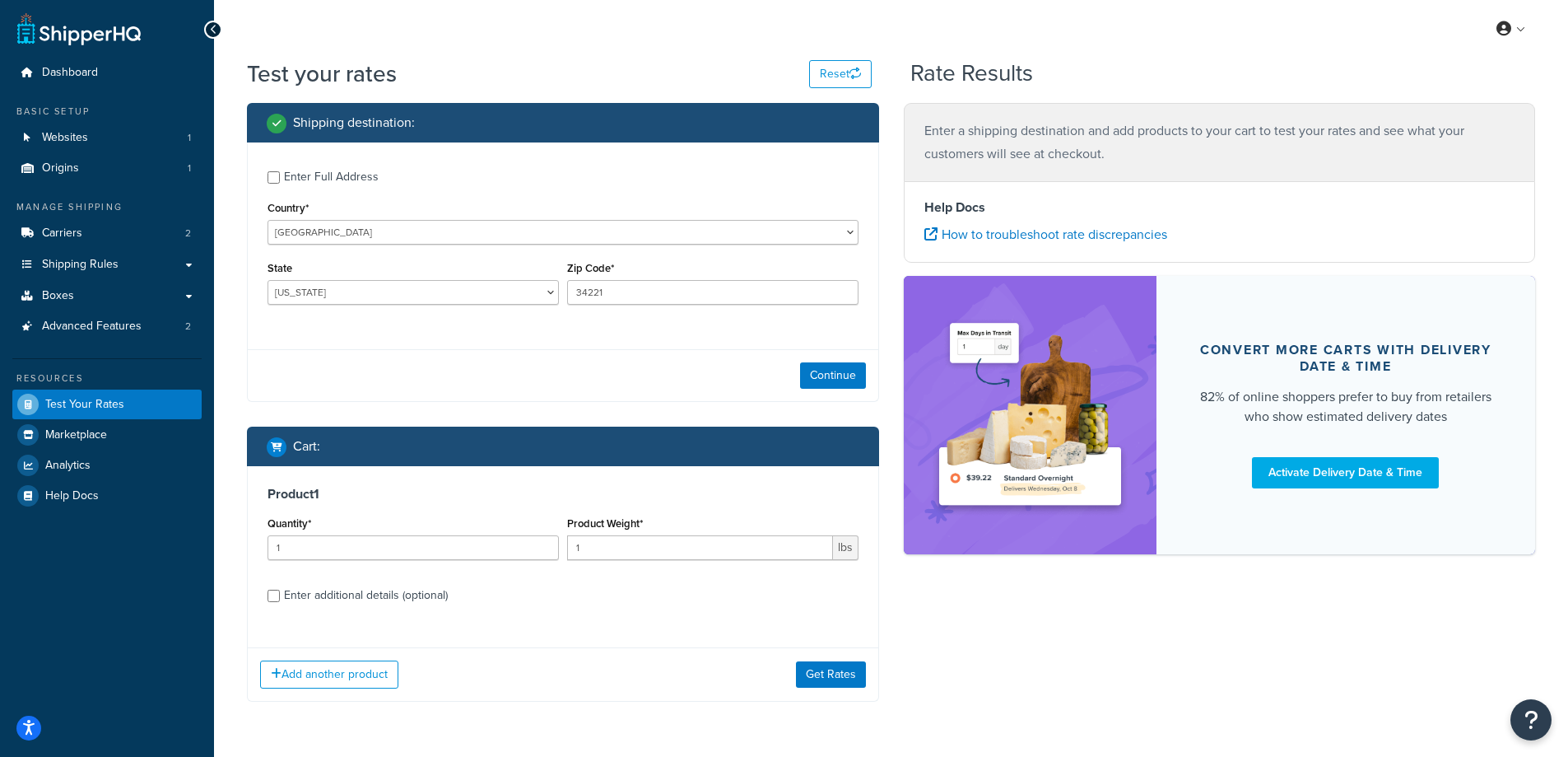
click at [590, 47] on div "My Profile Billing Global Settings Contact Us Logout" at bounding box center [890, 28] width 1354 height 57
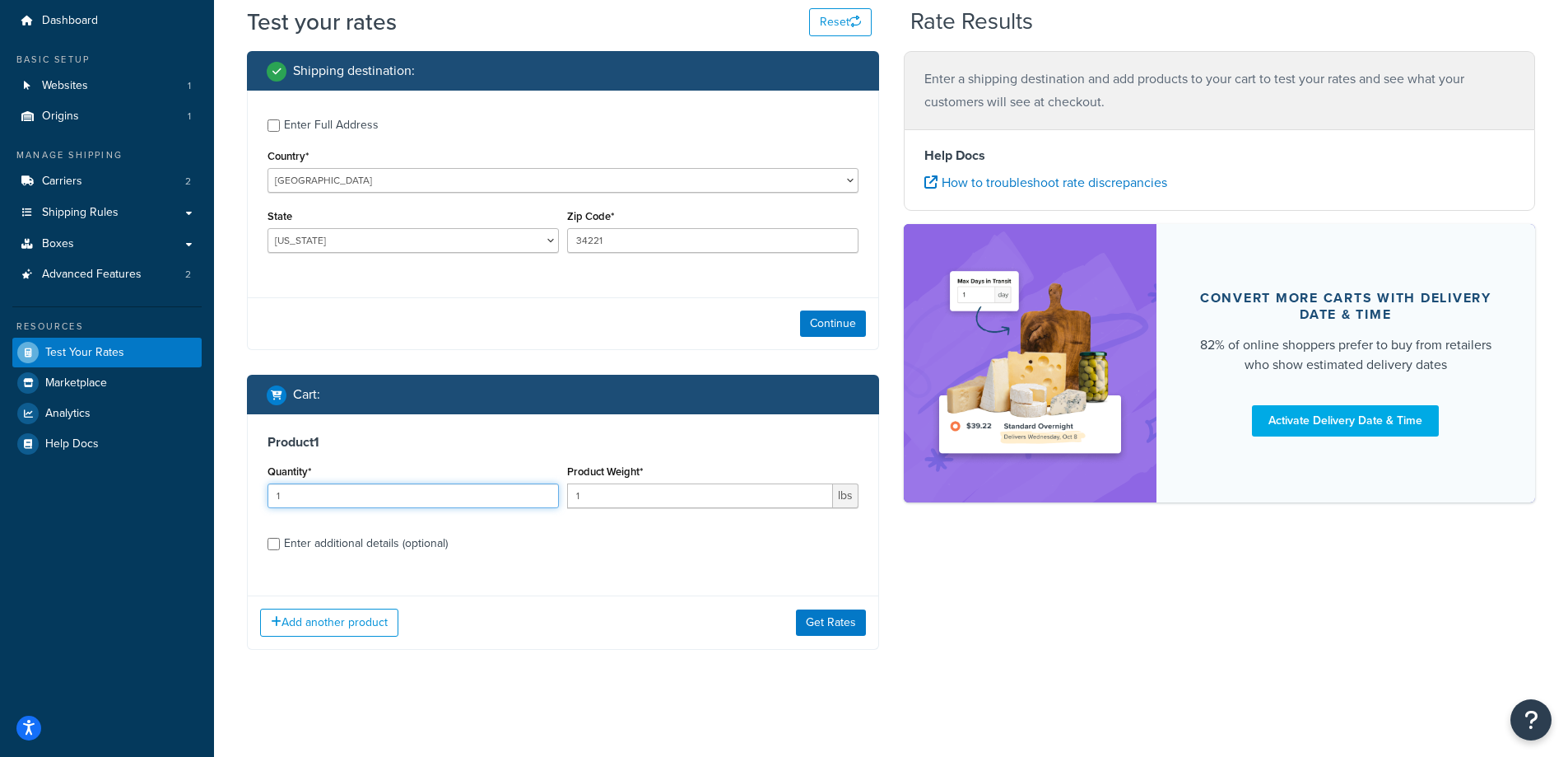
drag, startPoint x: 301, startPoint y: 492, endPoint x: 264, endPoint y: 492, distance: 37.0
click at [264, 492] on div "Quantity* 1" at bounding box center [413, 490] width 299 height 60
type input "100"
drag, startPoint x: 584, startPoint y: 495, endPoint x: 546, endPoint y: 496, distance: 38.0
click at [546, 496] on div "Quantity* 100 Product Weight* 1 lbs" at bounding box center [562, 490] width 599 height 60
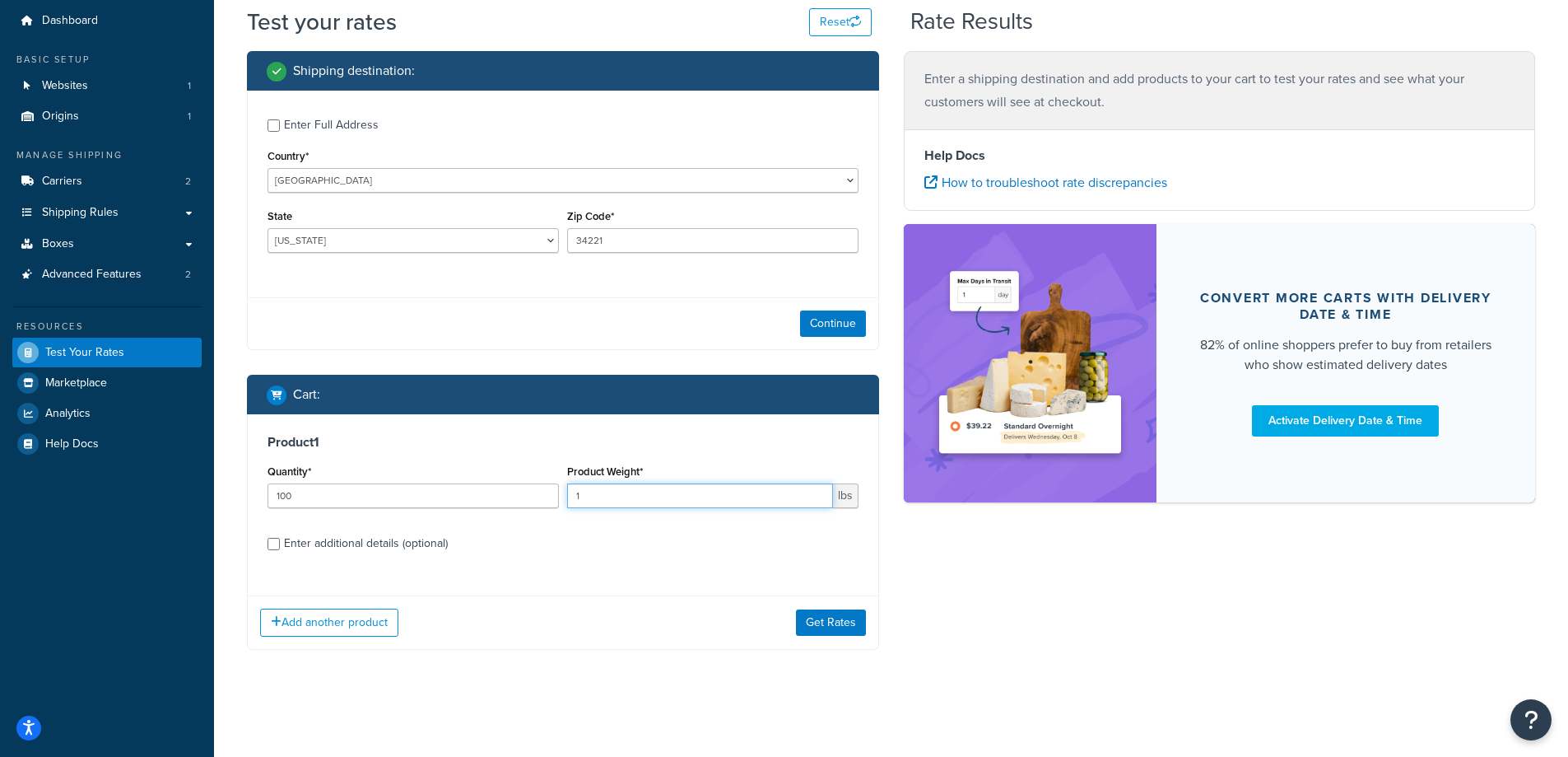
paste input "91.79"
type input "91.79"
click at [823, 625] on button "Get Rates" at bounding box center [832, 622] width 70 height 26
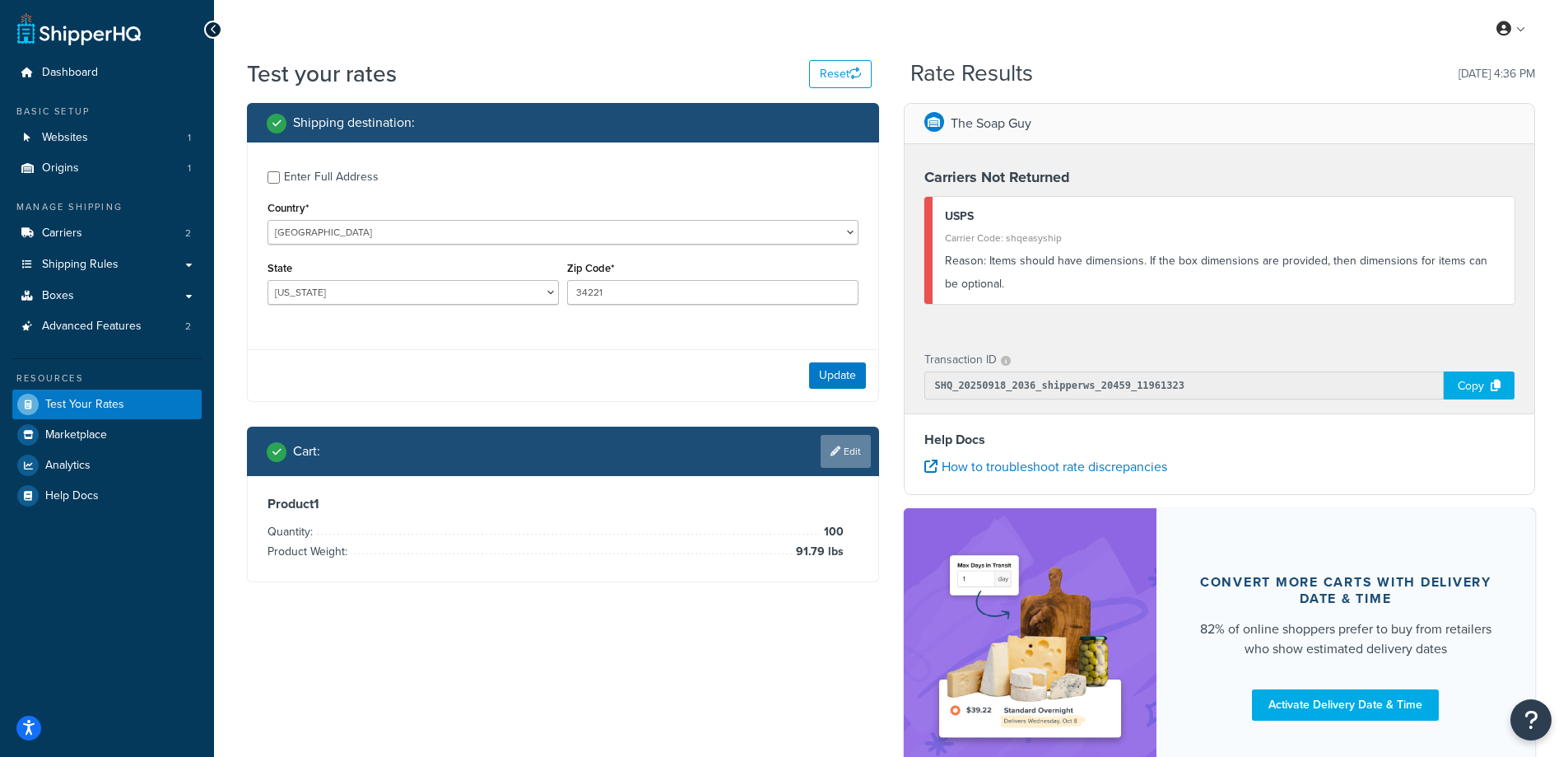
click at [848, 452] on link "Edit" at bounding box center [846, 451] width 50 height 33
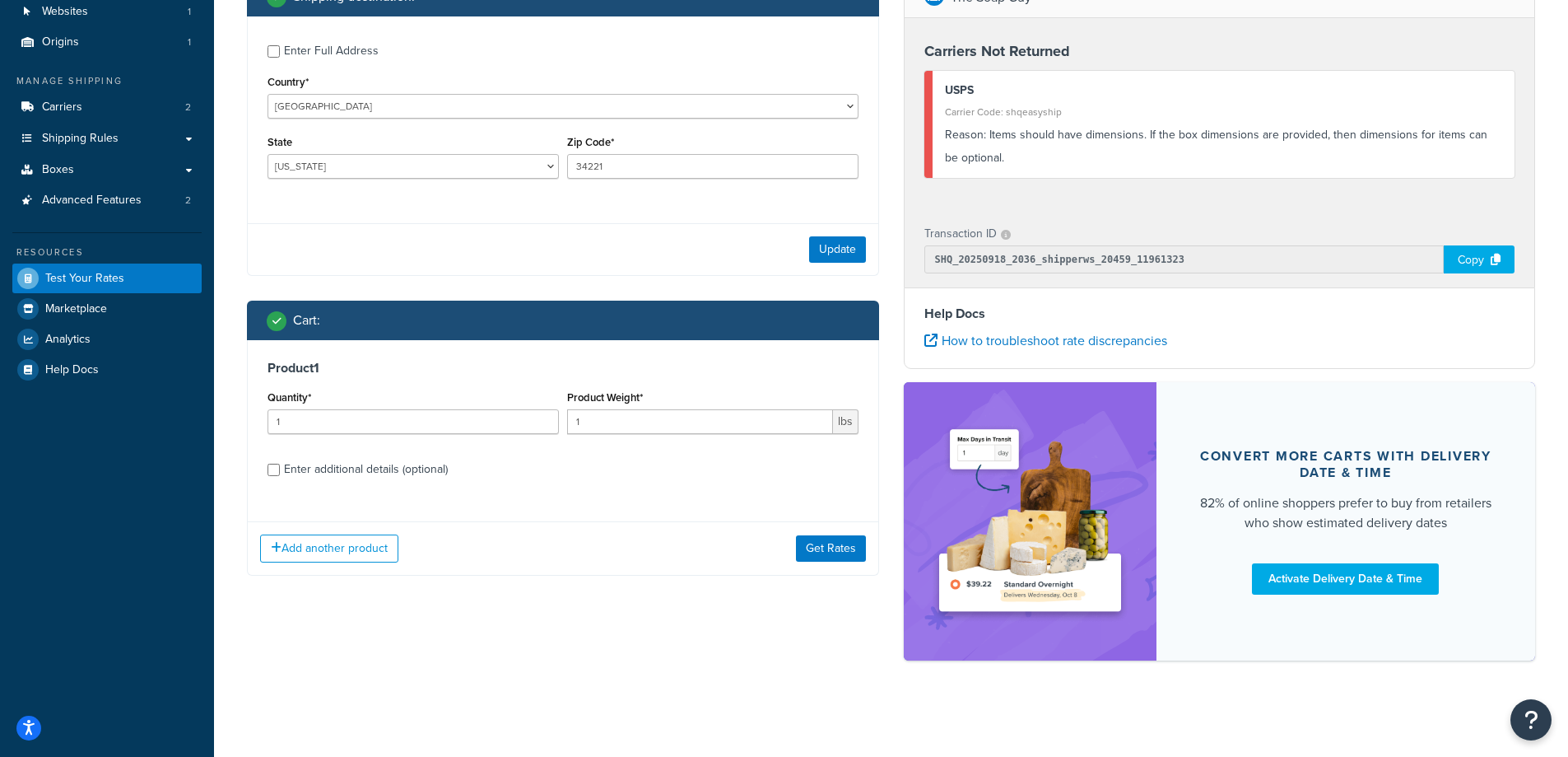
scroll to position [129, 0]
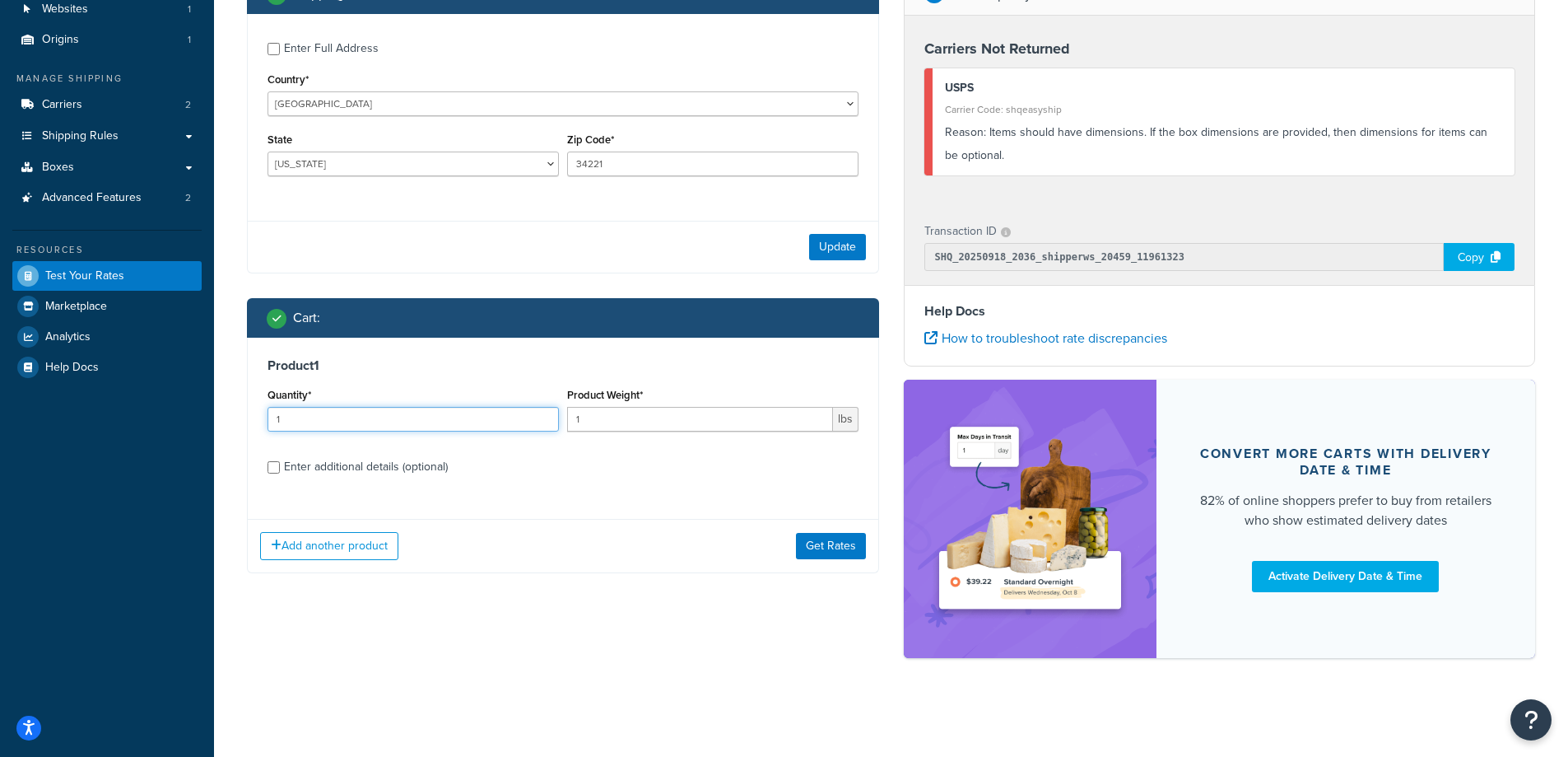
drag, startPoint x: 353, startPoint y: 422, endPoint x: 241, endPoint y: 420, distance: 112.0
click at [241, 420] on div "Shipping destination : Enter Full Address Country* [GEOGRAPHIC_DATA] [GEOGRAPHI…" at bounding box center [563, 286] width 656 height 623
type input "100"
click at [553, 481] on div "Product 1 Quantity* 100 Product Weight* 1 lbs Enter additional details (optiona…" at bounding box center [563, 423] width 631 height 169
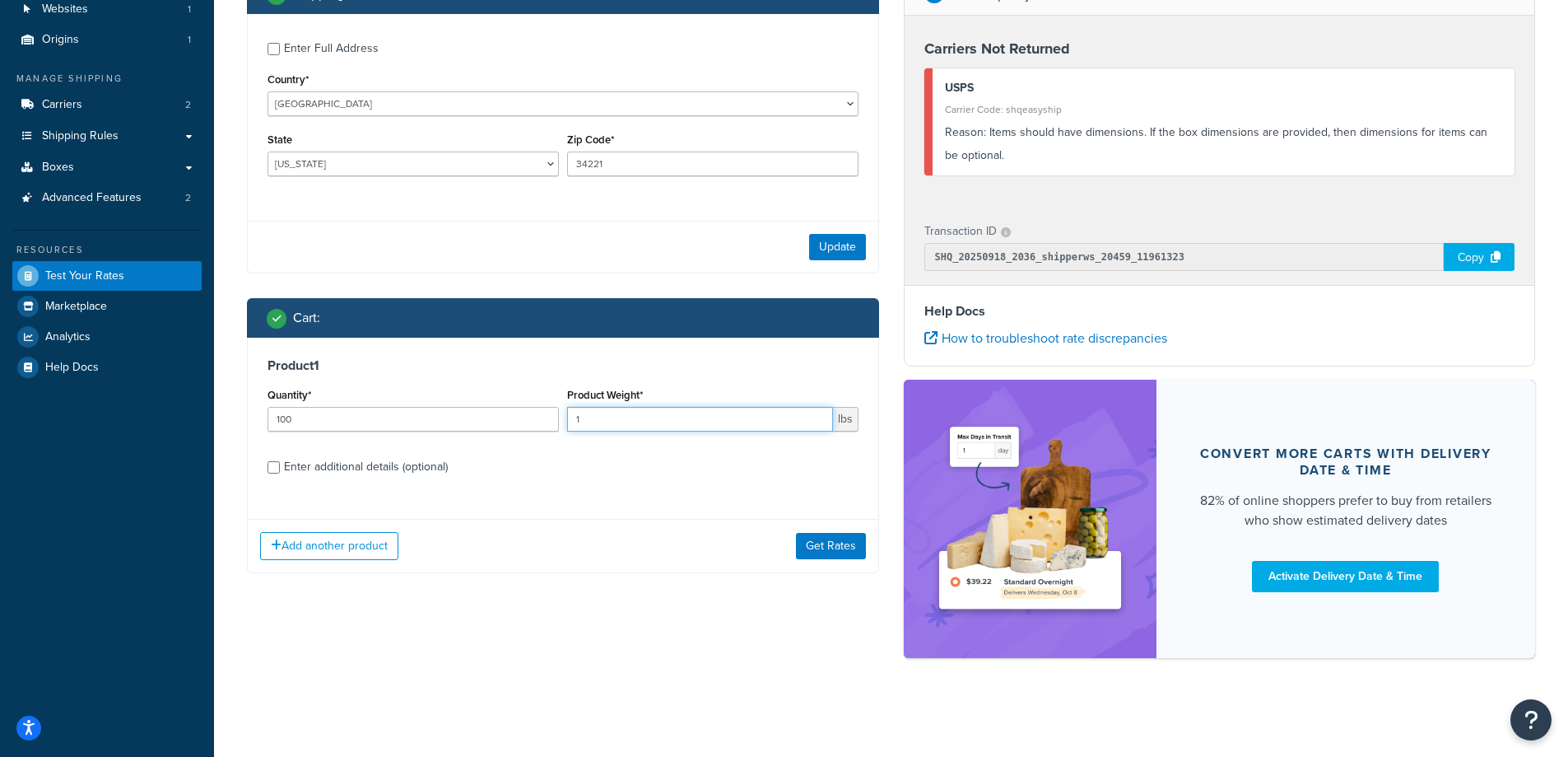
drag, startPoint x: 597, startPoint y: 428, endPoint x: 559, endPoint y: 425, distance: 38.1
click at [559, 425] on div "Quantity* 100 Product Weight* 1 lbs" at bounding box center [562, 414] width 599 height 60
paste input "91.79"
type input "91.79"
click at [811, 548] on button "Get Rates" at bounding box center [832, 546] width 70 height 26
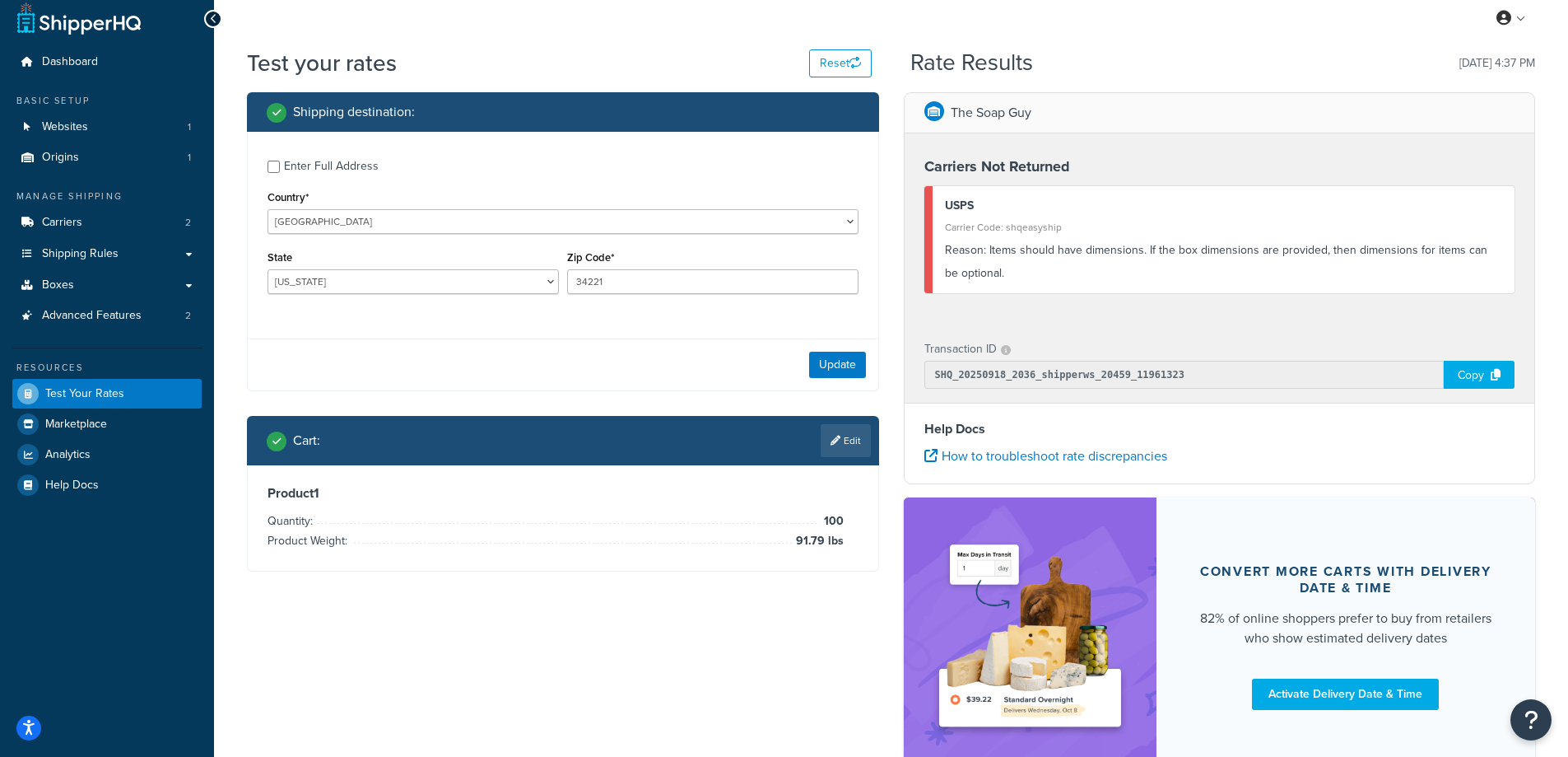
scroll to position [0, 0]
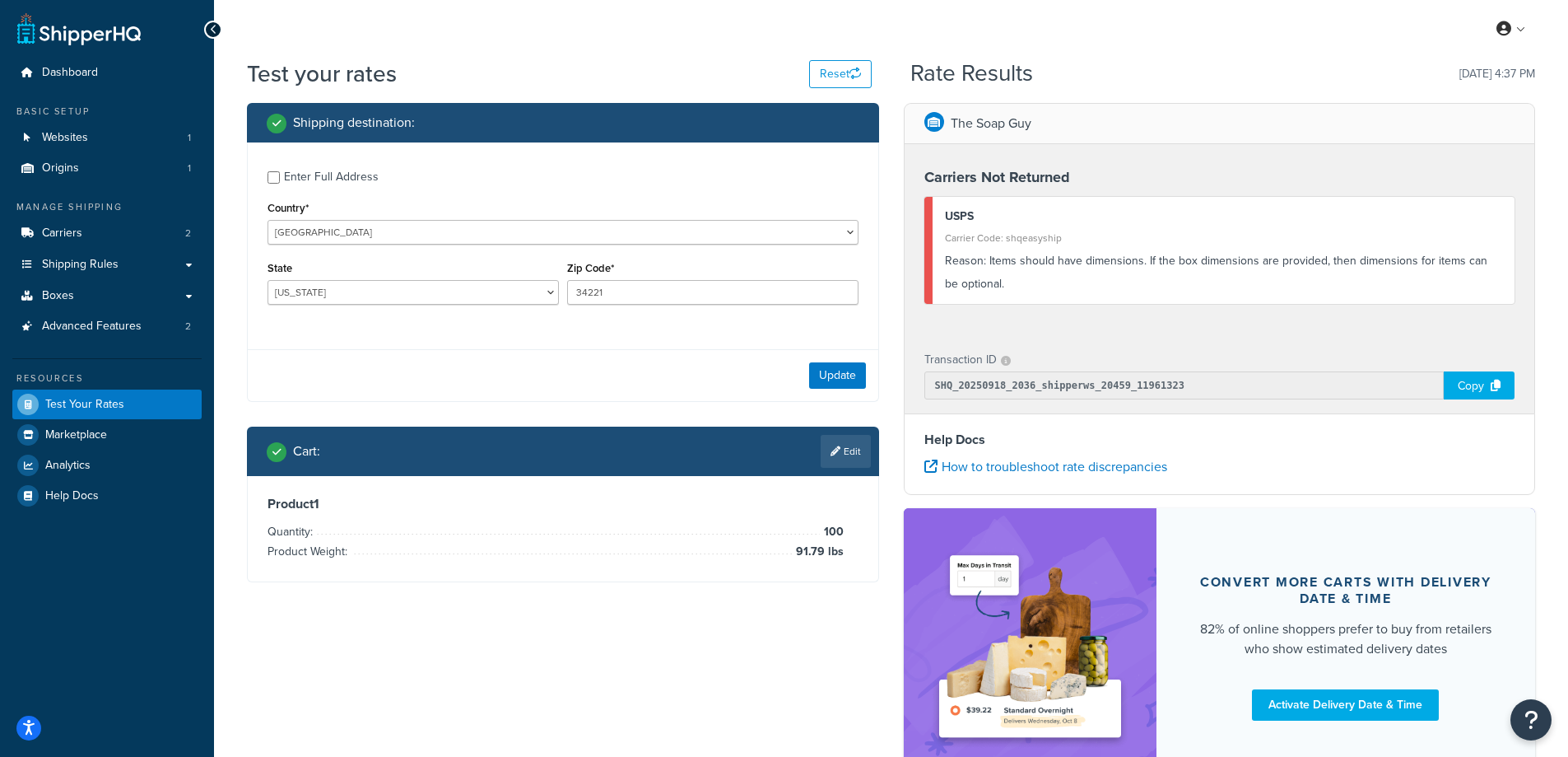
click at [387, 351] on div "Update" at bounding box center [563, 375] width 631 height 52
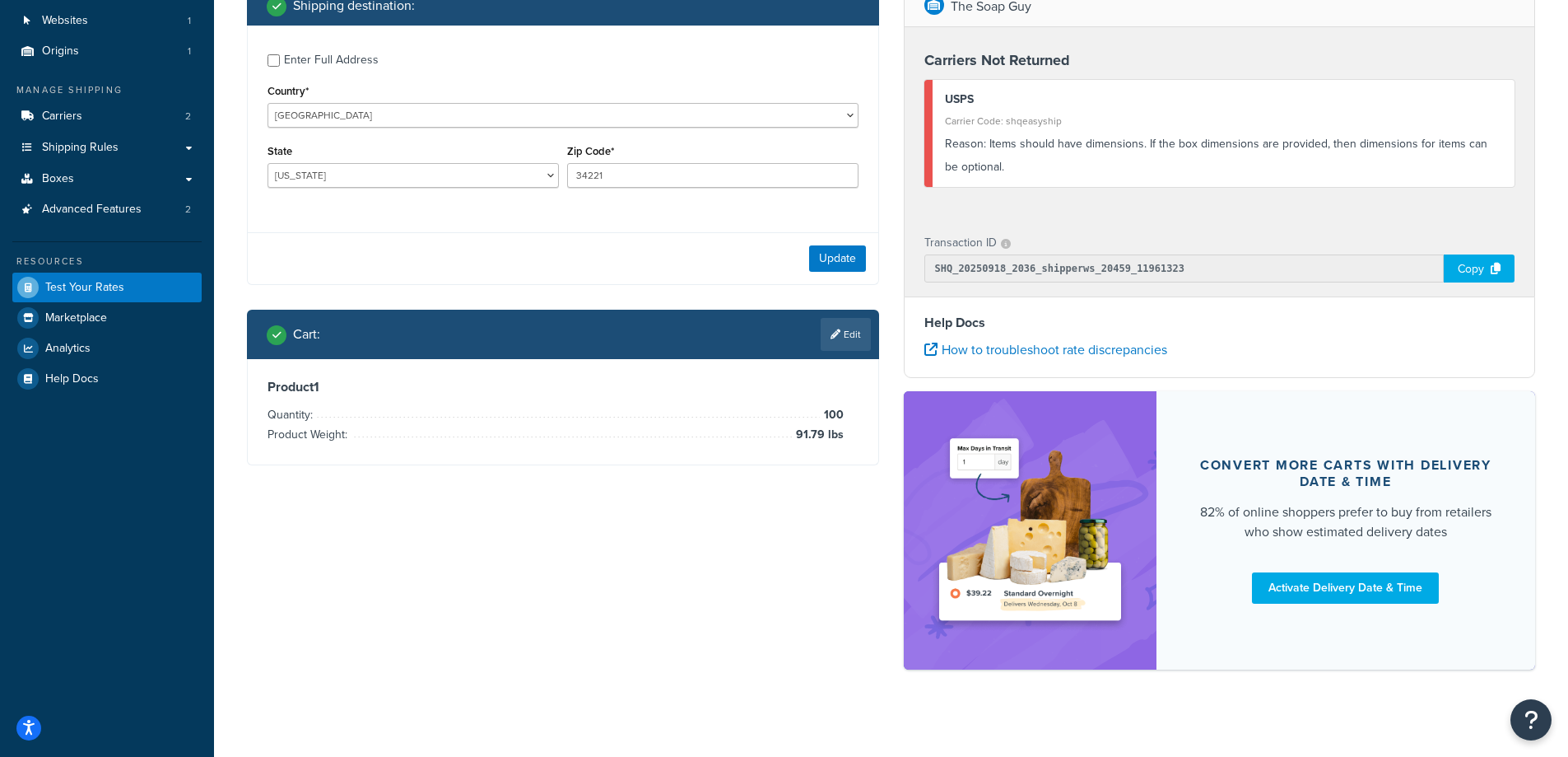
scroll to position [129, 0]
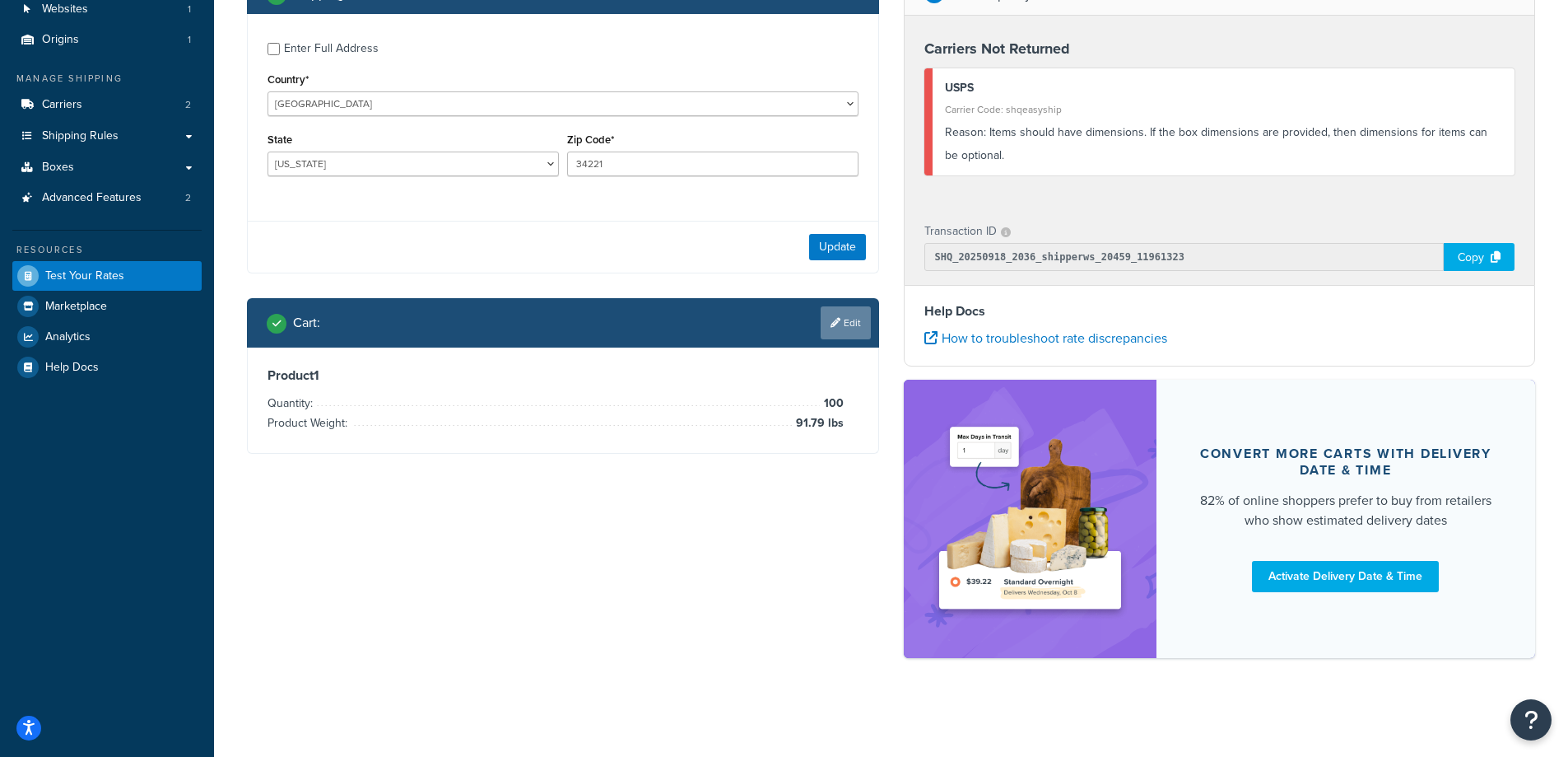
click at [839, 331] on link "Edit" at bounding box center [846, 322] width 50 height 33
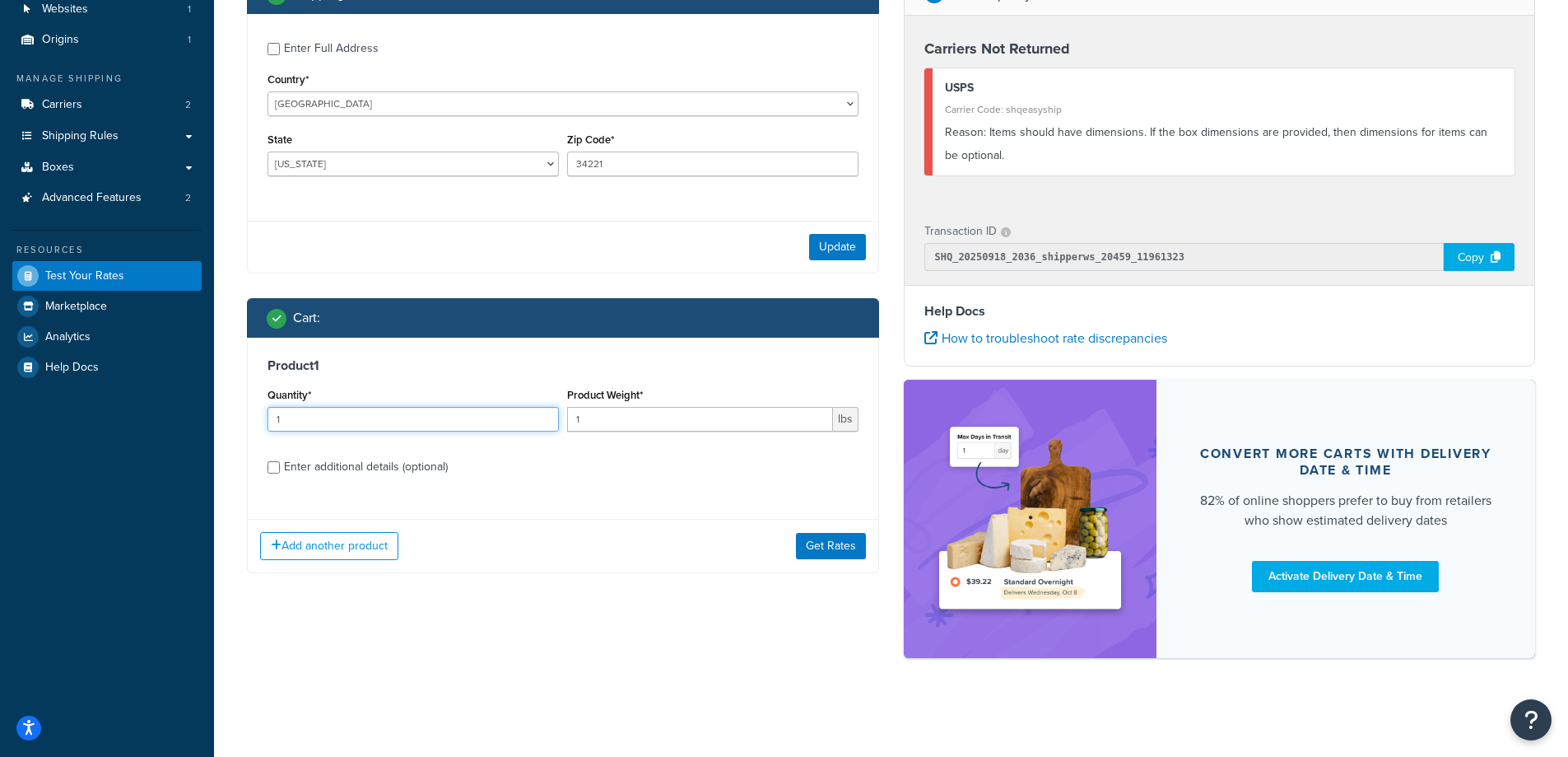
drag, startPoint x: 396, startPoint y: 424, endPoint x: 268, endPoint y: 414, distance: 128.4
click at [268, 414] on input "1" at bounding box center [413, 419] width 291 height 25
click at [564, 533] on div "Add another product Get Rates" at bounding box center [563, 545] width 631 height 54
